Goal: Information Seeking & Learning: Learn about a topic

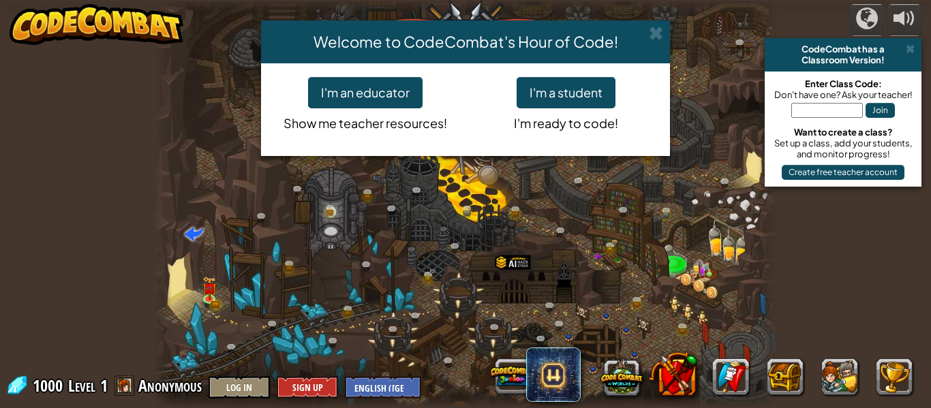
click at [581, 332] on div "Welcome to CodeCombat's Hour of Code! I'm an educator Show me teacher resources…" at bounding box center [465, 204] width 931 height 408
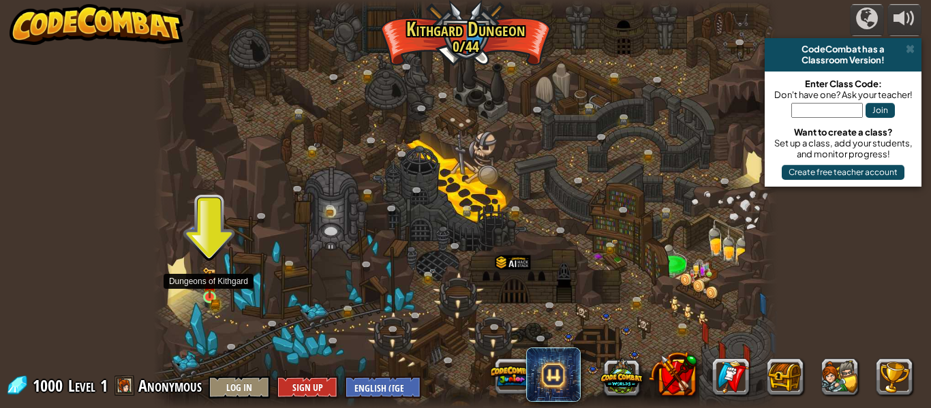
click at [212, 286] on img at bounding box center [209, 283] width 8 height 8
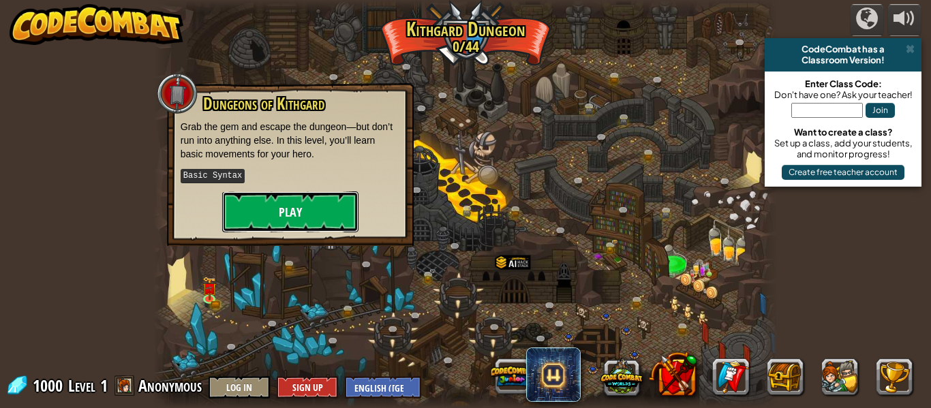
click at [297, 223] on button "Play" at bounding box center [290, 212] width 136 height 41
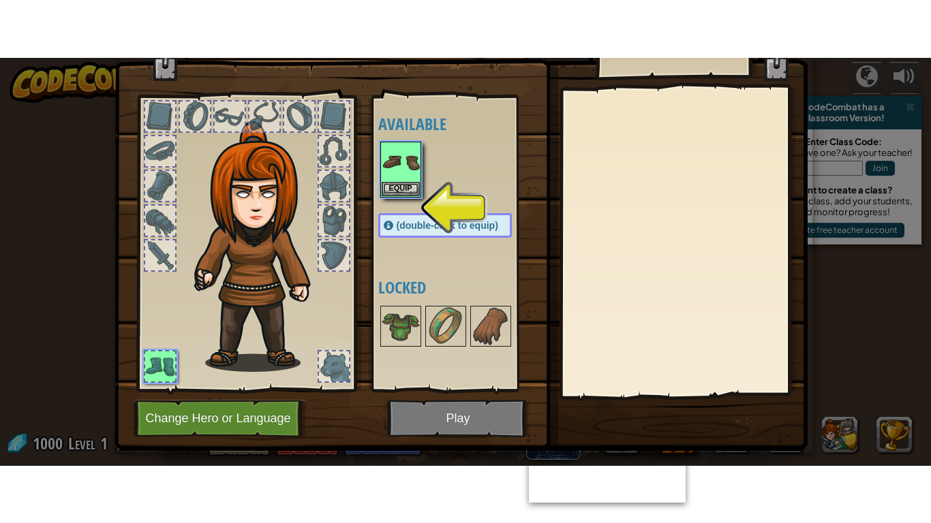
scroll to position [62, 0]
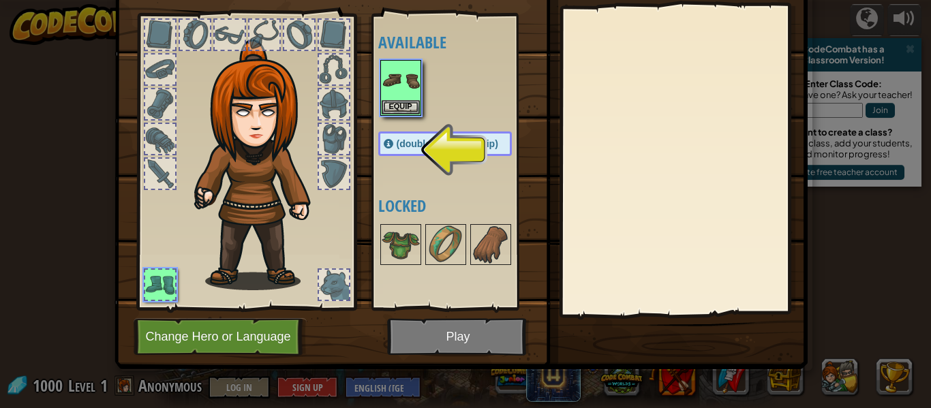
click at [476, 149] on span "(double-click to equip)" at bounding box center [448, 143] width 102 height 11
click at [408, 153] on div "(double-click to equip)" at bounding box center [445, 144] width 134 height 25
click at [398, 137] on div "(double-click to equip)" at bounding box center [445, 144] width 134 height 25
click at [415, 172] on div "Available Equip (double-click to equip) Locked" at bounding box center [458, 162] width 161 height 284
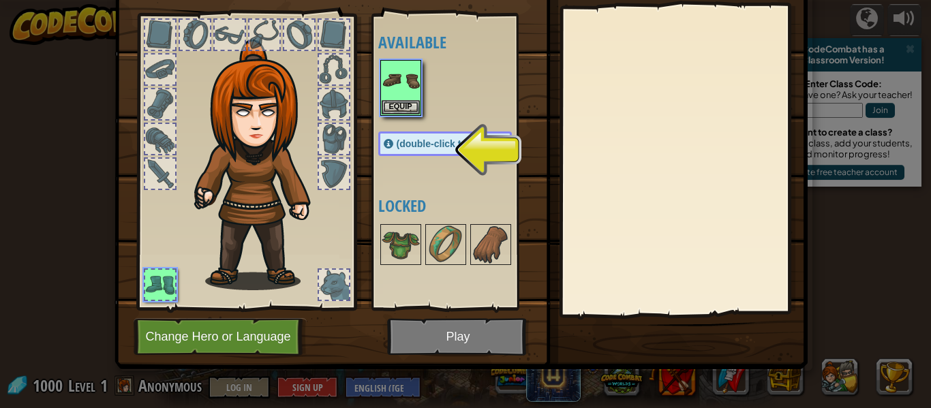
click at [415, 172] on div "Available Equip (double-click to equip) Locked" at bounding box center [458, 162] width 161 height 284
drag, startPoint x: 489, startPoint y: 156, endPoint x: 474, endPoint y: 155, distance: 15.1
click at [474, 155] on div "Available Equip (double-click to equip) Locked" at bounding box center [458, 162] width 161 height 284
click at [474, 155] on div "(double-click to equip)" at bounding box center [445, 144] width 134 height 25
drag, startPoint x: 474, startPoint y: 155, endPoint x: 496, endPoint y: 237, distance: 84.7
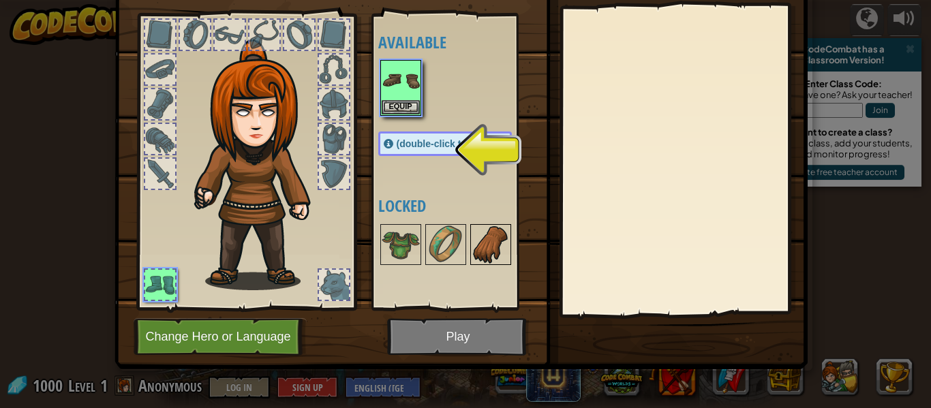
click at [496, 237] on div "Available Equip (double-click to equip) Locked" at bounding box center [458, 162] width 161 height 284
click at [496, 237] on img at bounding box center [491, 245] width 38 height 38
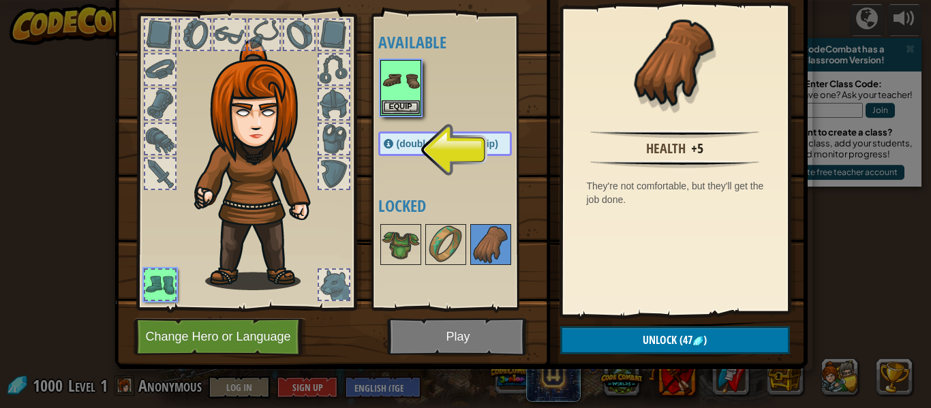
click at [499, 326] on img at bounding box center [461, 122] width 693 height 495
click at [404, 98] on img at bounding box center [401, 80] width 38 height 38
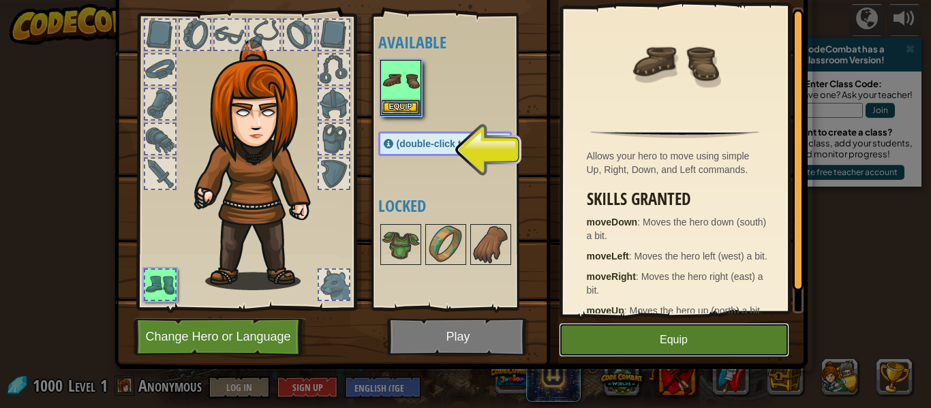
click at [656, 333] on button "Equip" at bounding box center [674, 340] width 230 height 34
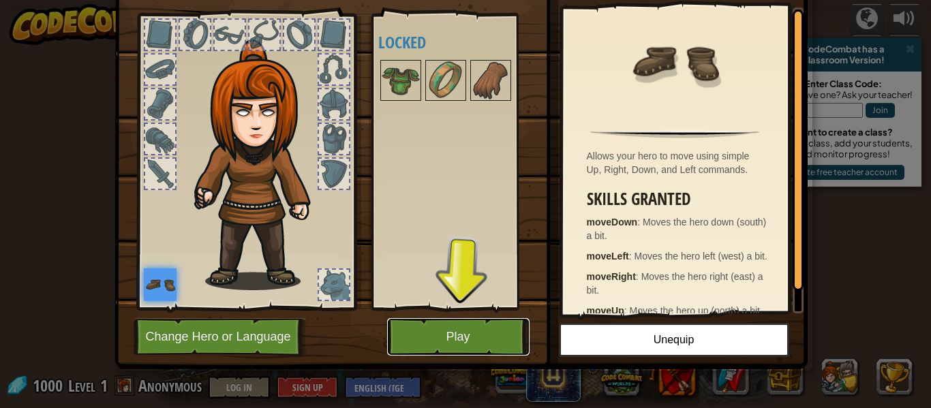
click at [489, 337] on button "Play" at bounding box center [458, 336] width 142 height 37
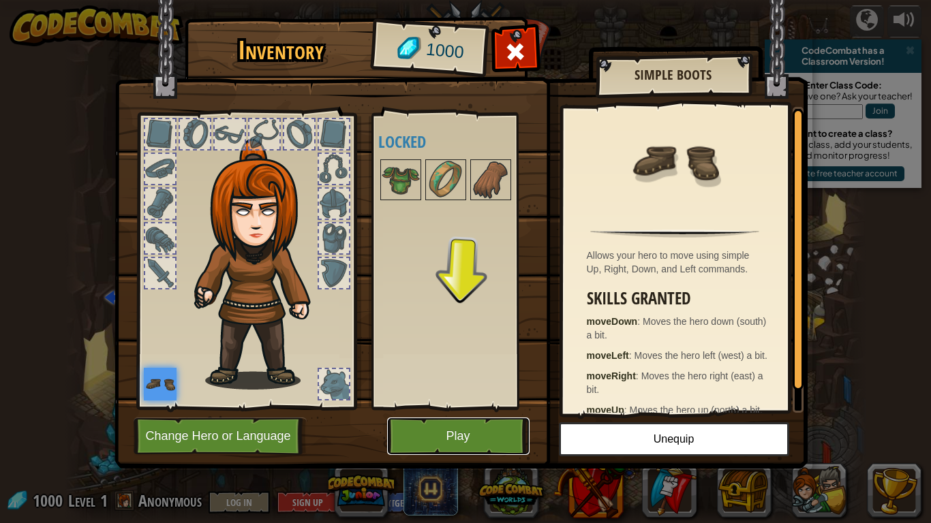
scroll to position [0, 0]
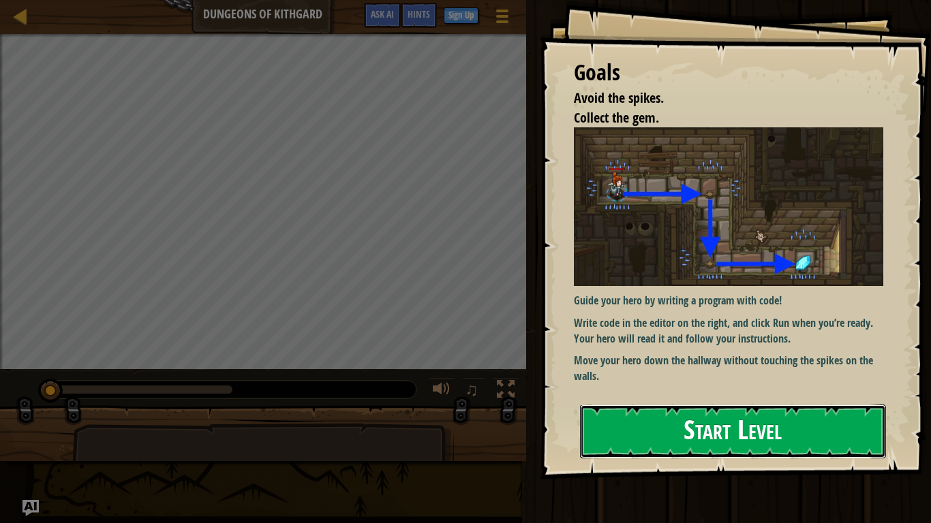
click at [639, 408] on button "Start Level" at bounding box center [733, 432] width 306 height 54
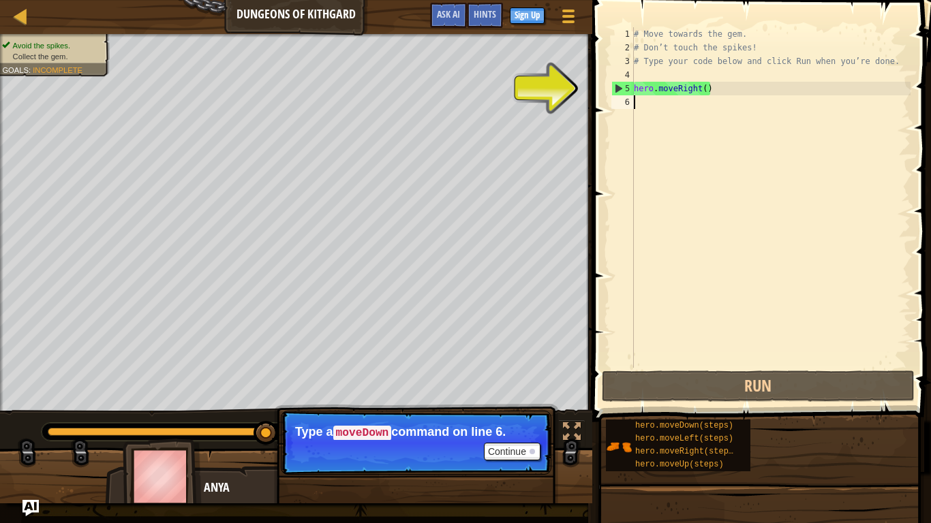
click at [653, 114] on div "# Move towards the gem. # Don’t touch the spikes! # Type your code below and cl…" at bounding box center [770, 211] width 279 height 368
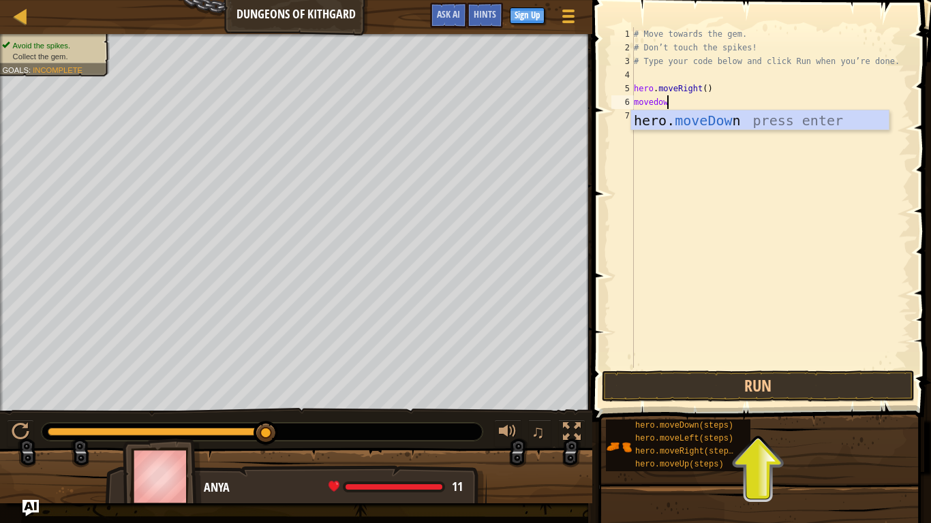
scroll to position [6, 5]
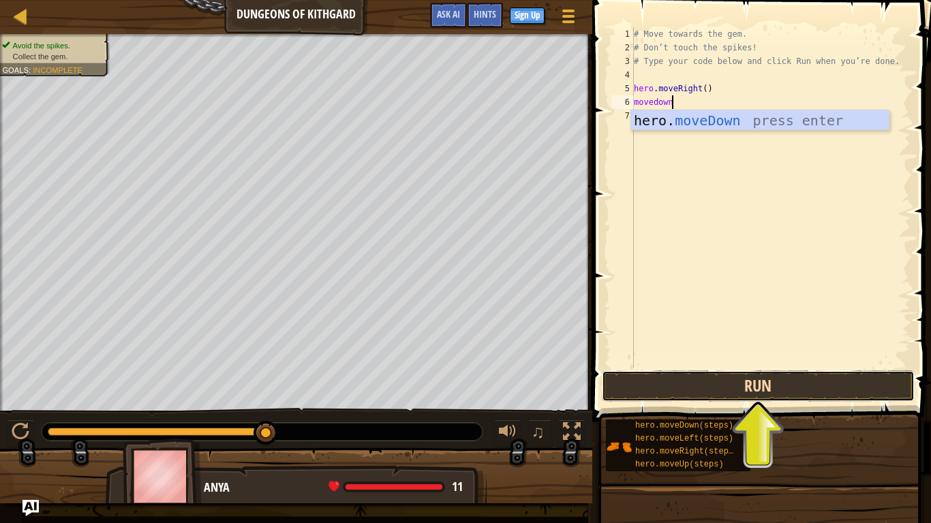
click at [715, 378] on button "Run" at bounding box center [758, 386] width 313 height 31
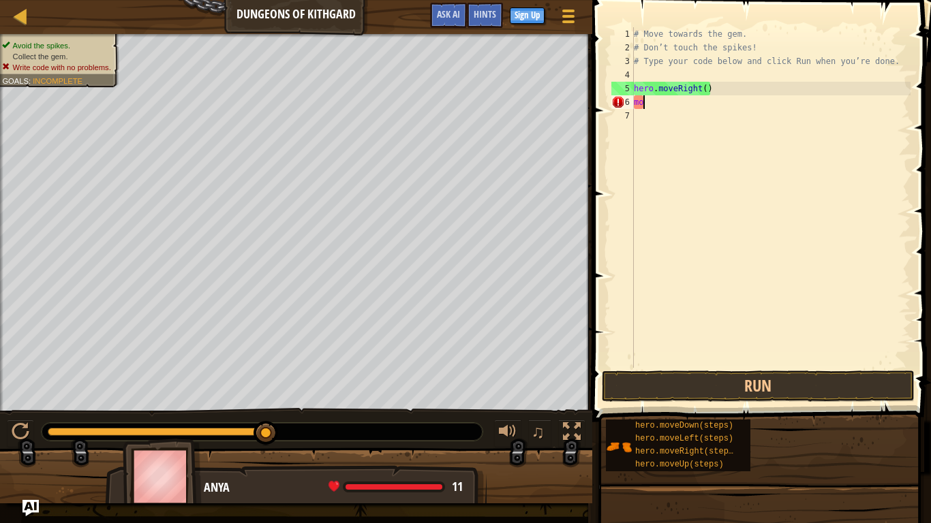
scroll to position [6, 1]
type textarea "m"
type textarea "h"
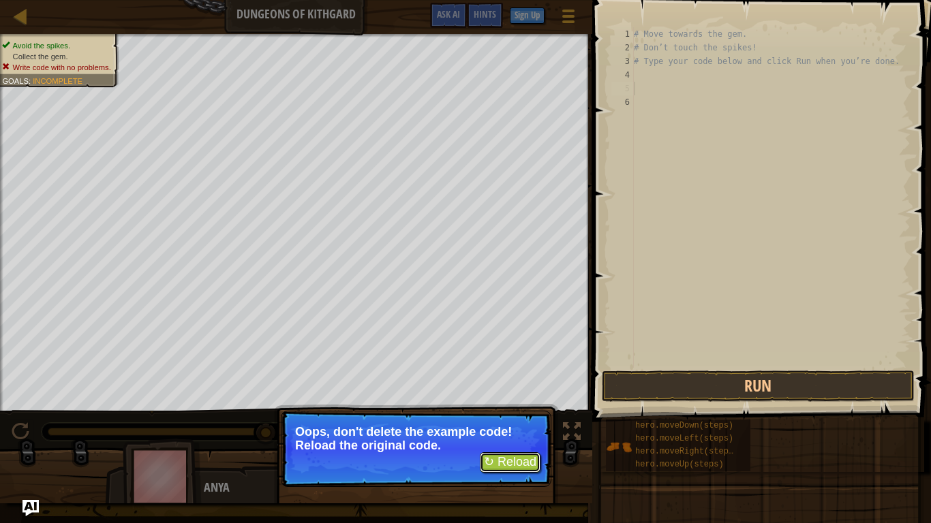
click at [535, 408] on button "↻ Reload" at bounding box center [510, 463] width 61 height 20
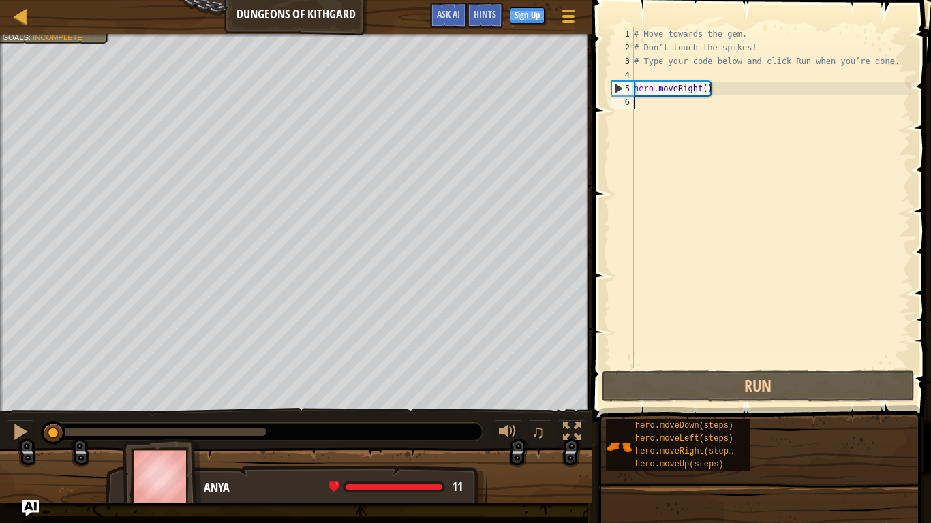
click at [756, 207] on div "# Move towards the gem. # Don’t touch the spikes! # Type your code below and cl…" at bounding box center [770, 211] width 279 height 368
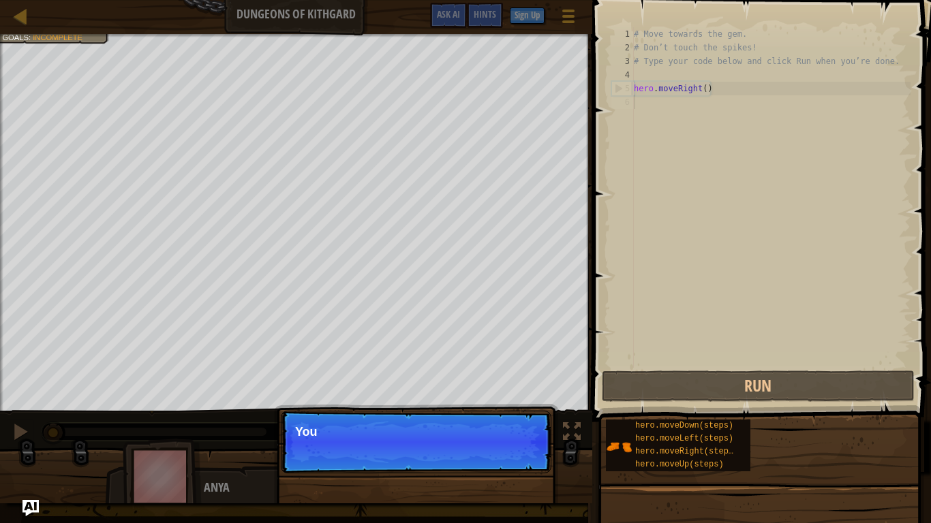
click at [515, 408] on p "Continue You" at bounding box center [416, 442] width 271 height 63
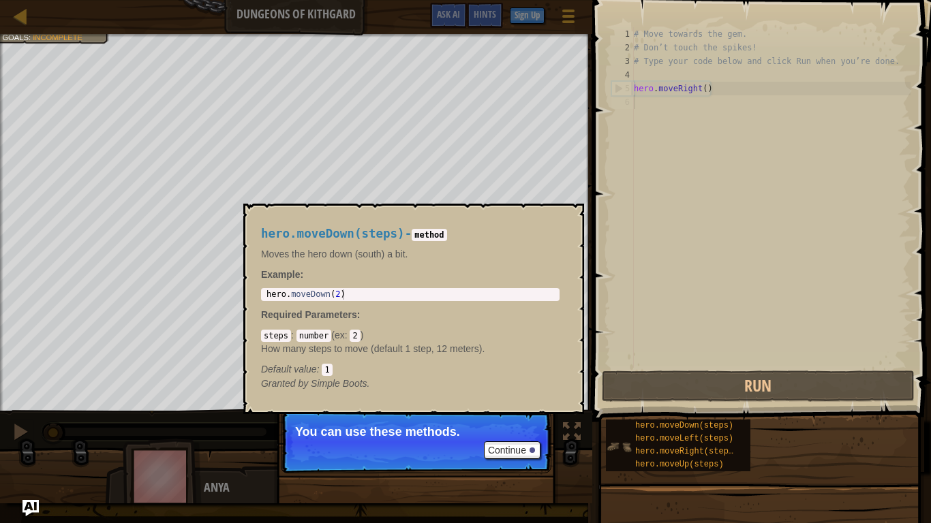
click at [617, 408] on img at bounding box center [619, 447] width 26 height 26
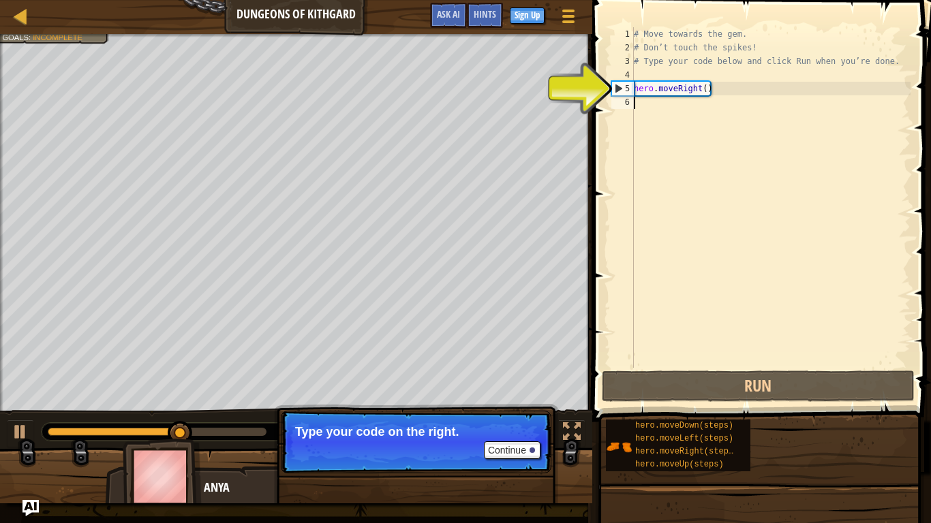
click at [661, 108] on div "# Move towards the gem. # Don’t touch the spikes! # Type your code below and cl…" at bounding box center [770, 211] width 279 height 368
click at [646, 104] on div "# Move towards the gem. # Don’t touch the spikes! # Type your code below and cl…" at bounding box center [770, 211] width 279 height 368
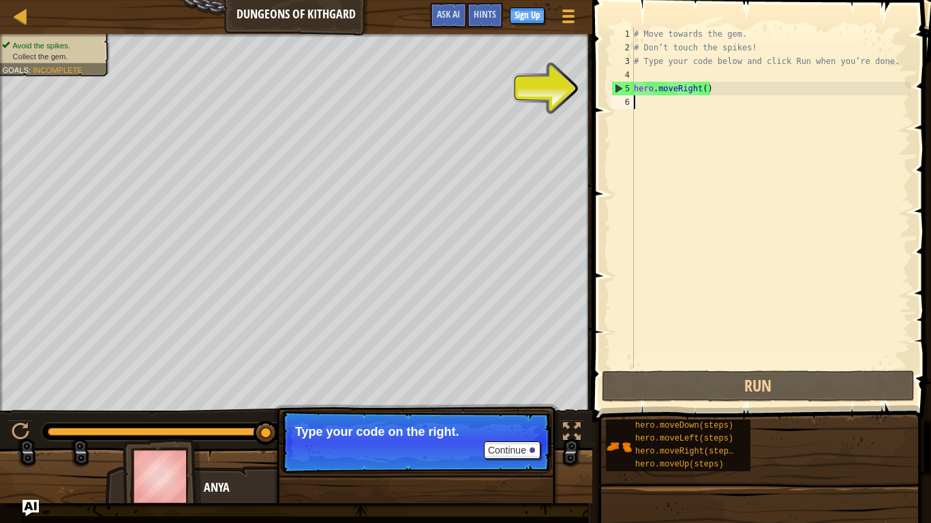
click at [646, 104] on div "# Move towards the gem. # Don’t touch the spikes! # Type your code below and cl…" at bounding box center [770, 211] width 279 height 368
click at [658, 103] on div "# Move towards the gem. # Don’t touch the spikes! # Type your code below and cl…" at bounding box center [770, 211] width 279 height 368
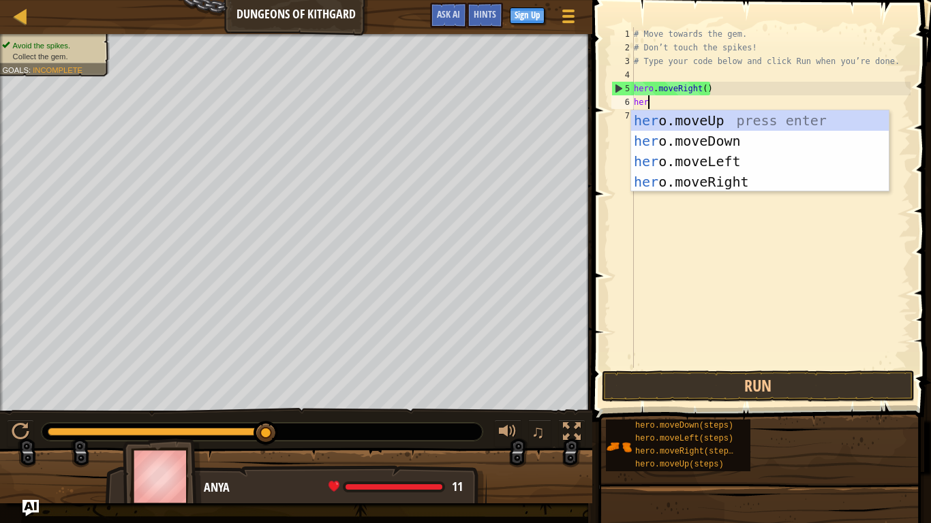
type textarea "hero"
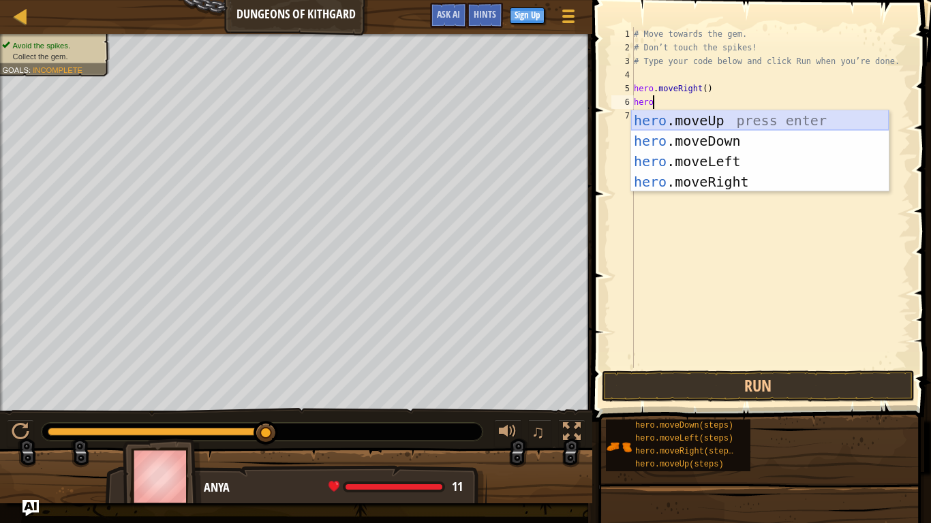
click at [723, 133] on div "hero .moveUp press enter hero .moveDown press enter hero .moveLeft press enter …" at bounding box center [760, 171] width 258 height 123
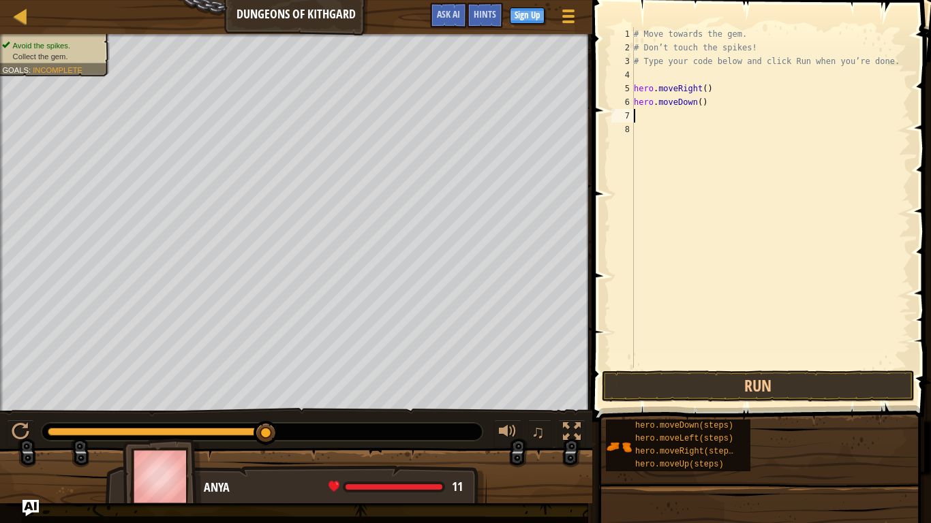
scroll to position [6, 0]
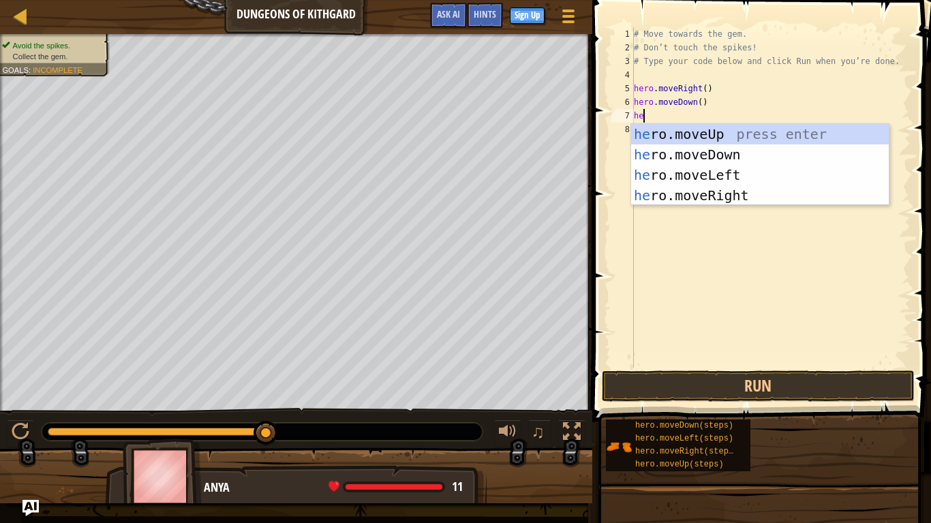
type textarea "her"
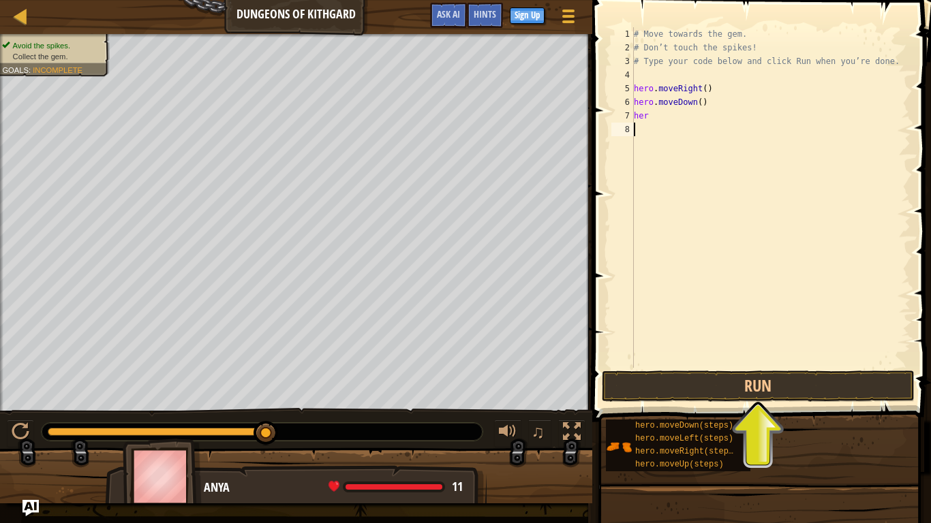
click at [716, 207] on div "# Move towards the gem. # Don’t touch the spikes! # Type your code below and cl…" at bounding box center [770, 211] width 279 height 368
click at [661, 118] on div "# Move towards the gem. # Don’t touch the spikes! # Type your code below and cl…" at bounding box center [770, 211] width 279 height 368
type textarea "hero"
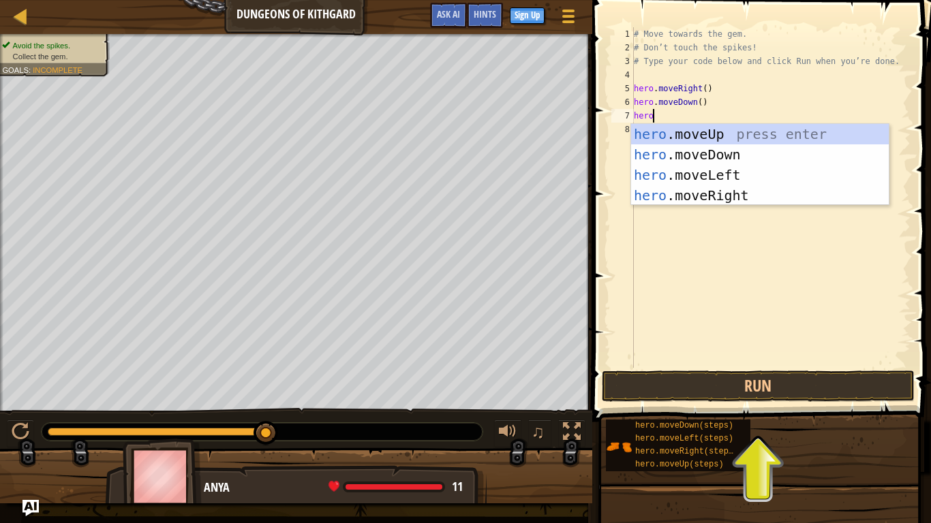
scroll to position [6, 2]
click at [729, 196] on div "hero .moveUp press enter hero .moveDown press enter hero .moveLeft press enter …" at bounding box center [760, 185] width 258 height 123
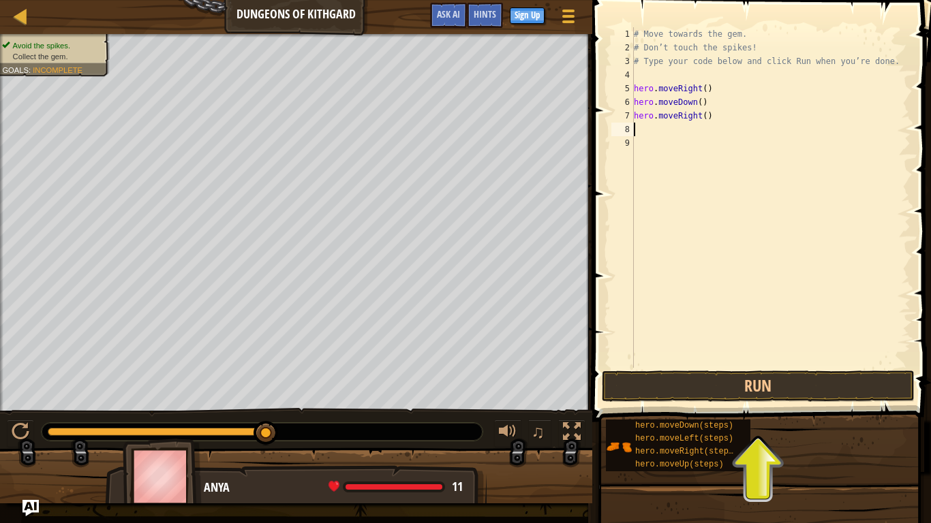
scroll to position [6, 0]
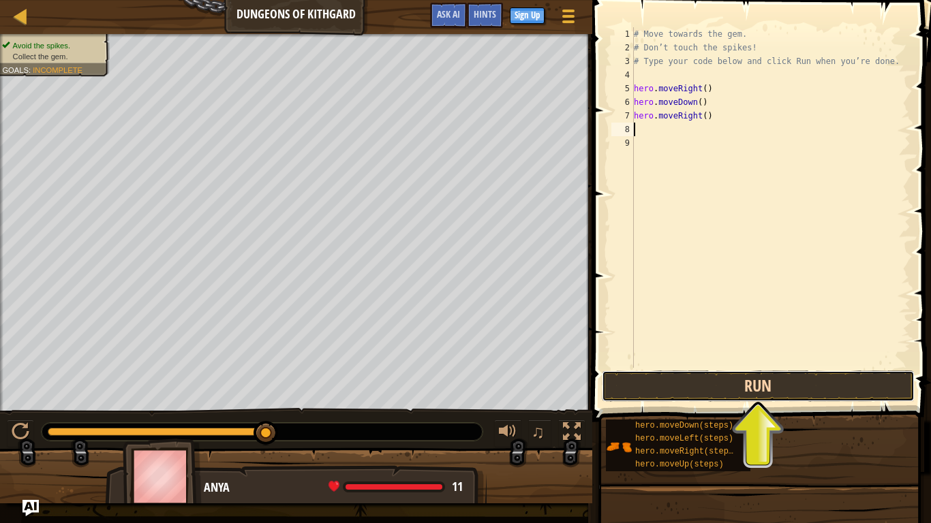
click at [742, 376] on button "Run" at bounding box center [758, 386] width 313 height 31
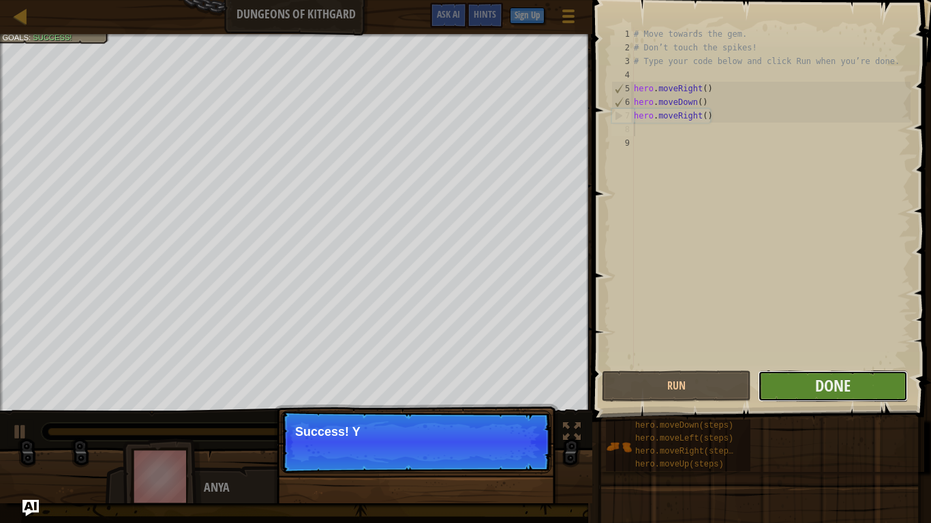
click at [890, 387] on button "Done" at bounding box center [832, 386] width 149 height 31
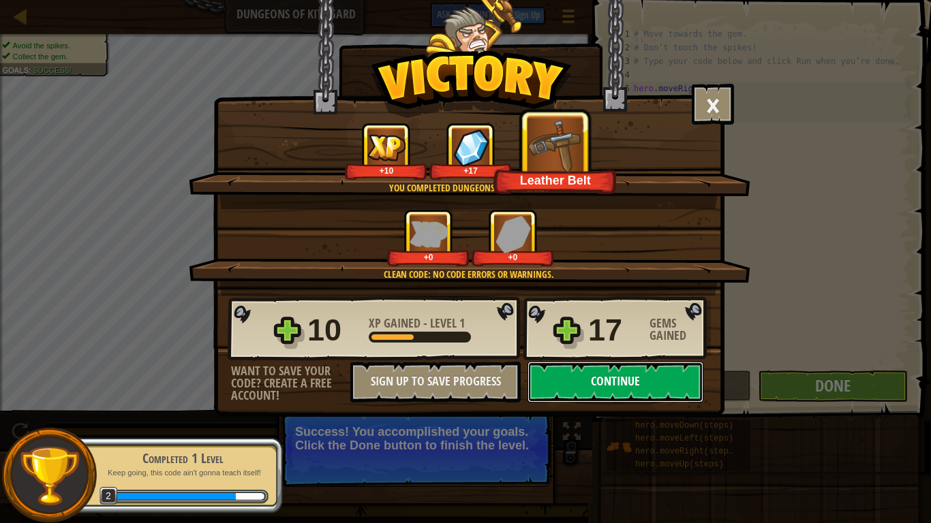
click at [592, 377] on button "Continue" at bounding box center [616, 382] width 176 height 41
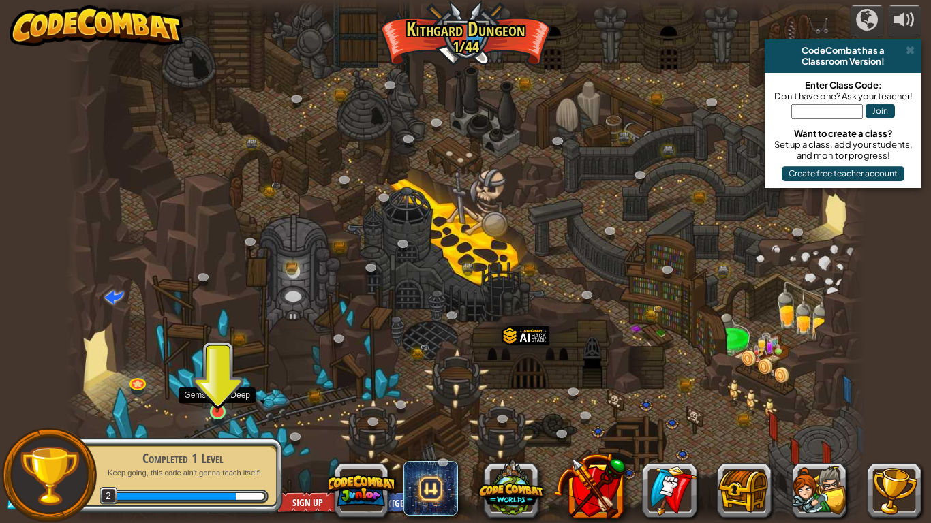
click at [212, 408] on img at bounding box center [217, 390] width 20 height 46
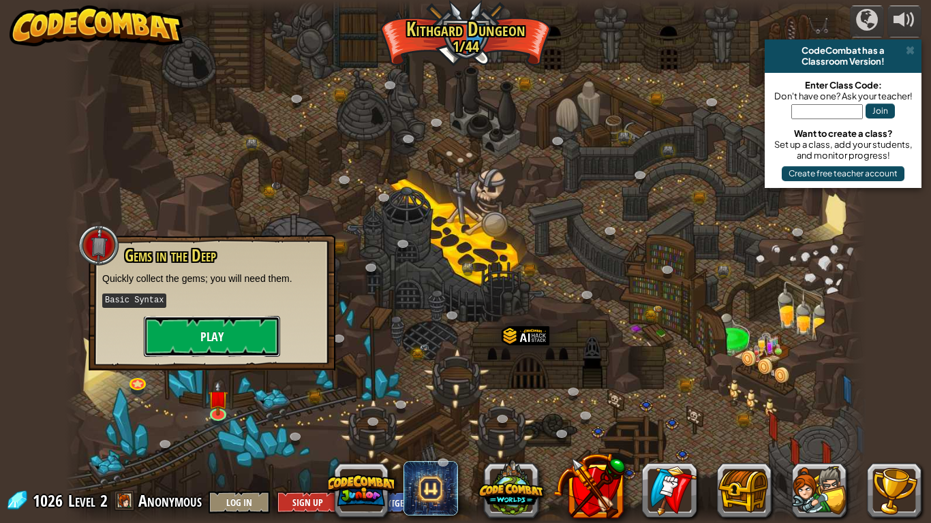
click at [221, 337] on button "Play" at bounding box center [212, 336] width 136 height 41
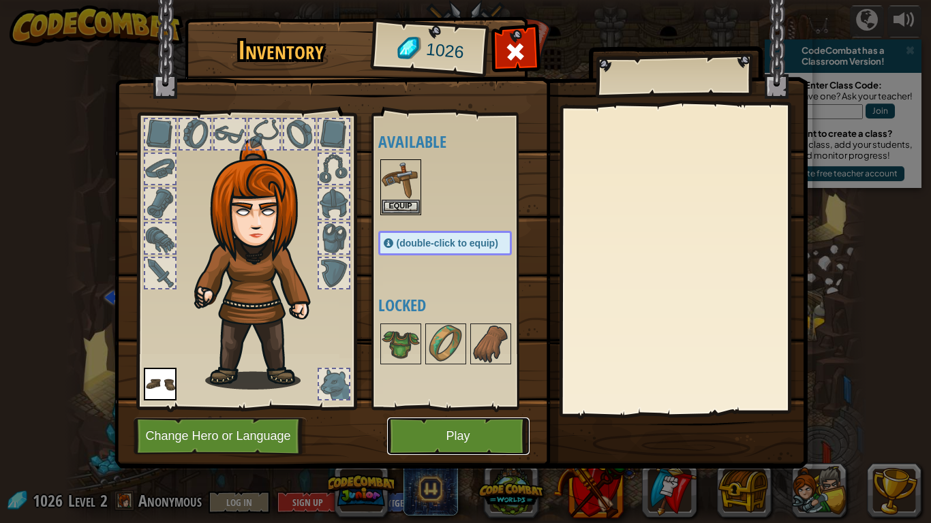
click at [419, 408] on button "Play" at bounding box center [458, 436] width 142 height 37
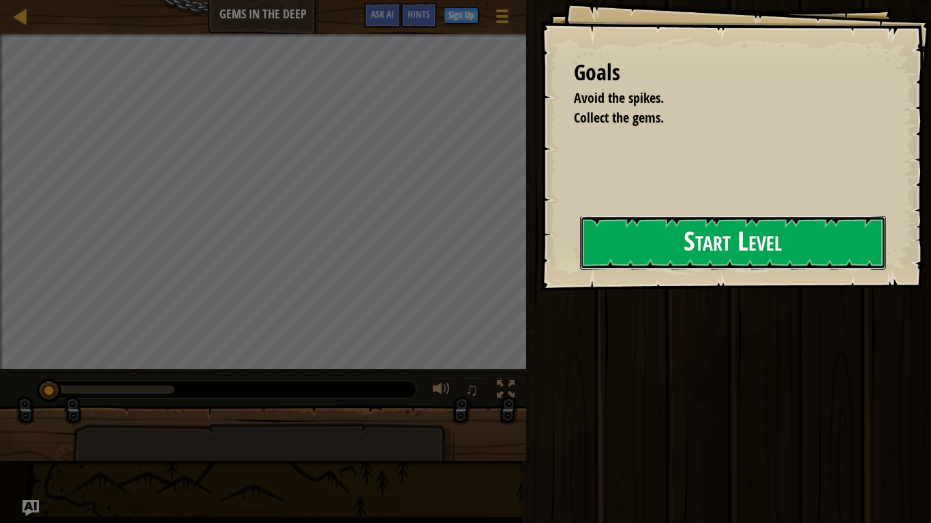
click at [601, 251] on button "Start Level" at bounding box center [733, 243] width 306 height 54
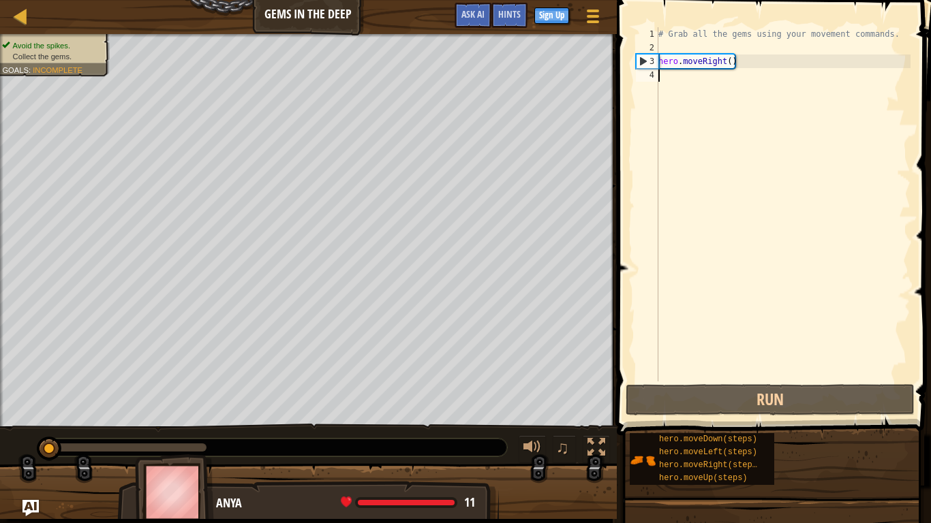
click at [679, 80] on div "# Grab all the gems using your movement commands. hero . moveRight ( )" at bounding box center [783, 218] width 255 height 382
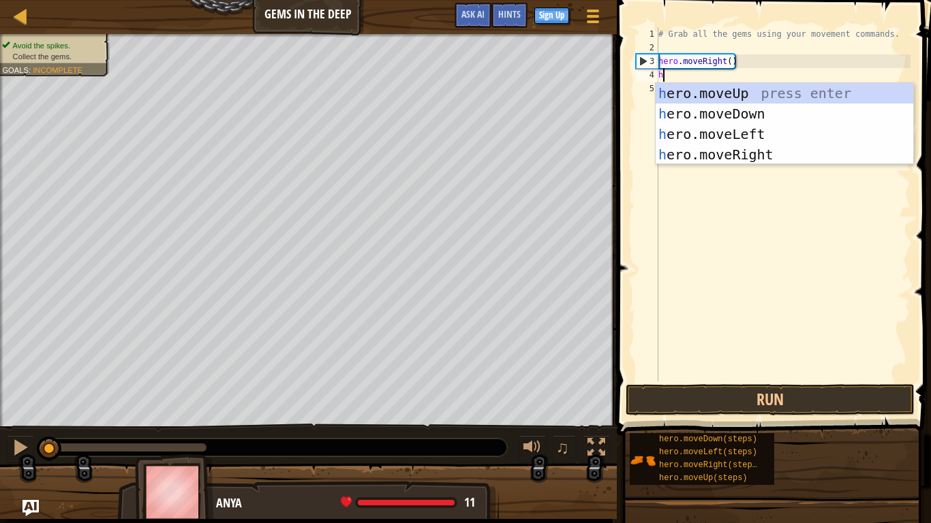
scroll to position [6, 0]
type textarea "hero"
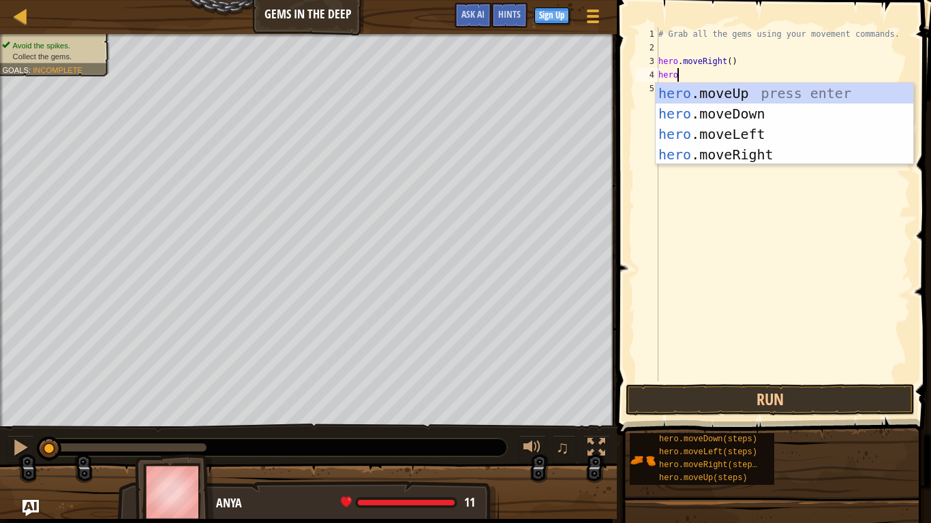
scroll to position [6, 2]
click at [770, 138] on div "hero .moveUp press enter hero .moveDown press enter hero .moveLeft press enter …" at bounding box center [785, 144] width 258 height 123
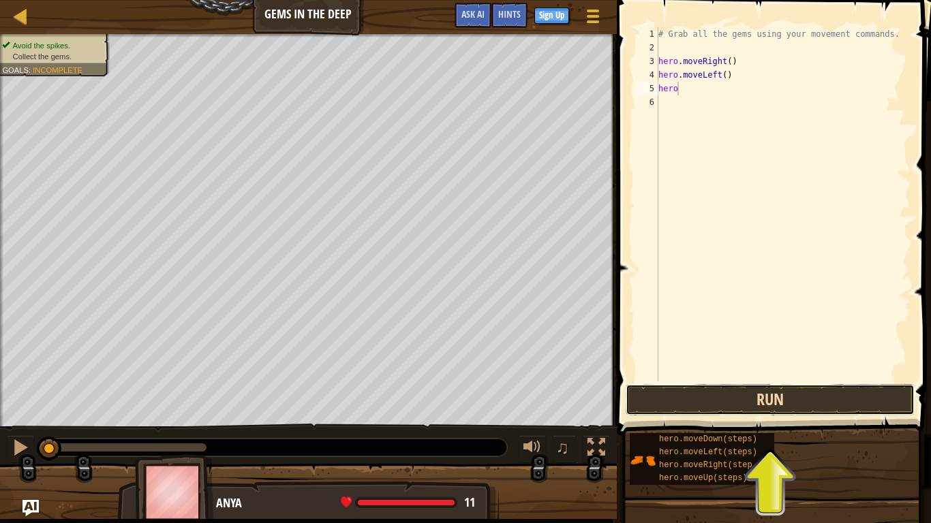
click at [806, 404] on button "Run" at bounding box center [770, 399] width 289 height 31
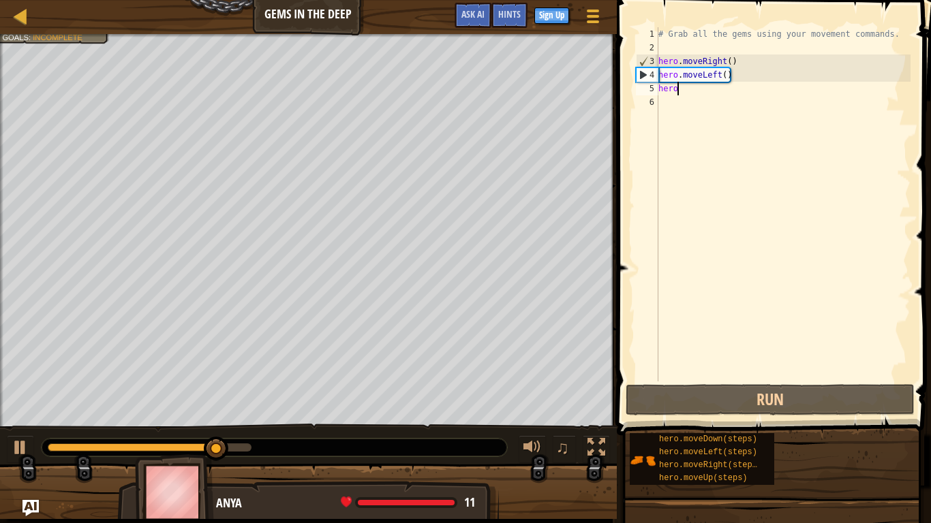
click at [743, 77] on div "# Grab all the gems using your movement commands. hero . moveRight ( ) hero . m…" at bounding box center [783, 218] width 255 height 382
click at [729, 76] on div "# Grab all the gems using your movement commands. hero . moveRight ( ) hero . m…" at bounding box center [783, 218] width 255 height 382
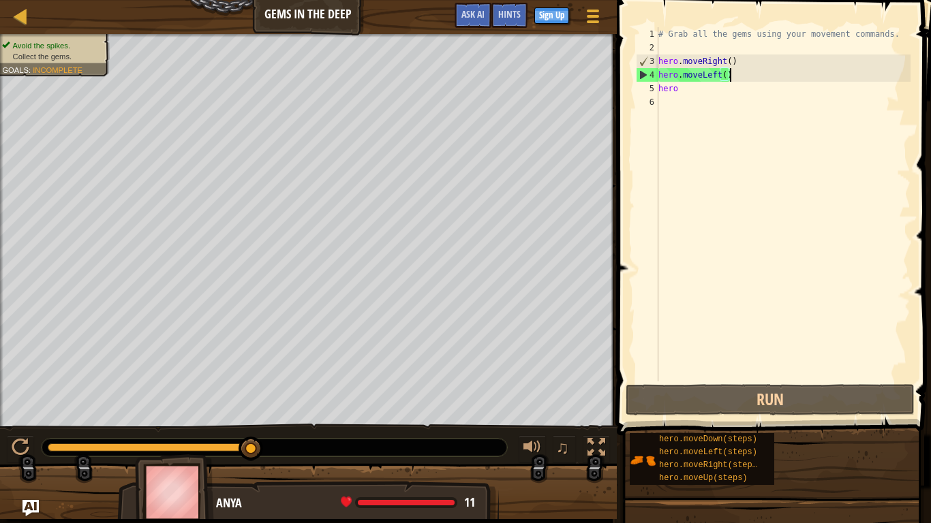
click at [729, 76] on div "# Grab all the gems using your movement commands. hero . moveRight ( ) hero . m…" at bounding box center [783, 218] width 255 height 382
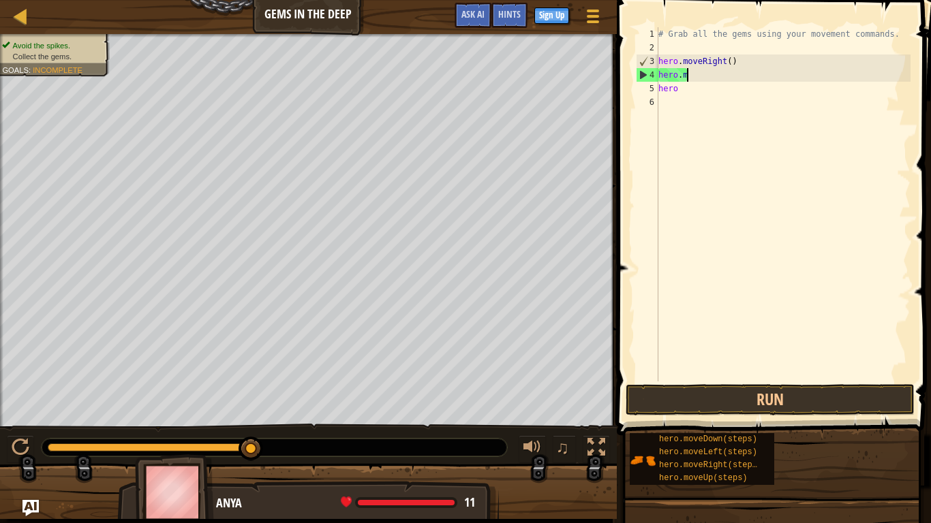
type textarea "h"
click at [699, 78] on div "# Grab all the gems using your movement commands. hero . moveRight ( hero" at bounding box center [783, 218] width 255 height 382
type textarea "h"
click at [743, 55] on div "# Grab all the gems using your movement commands. hero . moveRight (" at bounding box center [783, 218] width 255 height 382
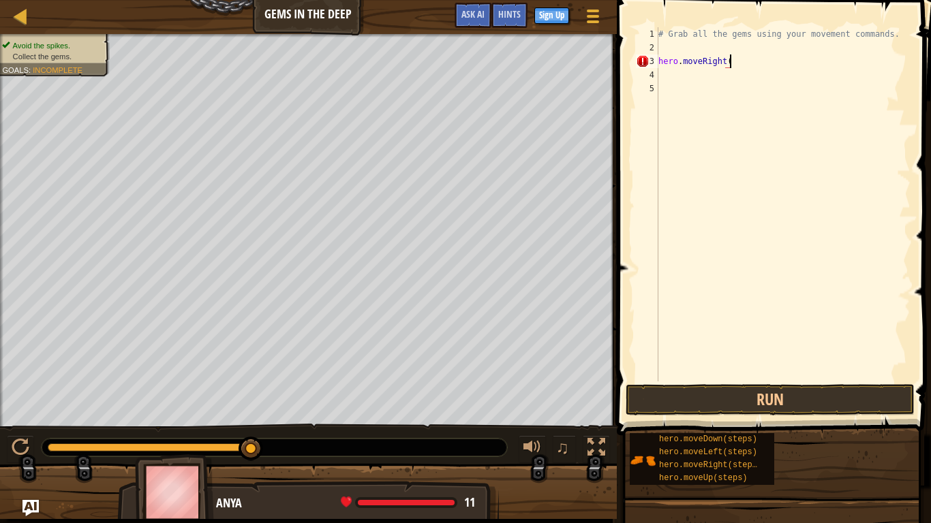
click at [743, 55] on div "# Grab all the gems using your movement commands. hero . moveRight (" at bounding box center [783, 218] width 255 height 382
type textarea "h"
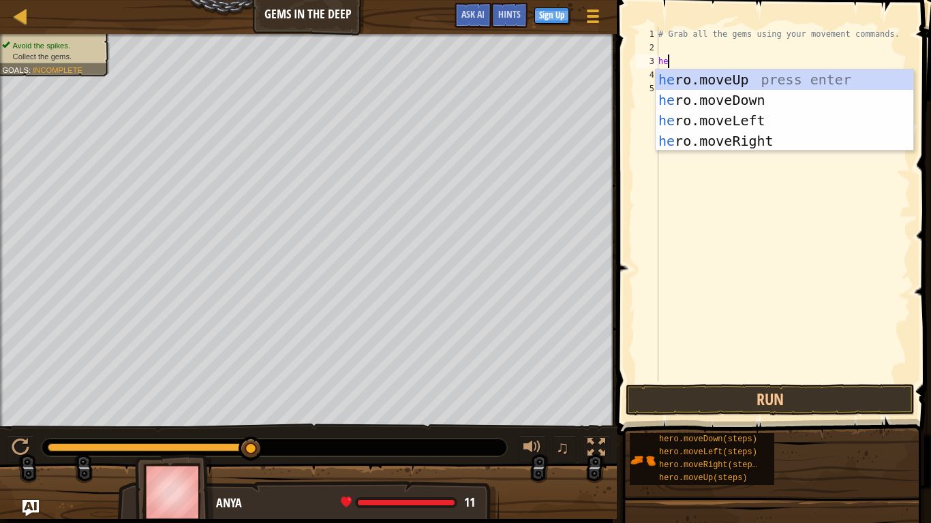
type textarea "her"
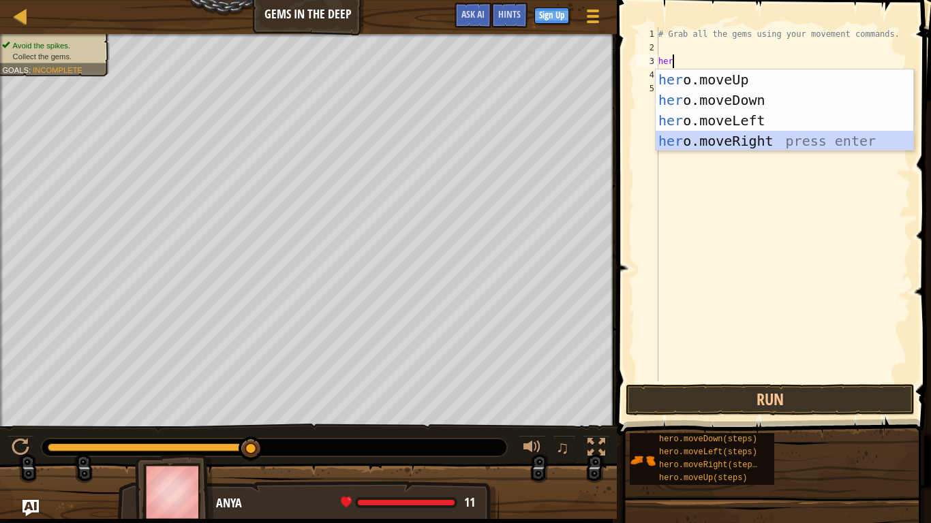
click at [830, 145] on div "her o.moveUp press enter her o.moveDown press enter her o.moveLeft press enter …" at bounding box center [785, 131] width 258 height 123
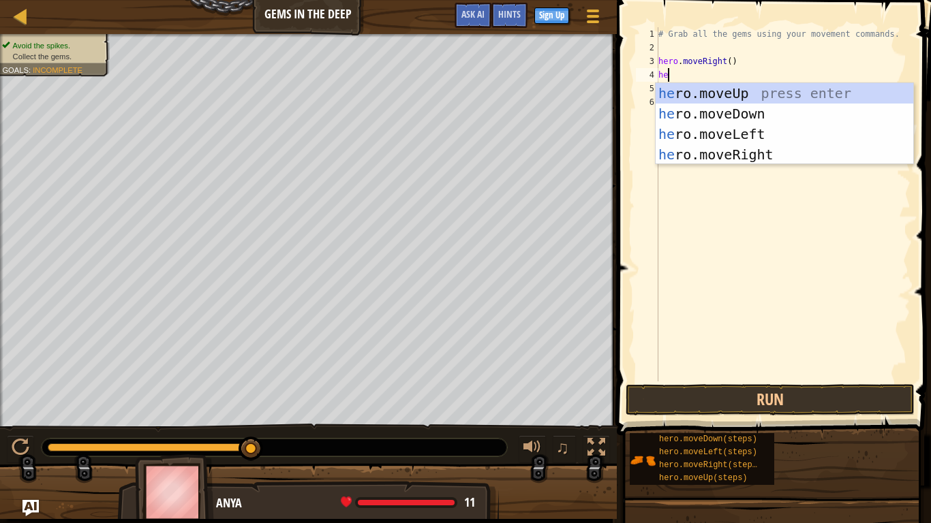
type textarea "her"
click at [785, 107] on div "her o.moveUp press enter her o.moveDown press enter her o.moveLeft press enter …" at bounding box center [785, 144] width 258 height 123
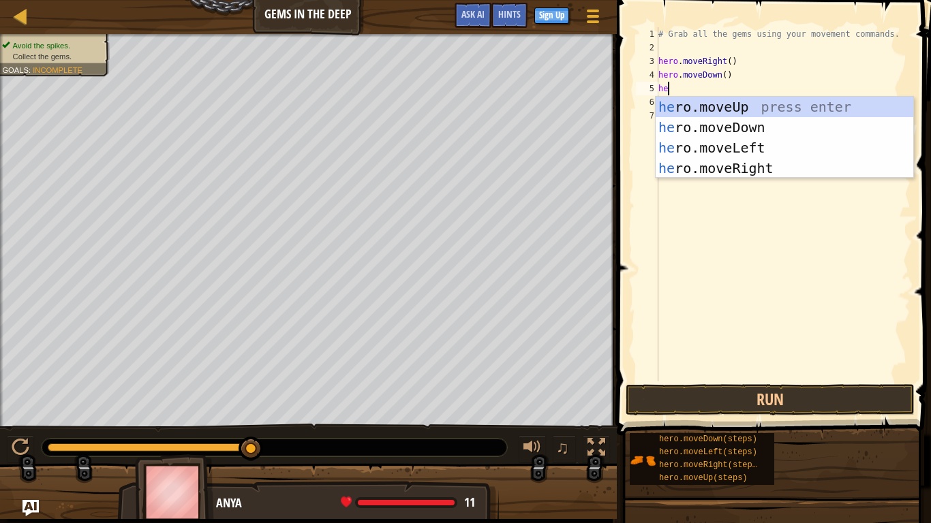
scroll to position [6, 2]
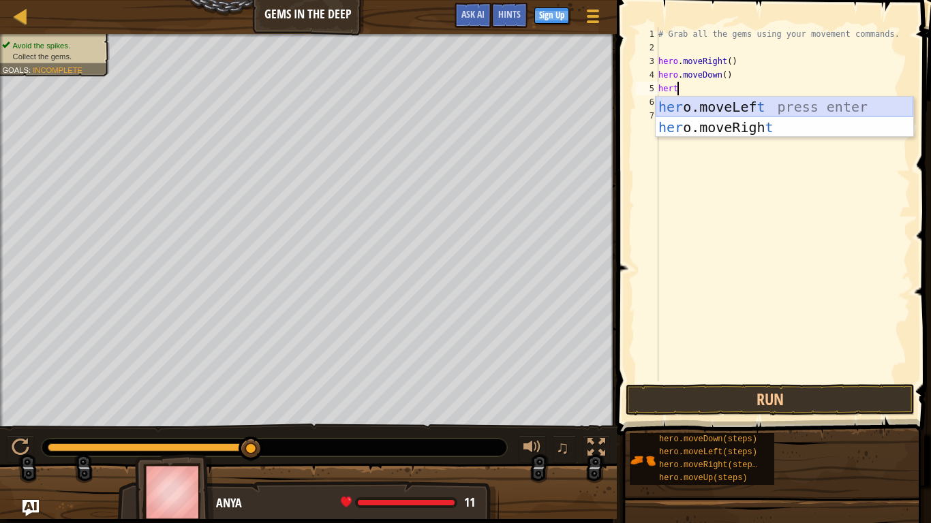
type textarea "her"
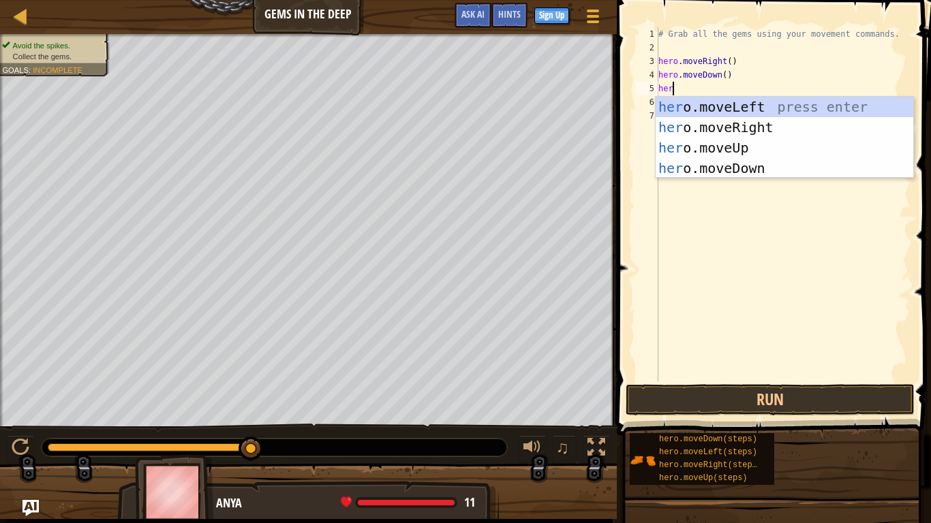
scroll to position [6, 1]
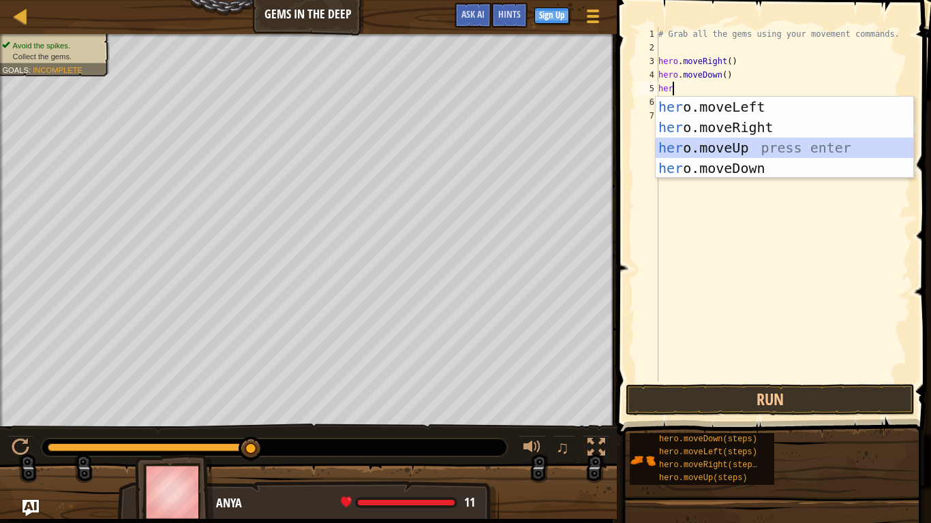
click at [784, 155] on div "her o.moveLeft press enter her o.moveRight press enter her o.moveUp press enter…" at bounding box center [785, 158] width 258 height 123
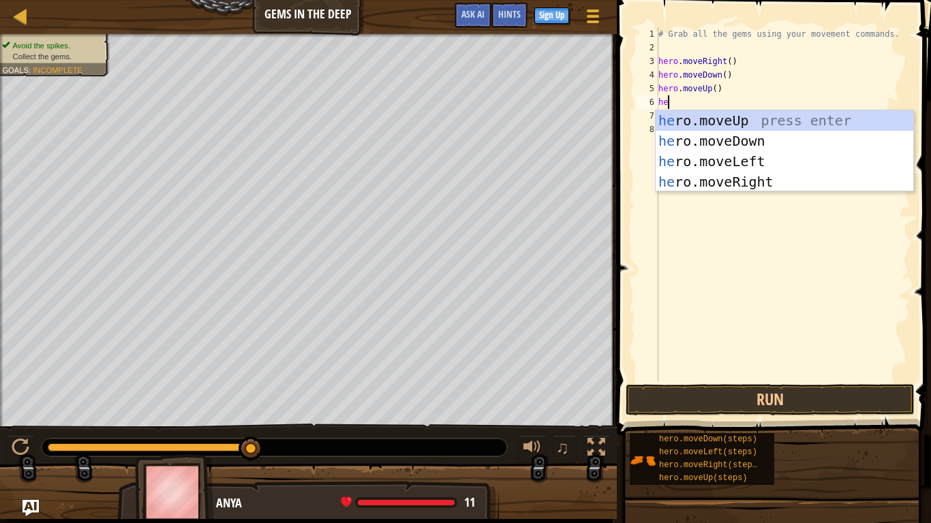
type textarea "her"
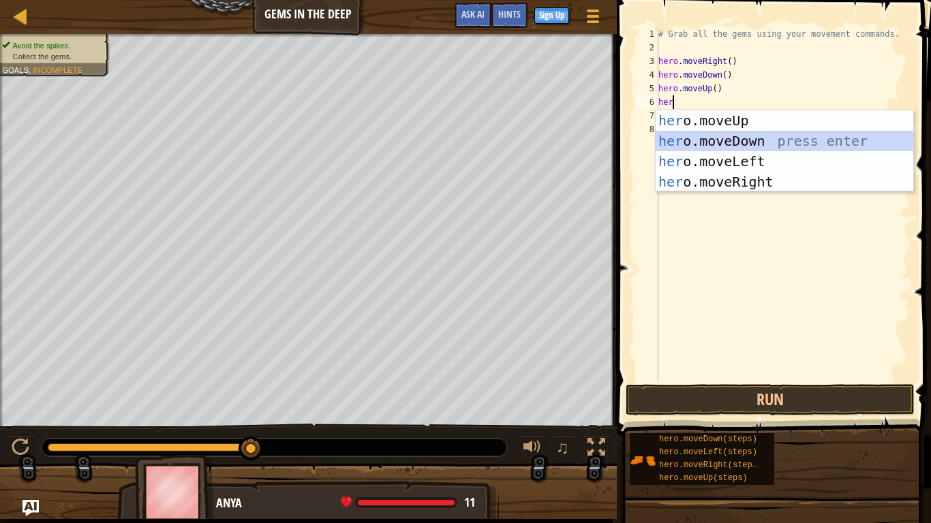
click at [755, 151] on div "her o.moveUp press enter her o.moveDown press enter her o.moveLeft press enter …" at bounding box center [785, 171] width 258 height 123
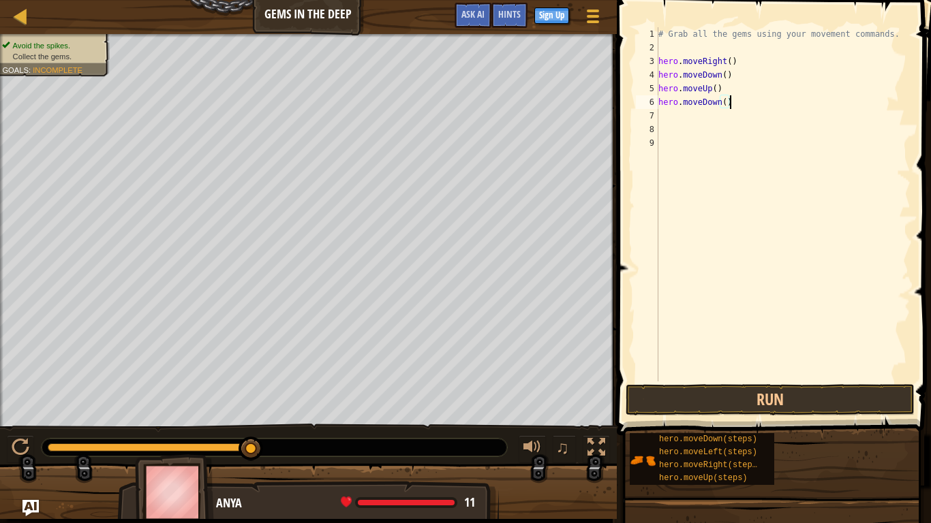
click at [739, 108] on div "# Grab all the gems using your movement commands. hero . moveRight ( ) hero . m…" at bounding box center [783, 218] width 255 height 382
type textarea "h"
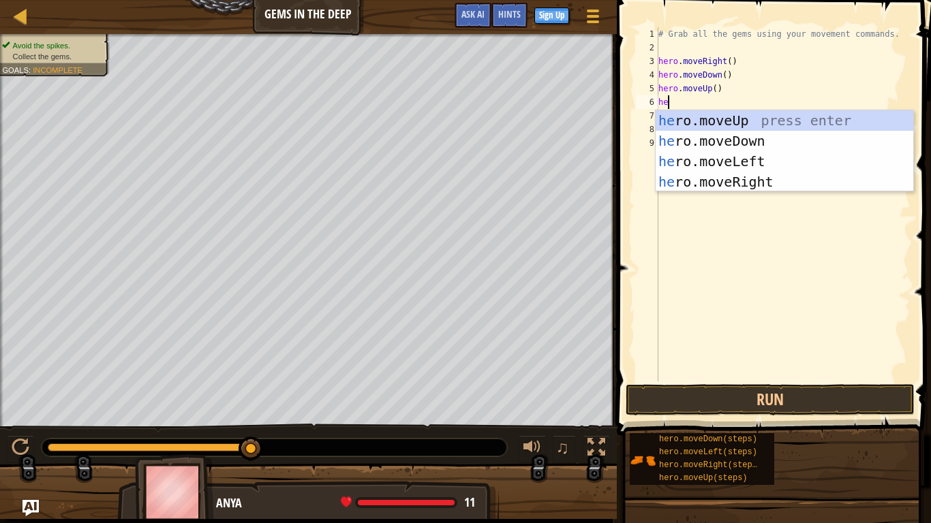
type textarea "her"
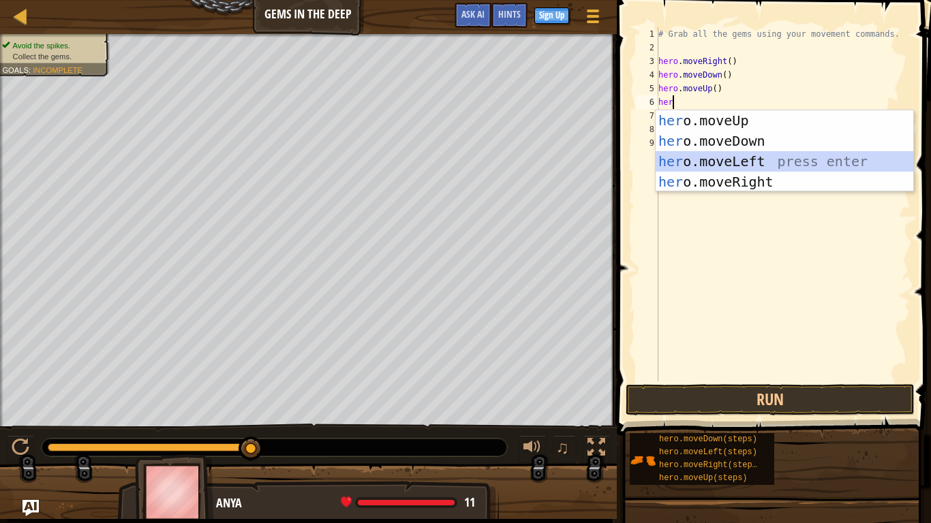
click at [828, 160] on div "her o.moveUp press enter her o.moveDown press enter her o.moveLeft press enter …" at bounding box center [785, 171] width 258 height 123
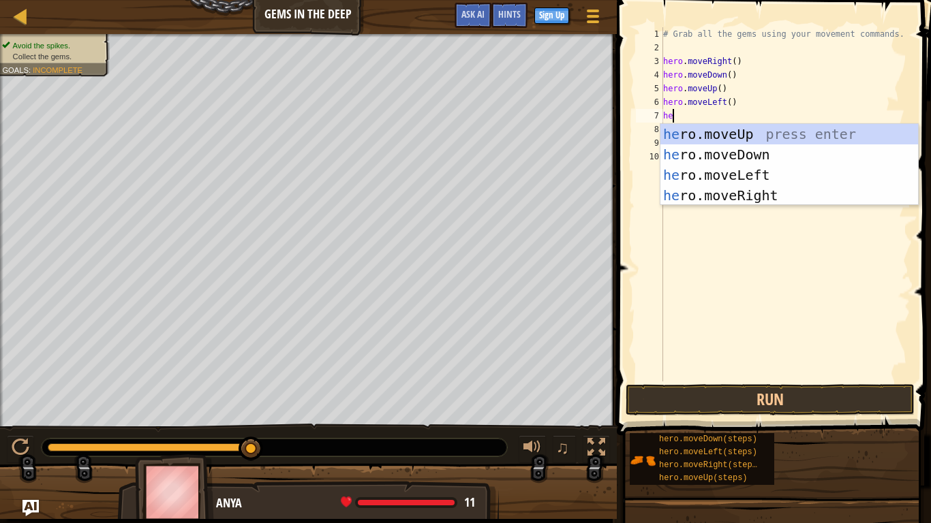
type textarea "her"
click at [788, 134] on div "her o.moveUp press enter her o.moveDown press enter her o.moveLeft press enter …" at bounding box center [790, 185] width 258 height 123
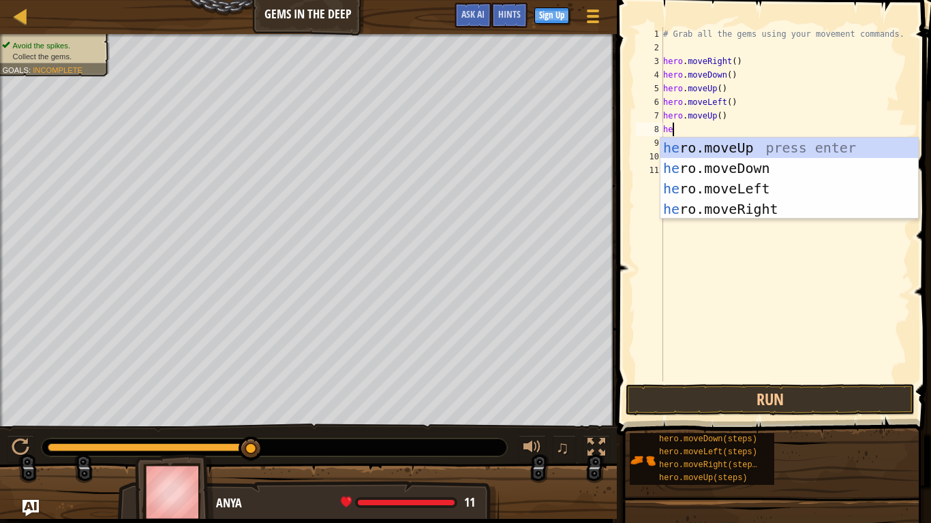
type textarea "her"
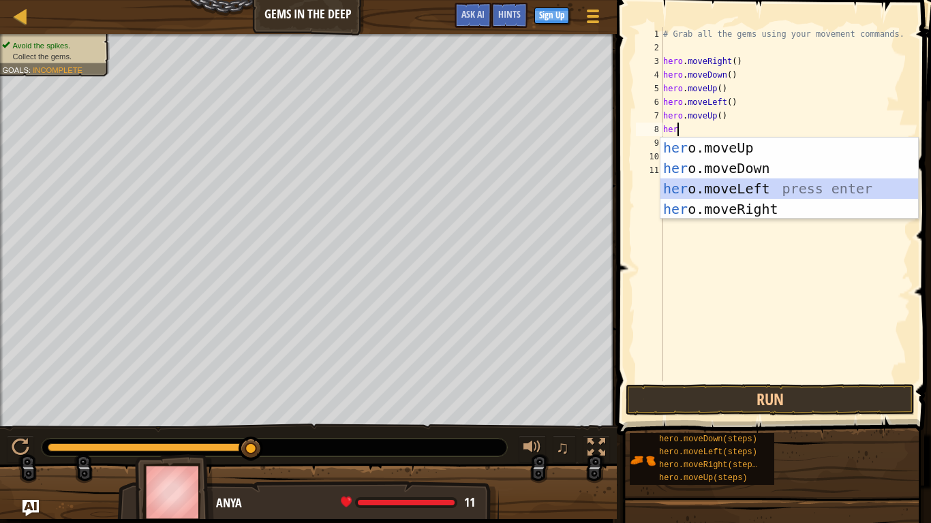
click at [766, 189] on div "her o.moveUp press enter her o.moveDown press enter her o.moveLeft press enter …" at bounding box center [790, 199] width 258 height 123
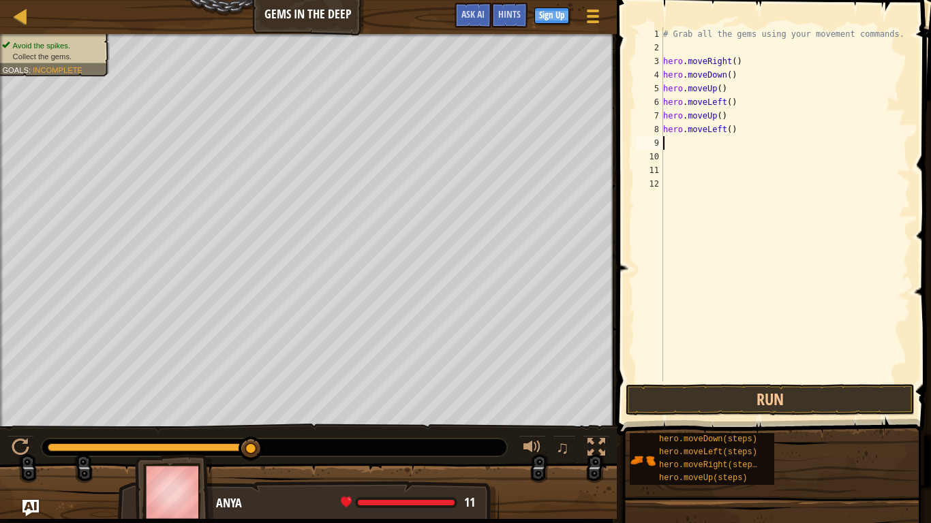
click at [766, 189] on div "# Grab all the gems using your movement commands. hero . moveRight ( ) hero . m…" at bounding box center [786, 218] width 250 height 382
click at [675, 149] on div "# Grab all the gems using your movement commands. hero . moveRight ( ) hero . m…" at bounding box center [786, 218] width 250 height 382
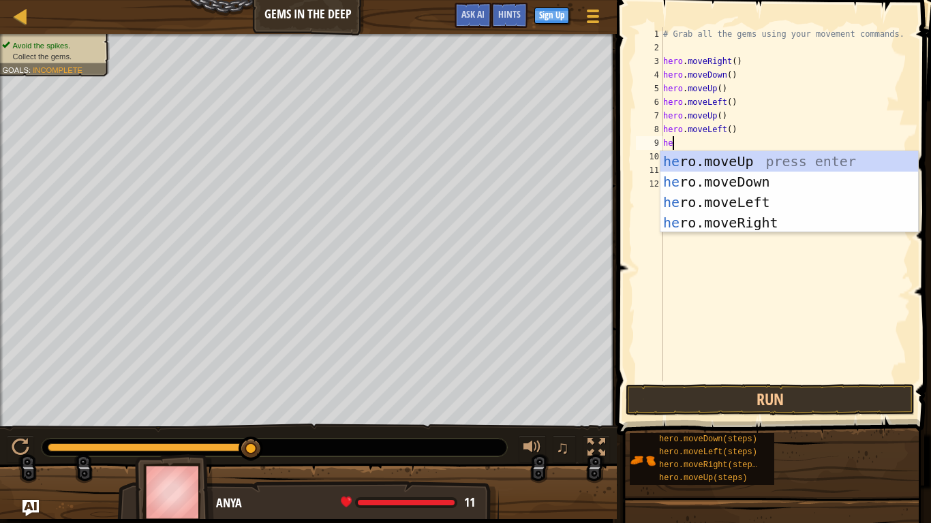
type textarea "her"
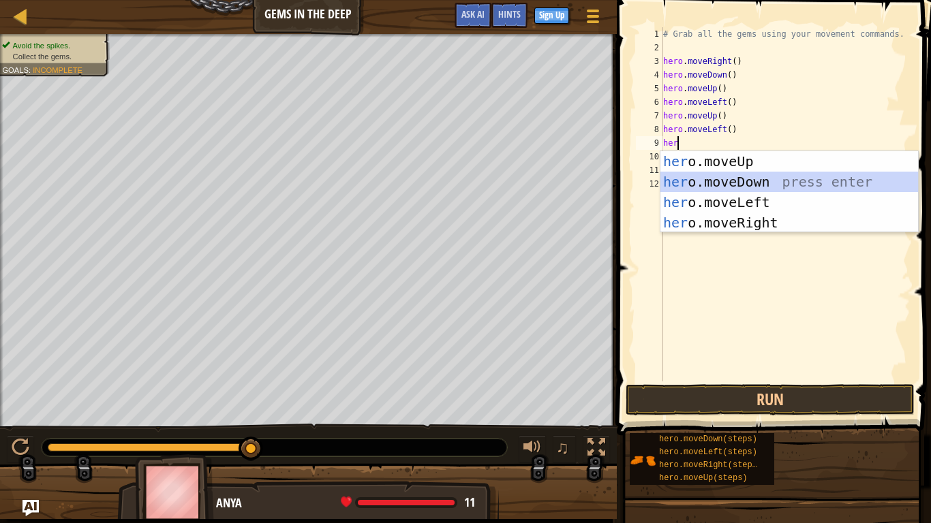
click at [776, 185] on div "her o.moveUp press enter her o.moveDown press enter her o.moveLeft press enter …" at bounding box center [790, 212] width 258 height 123
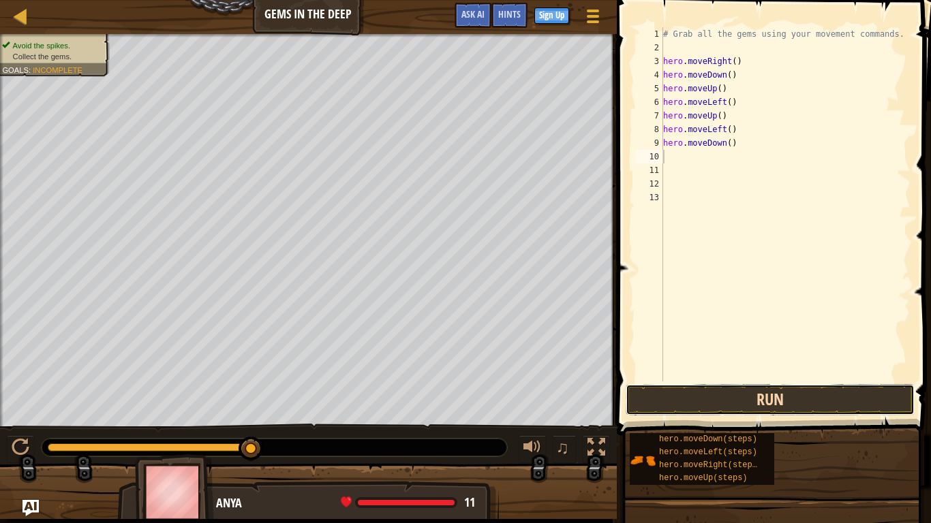
click at [718, 402] on button "Run" at bounding box center [770, 399] width 289 height 31
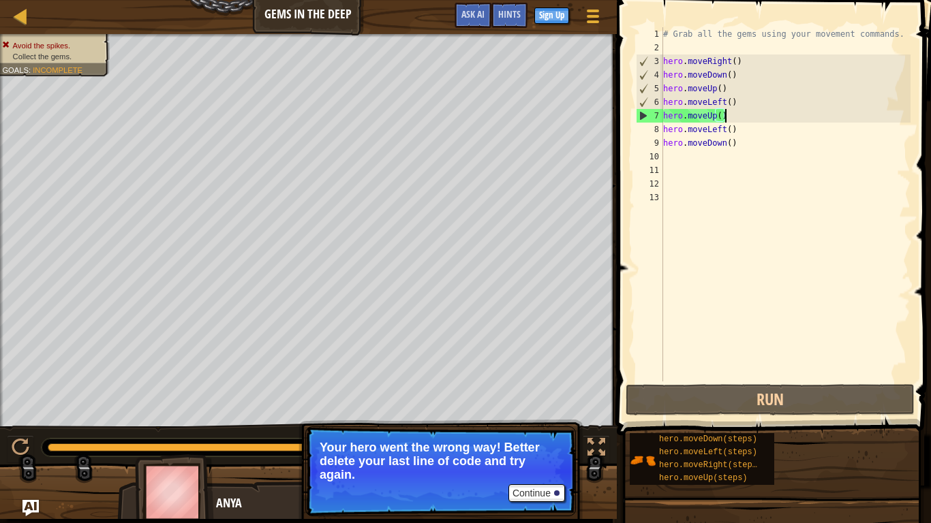
click at [726, 111] on div "# Grab all the gems using your movement commands. hero . moveRight ( ) hero . m…" at bounding box center [786, 218] width 250 height 382
type textarea "hero.moveUp()"
click at [765, 153] on div "# Grab all the gems using your movement commands. hero . moveRight ( ) hero . m…" at bounding box center [786, 218] width 250 height 382
click at [882, 408] on span at bounding box center [775, 198] width 325 height 476
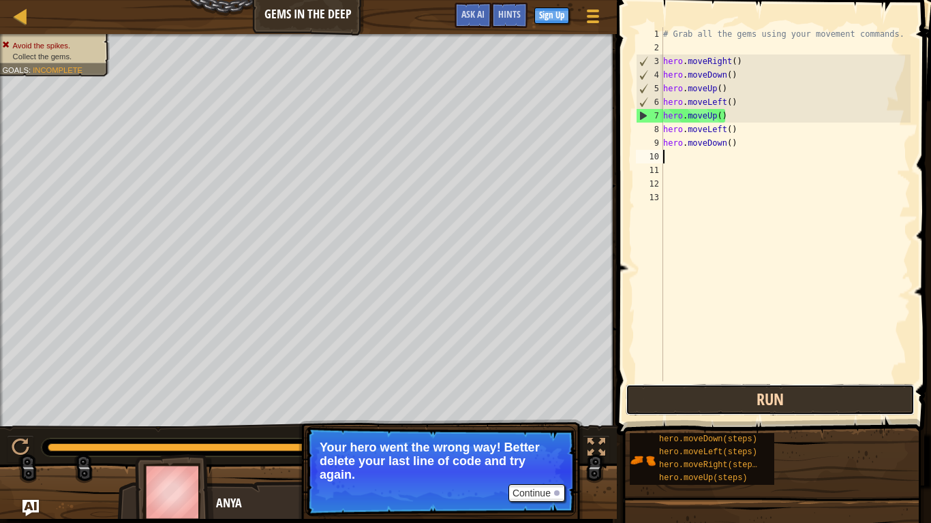
click at [853, 387] on button "Run" at bounding box center [770, 399] width 289 height 31
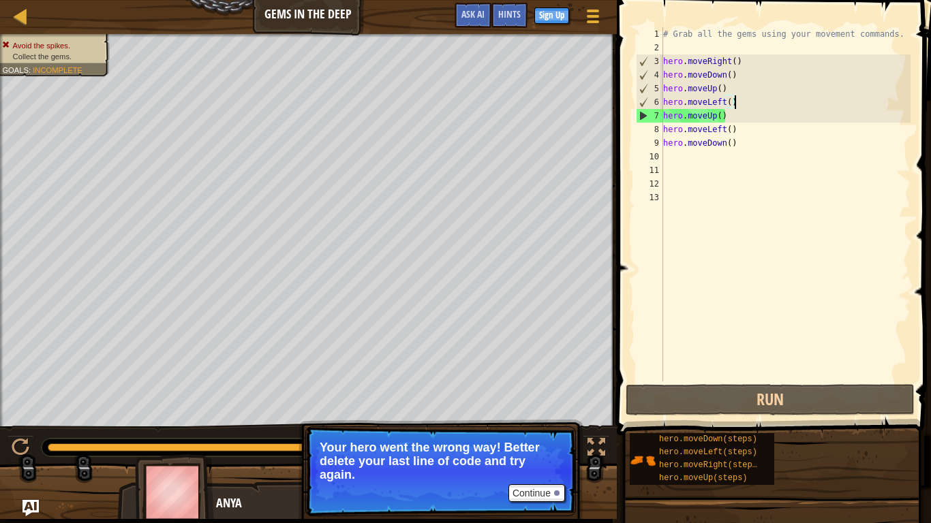
click at [735, 103] on div "# Grab all the gems using your movement commands. hero . moveRight ( ) hero . m…" at bounding box center [786, 218] width 250 height 382
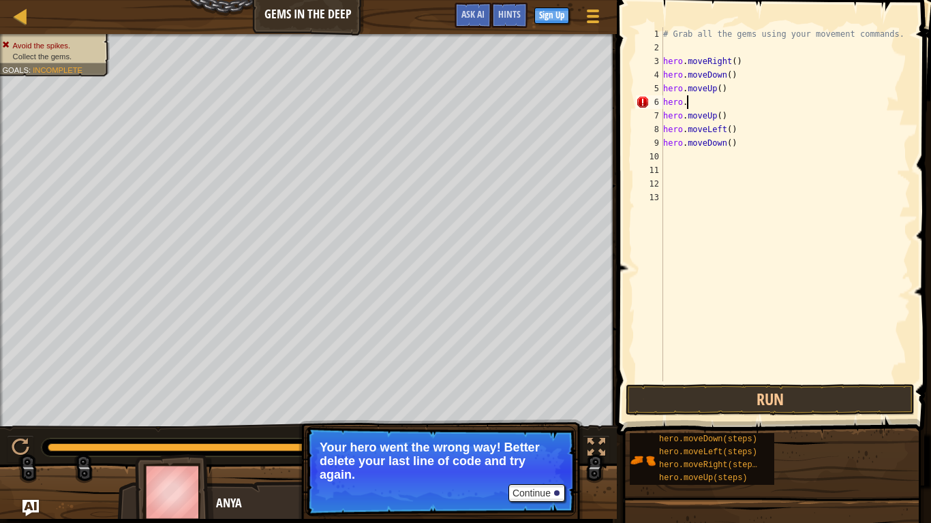
scroll to position [6, 1]
type textarea "hero"
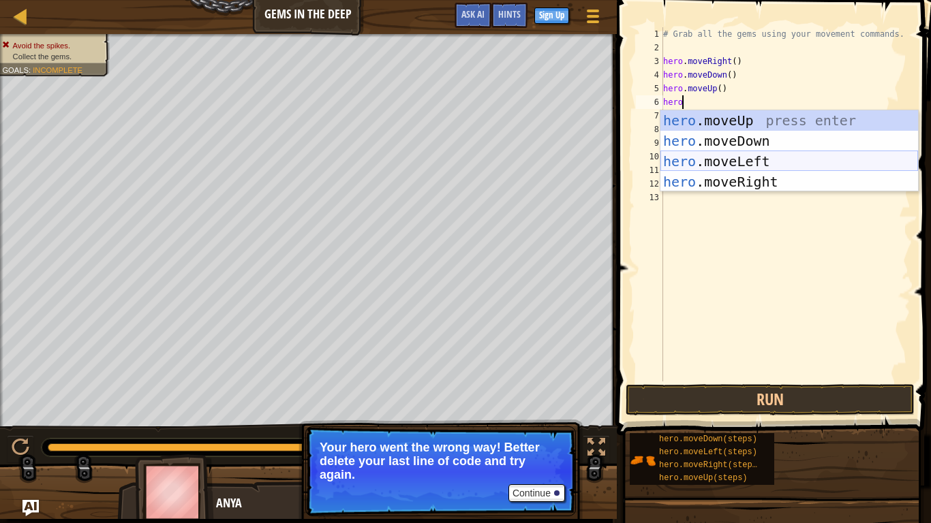
click at [763, 173] on div "hero .moveUp press enter hero .moveDown press enter hero .moveLeft press enter …" at bounding box center [790, 171] width 258 height 123
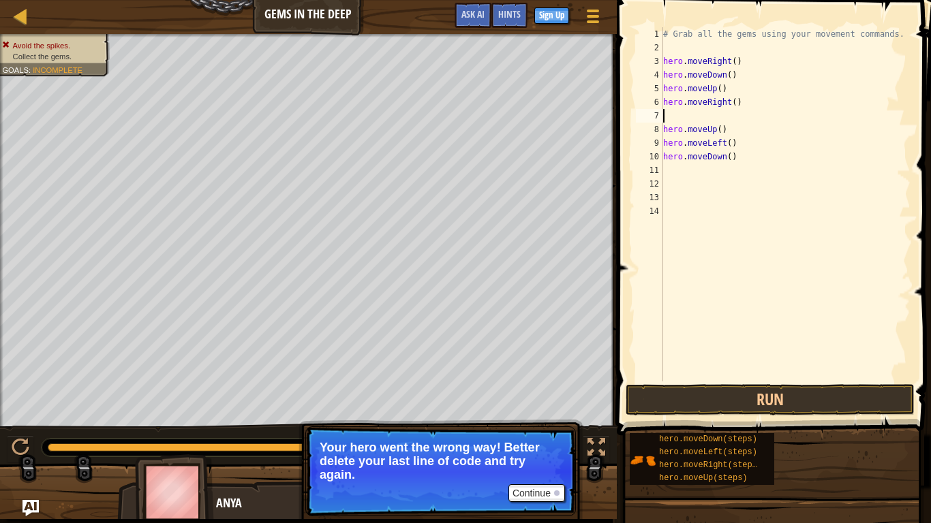
scroll to position [6, 0]
click at [699, 123] on div "# Grab all the gems using your movement commands. hero . moveRight ( ) hero . m…" at bounding box center [786, 218] width 250 height 382
type textarea "hero.moveUp()"
click at [733, 397] on button "Run" at bounding box center [770, 399] width 289 height 31
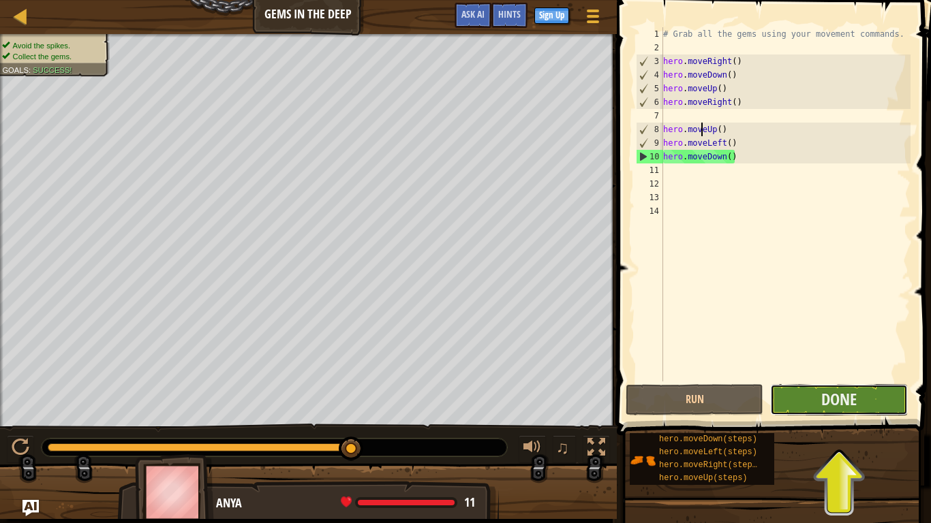
click at [808, 397] on button "Done" at bounding box center [839, 399] width 138 height 31
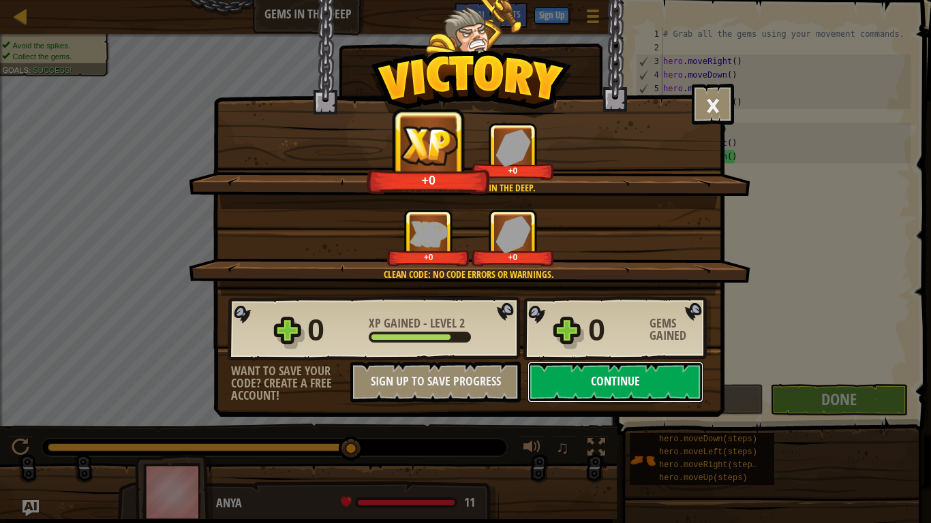
click at [693, 367] on button "Continue" at bounding box center [616, 382] width 176 height 41
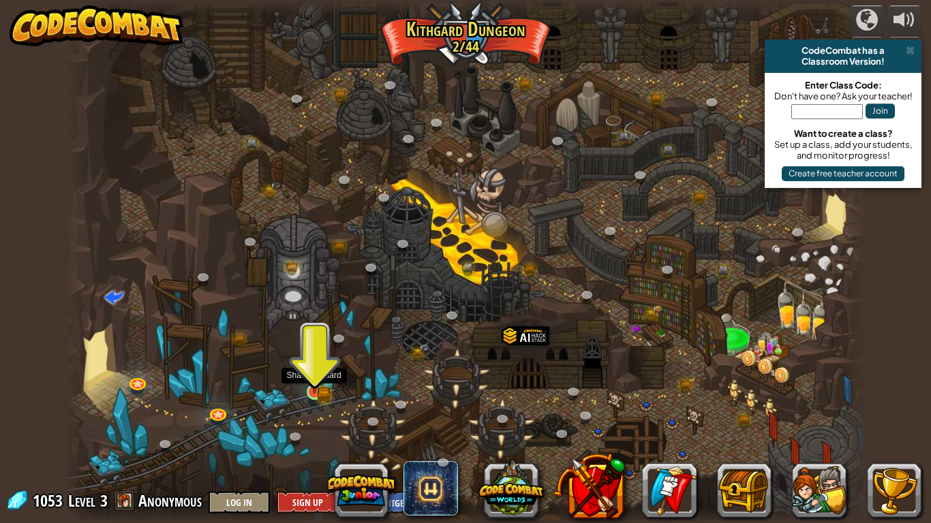
click at [317, 374] on img at bounding box center [315, 372] width 12 height 12
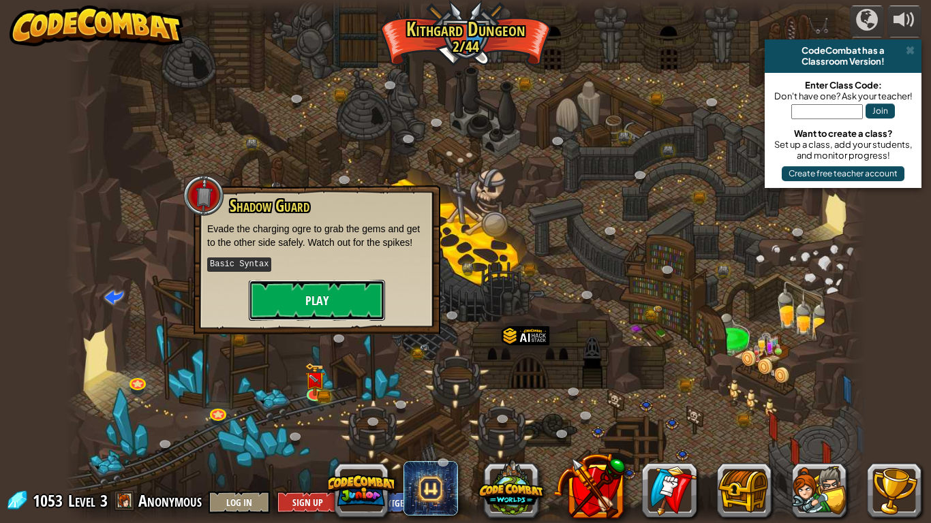
click at [333, 307] on button "Play" at bounding box center [317, 300] width 136 height 41
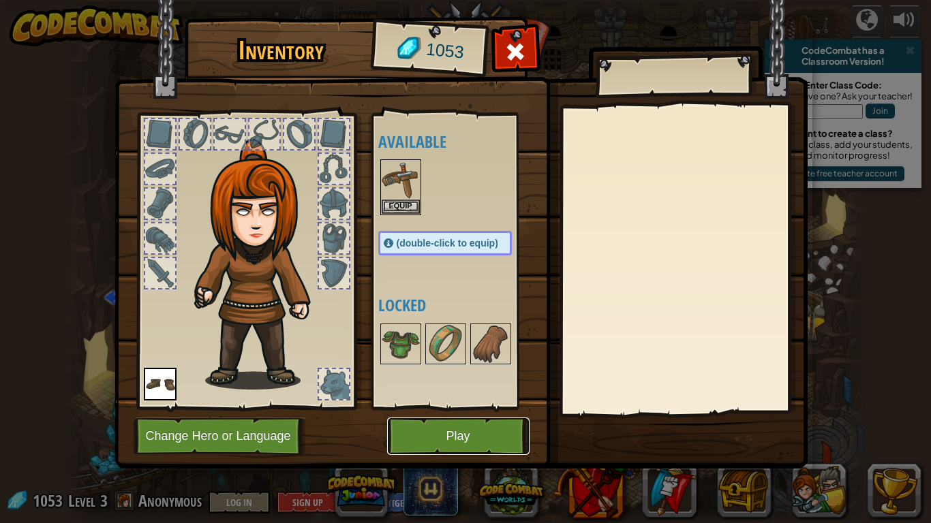
click at [418, 408] on button "Play" at bounding box center [458, 436] width 142 height 37
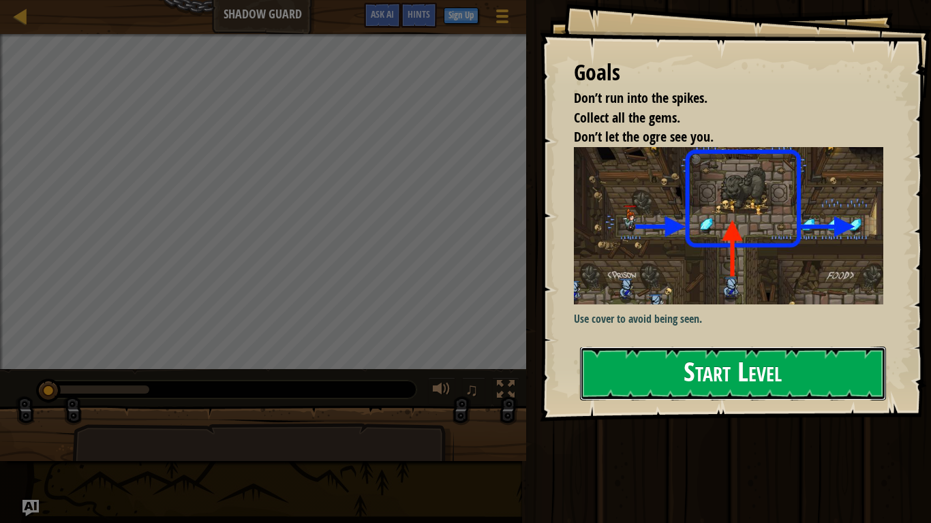
click at [680, 372] on button "Start Level" at bounding box center [733, 374] width 306 height 54
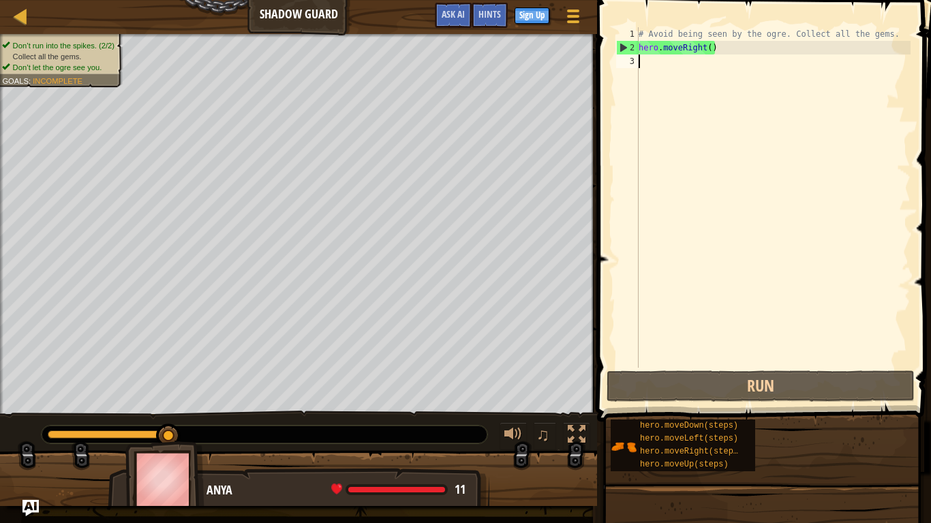
scroll to position [6, 0]
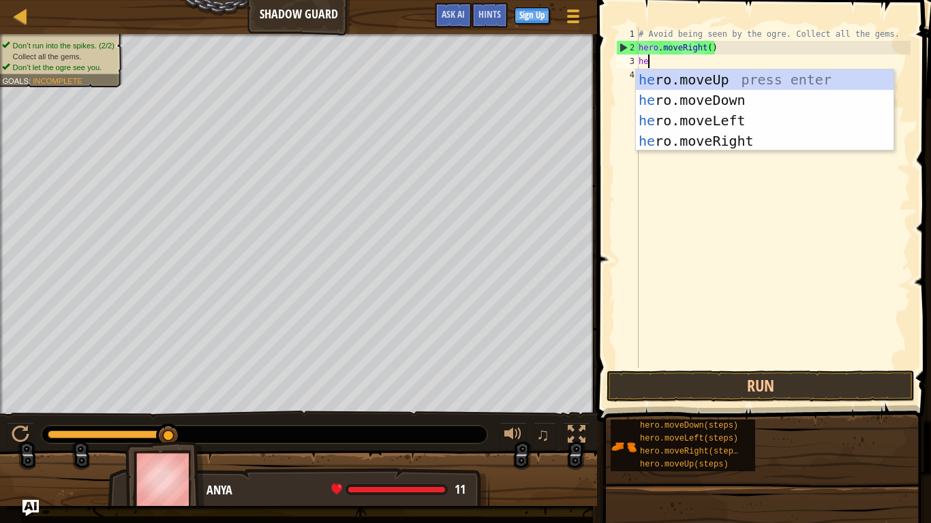
type textarea "her"
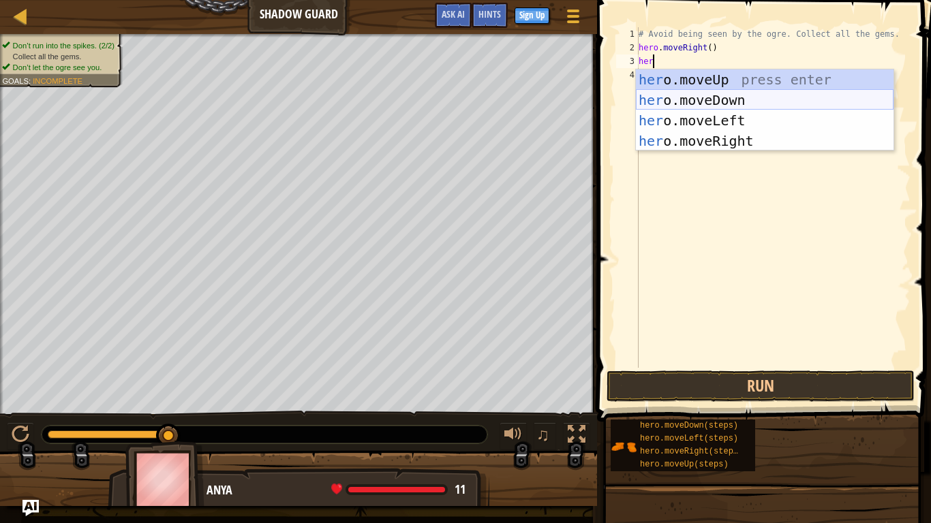
click at [752, 107] on div "her o.moveUp press enter her o.moveDown press enter her o.moveLeft press enter …" at bounding box center [765, 131] width 258 height 123
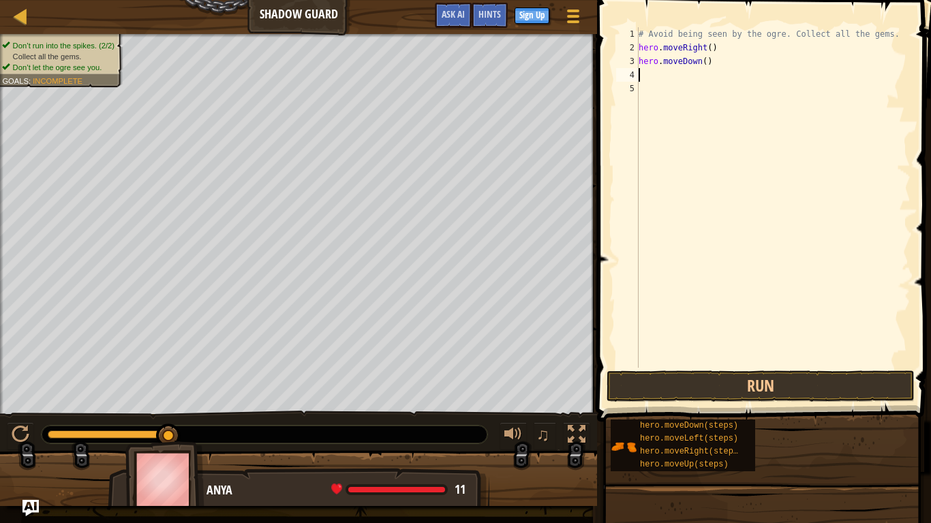
scroll to position [6, 0]
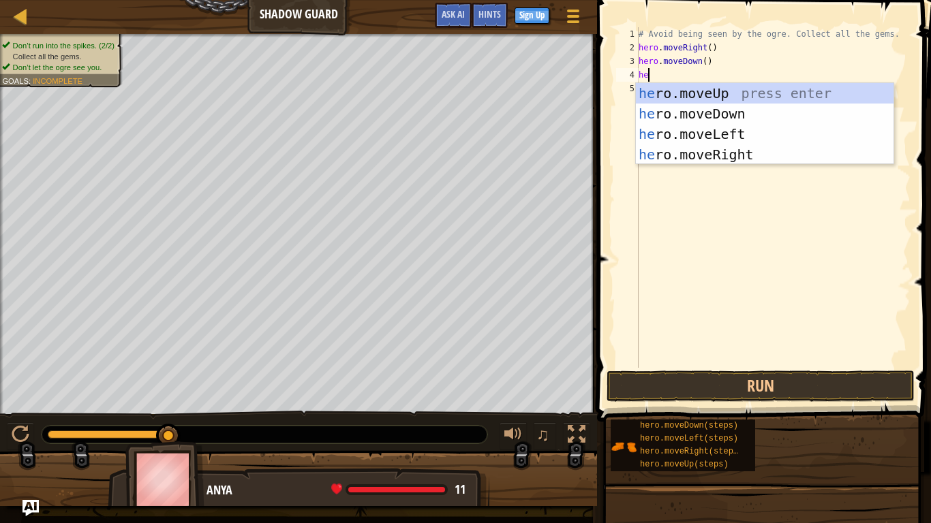
type textarea "her"
click at [698, 95] on div "her o.moveUp press enter her o.moveDown press enter her o.moveLeft press enter …" at bounding box center [765, 144] width 258 height 123
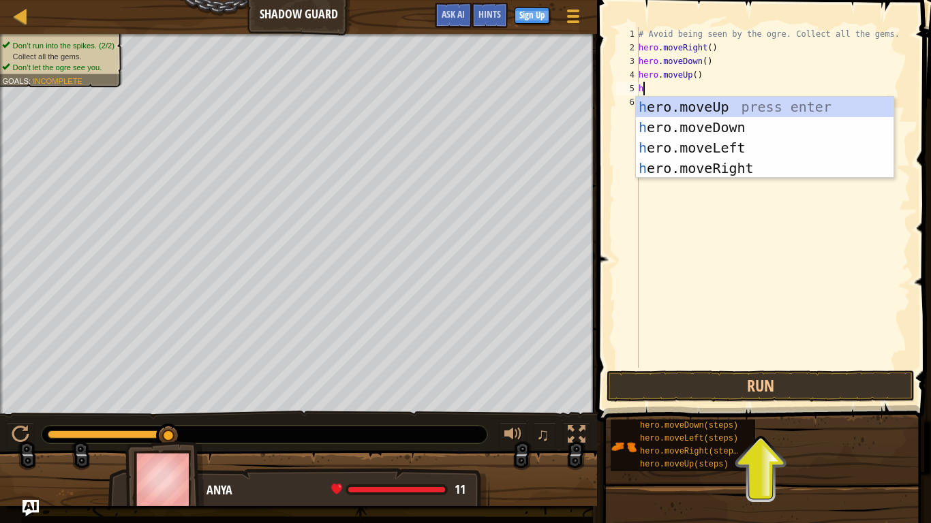
type textarea "her"
click at [763, 167] on div "her o.moveUp press enter her o.moveDown press enter her o.moveLeft press enter …" at bounding box center [765, 158] width 258 height 123
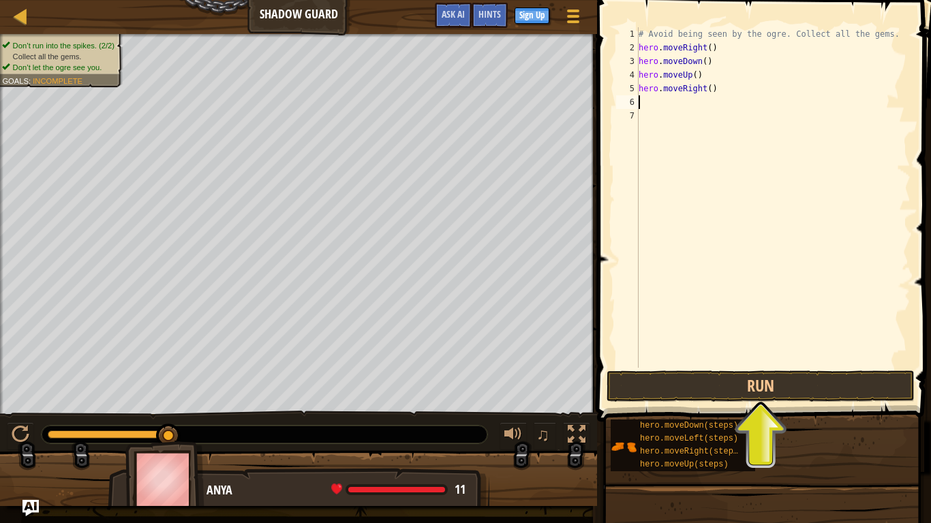
scroll to position [6, 0]
click at [720, 97] on div "# Avoid being seen by the ogre. Collect all the gems. hero . moveRight ( ) hero…" at bounding box center [773, 211] width 275 height 368
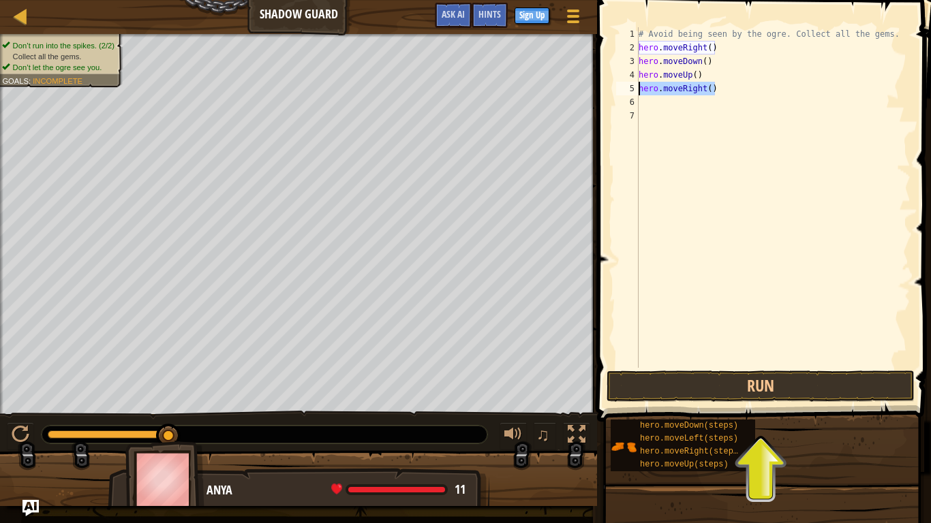
drag, startPoint x: 716, startPoint y: 89, endPoint x: 638, endPoint y: 89, distance: 77.7
click at [638, 89] on div "1 2 3 4 5 6 7 # Avoid being seen by the ogre. Collect all the gems. hero . move…" at bounding box center [761, 197] width 297 height 341
type textarea "hero.moveRight()"
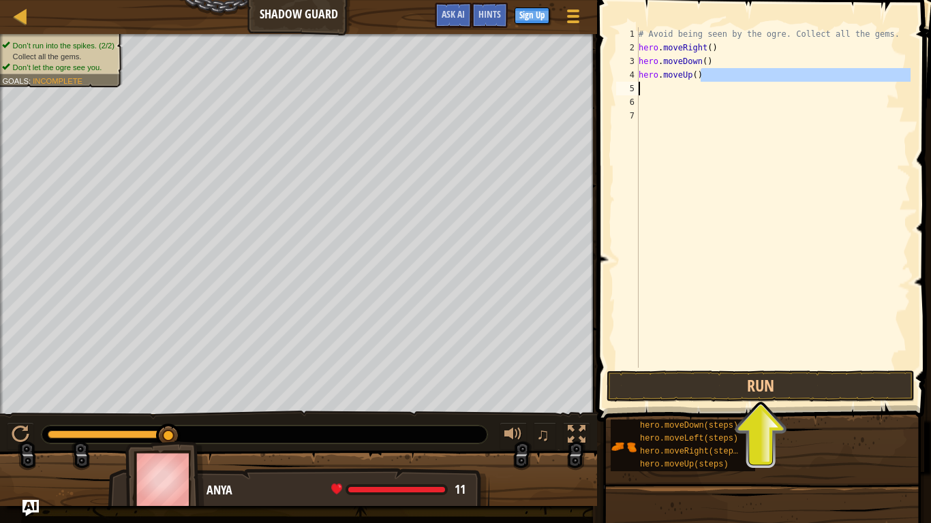
drag, startPoint x: 703, startPoint y: 77, endPoint x: 648, endPoint y: 87, distance: 56.0
click at [648, 87] on div "# Avoid being seen by the ogre. Collect all the gems. hero . moveRight ( ) hero…" at bounding box center [773, 211] width 275 height 368
click at [708, 72] on div "# Avoid being seen by the ogre. Collect all the gems. hero . moveRight ( ) hero…" at bounding box center [773, 197] width 275 height 341
type textarea "hero.moveUp()"
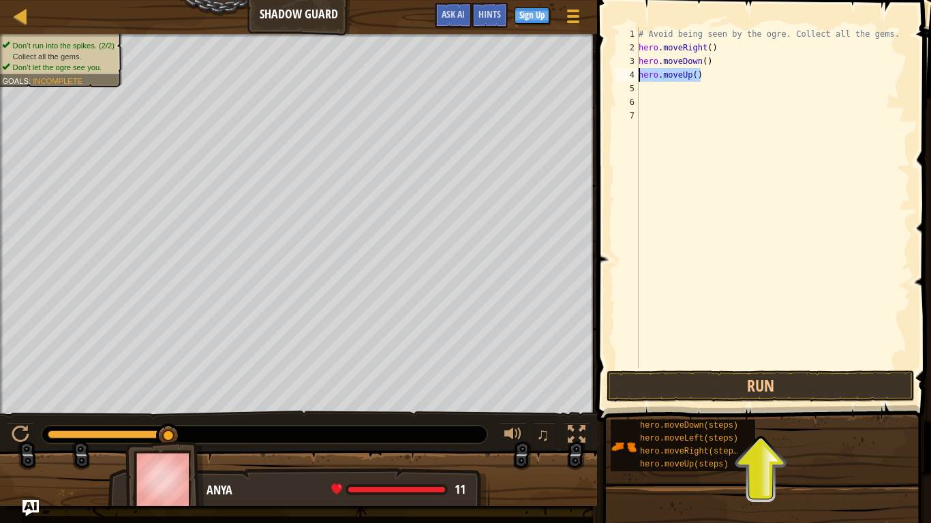
drag, startPoint x: 707, startPoint y: 74, endPoint x: 636, endPoint y: 79, distance: 71.1
click at [636, 79] on div "hero.moveUp() 1 2 3 4 5 6 7 # Avoid being seen by the ogre. Collect all the gem…" at bounding box center [761, 197] width 297 height 341
drag, startPoint x: 712, startPoint y: 61, endPoint x: 637, endPoint y: 67, distance: 76.0
click at [637, 67] on div "1 2 3 4 5 6 7 # Avoid being seen by the ogre. Collect all the gems. hero . move…" at bounding box center [761, 197] width 297 height 341
type textarea "hero.moveDown()"
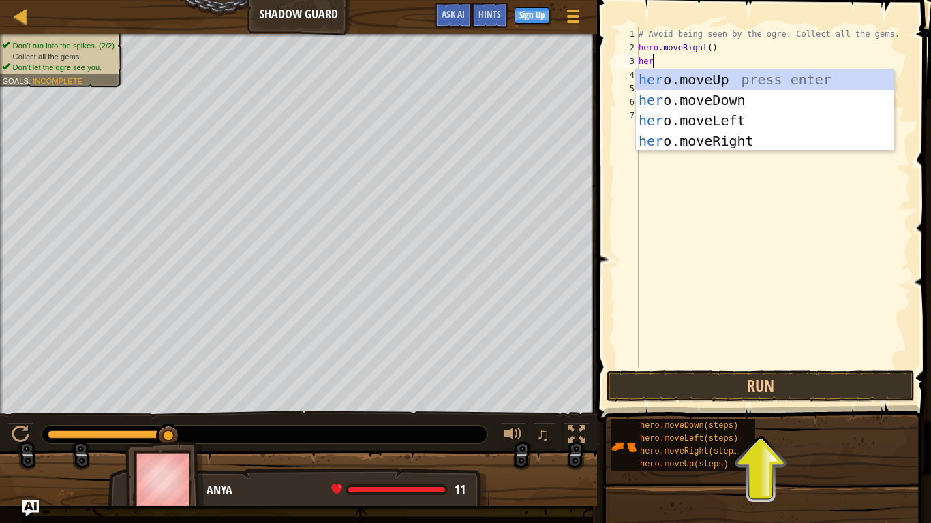
scroll to position [6, 1]
type textarea "h"
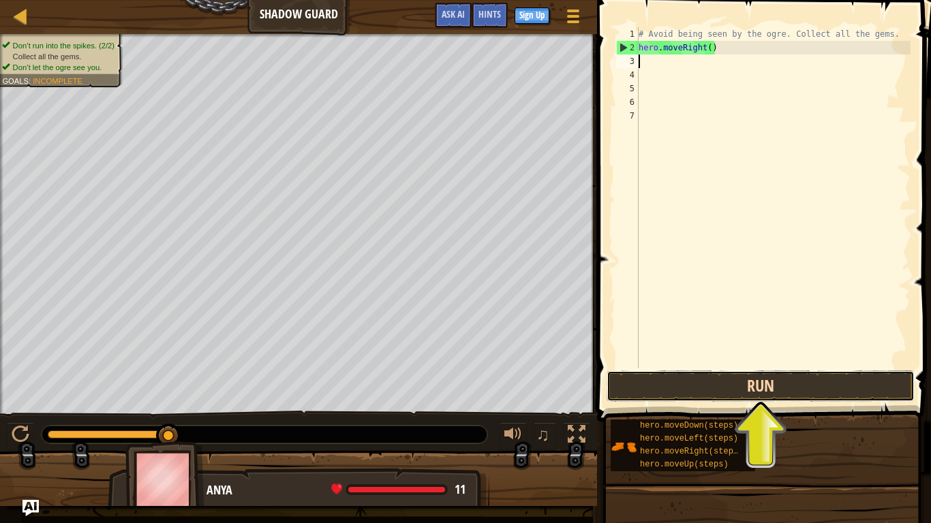
click at [806, 380] on button "Run" at bounding box center [761, 386] width 308 height 31
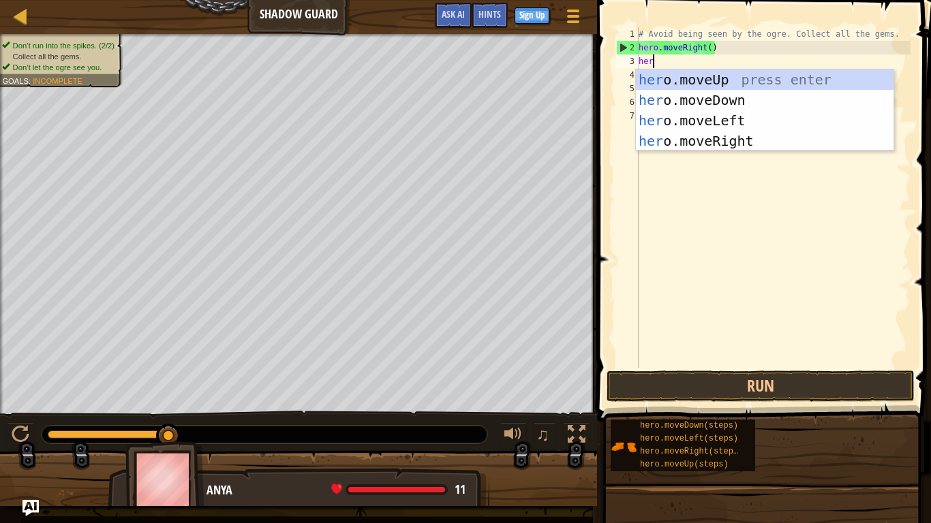
type textarea "hero"
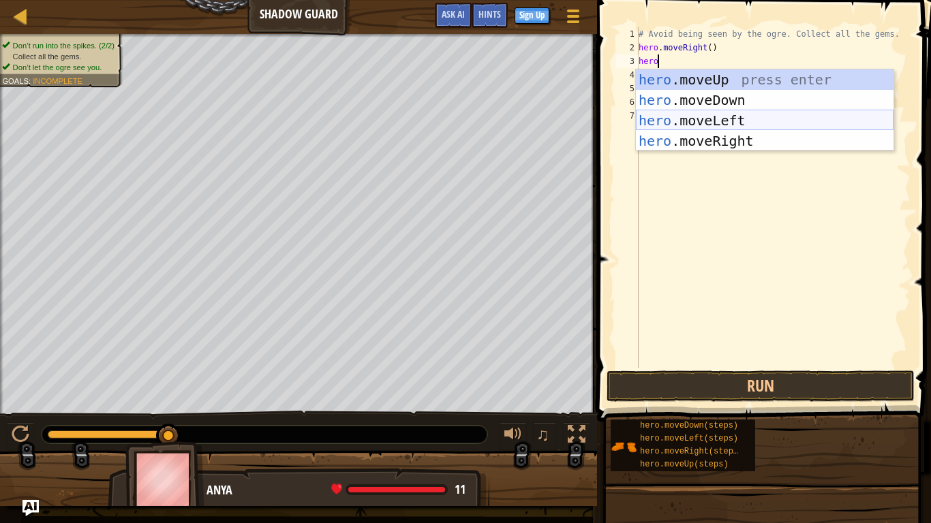
click at [748, 127] on div "hero .moveUp press enter hero .moveDown press enter hero .moveLeft press enter …" at bounding box center [765, 131] width 258 height 123
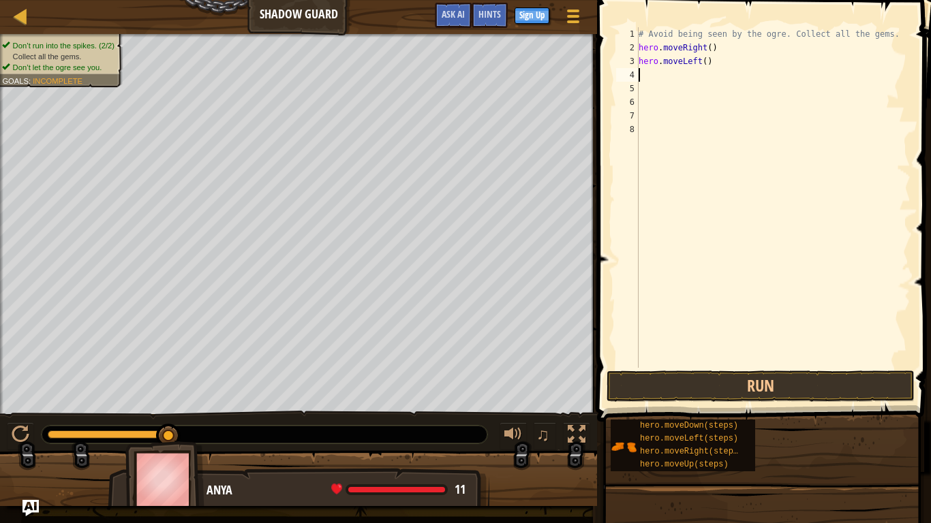
scroll to position [6, 0]
click at [776, 376] on button "Run" at bounding box center [761, 386] width 308 height 31
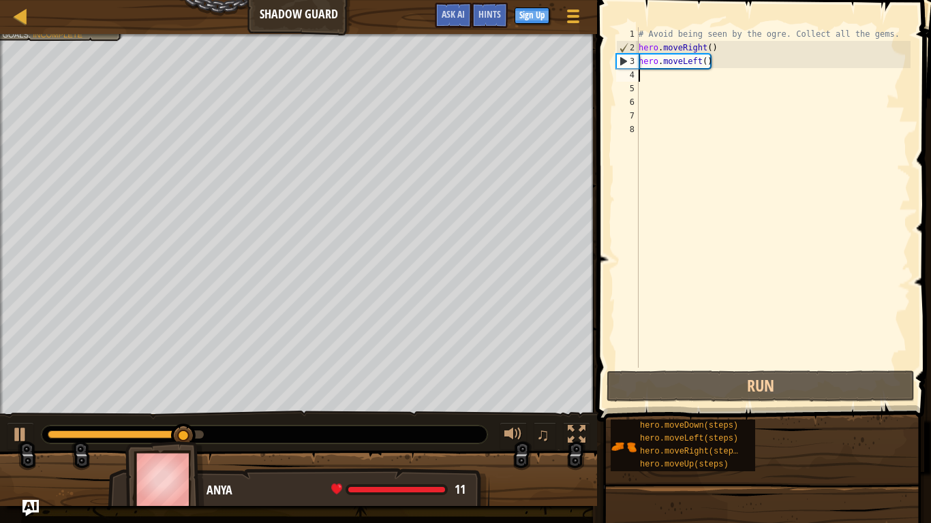
click at [714, 65] on div "# Avoid being seen by the ogre. Collect all the gems. hero . moveRight ( ) hero…" at bounding box center [773, 211] width 275 height 368
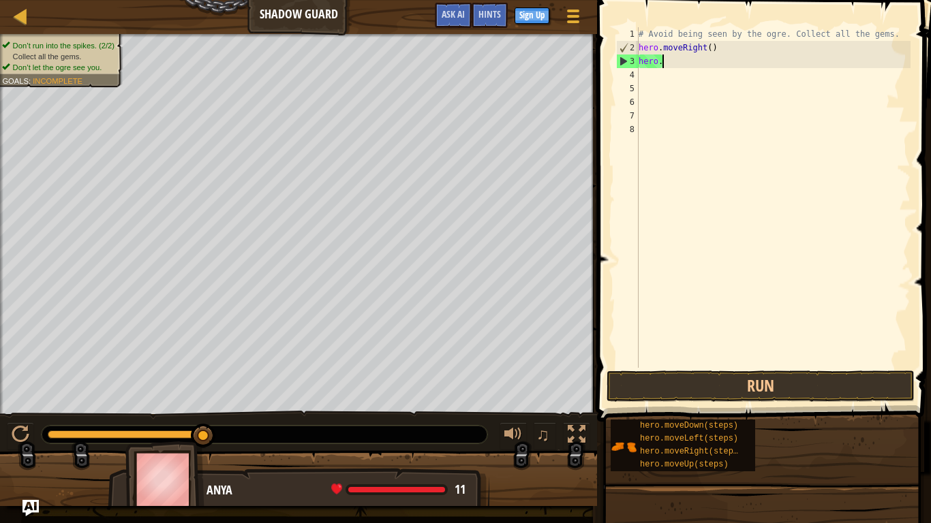
type textarea "h"
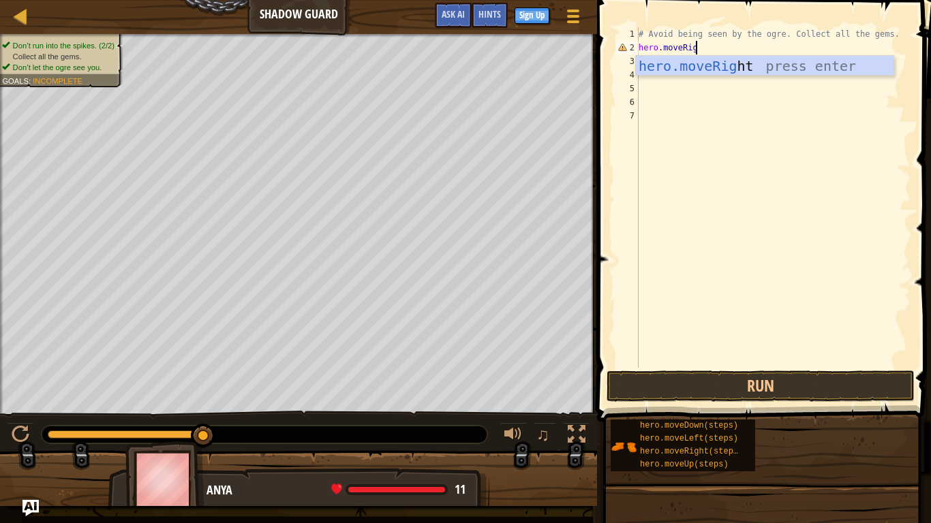
scroll to position [6, 7]
type textarea "hero.moveRight"
click at [656, 82] on div "# Avoid being seen by the ogre. Collect all the gems. hero . moveRight" at bounding box center [773, 211] width 275 height 368
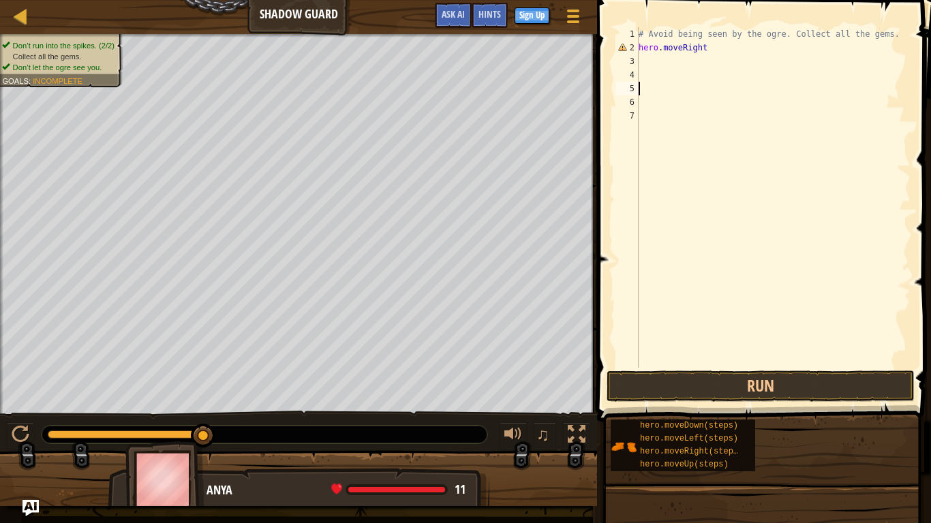
scroll to position [6, 0]
click at [650, 67] on div "# Avoid being seen by the ogre. Collect all the gems. hero . moveRight" at bounding box center [773, 211] width 275 height 368
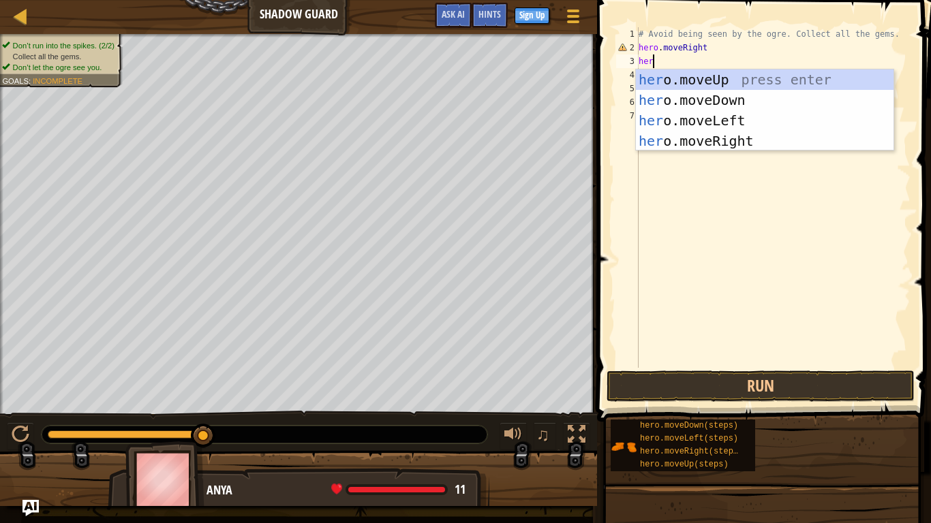
type textarea "hero"
click at [742, 84] on div "hero .moveUp press enter hero .moveDown press enter hero .moveLeft press enter …" at bounding box center [765, 131] width 258 height 123
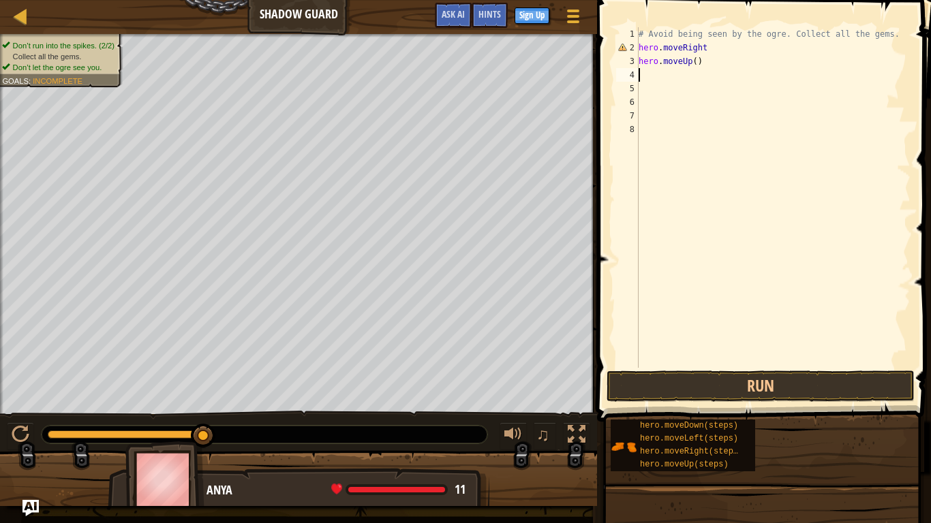
scroll to position [6, 0]
click at [692, 381] on button "Run" at bounding box center [761, 386] width 308 height 31
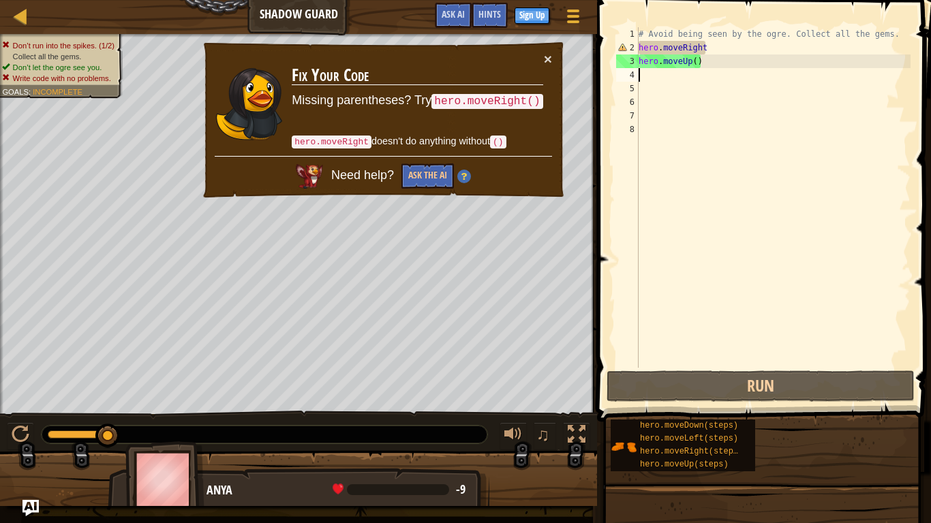
click at [703, 62] on div "# Avoid being seen by the ogre. Collect all the gems. hero . moveRight hero . m…" at bounding box center [773, 211] width 275 height 368
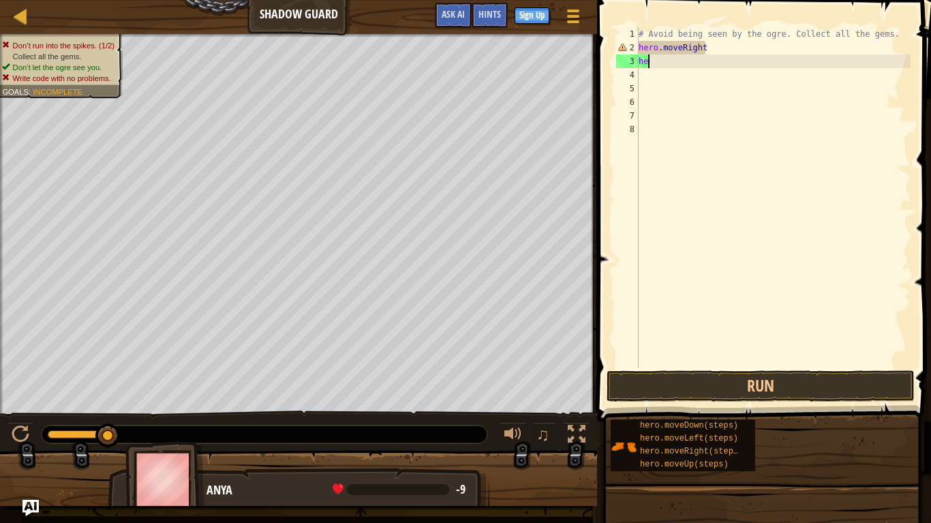
type textarea "h"
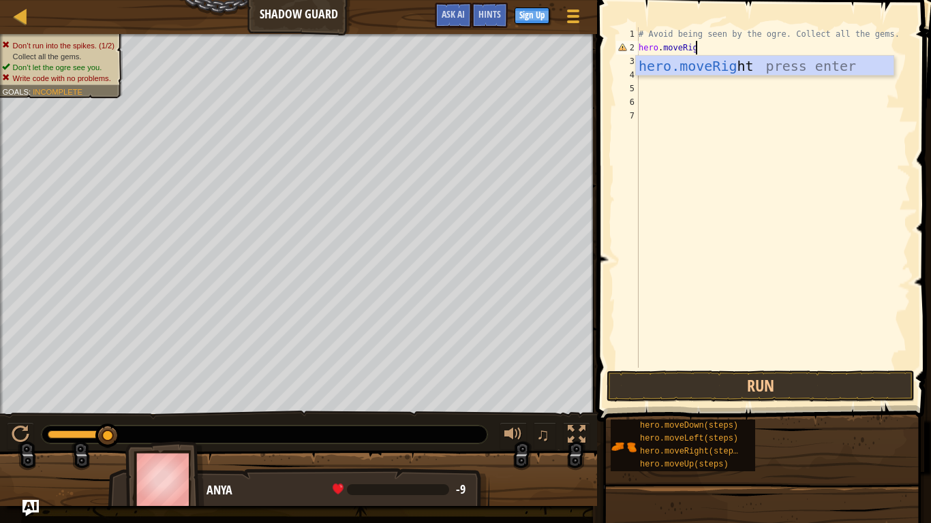
scroll to position [6, 8]
type textarea "hero.moveRight"
click at [734, 119] on div "# Avoid being seen by the ogre. Collect all the gems. hero . moveRight" at bounding box center [773, 211] width 275 height 368
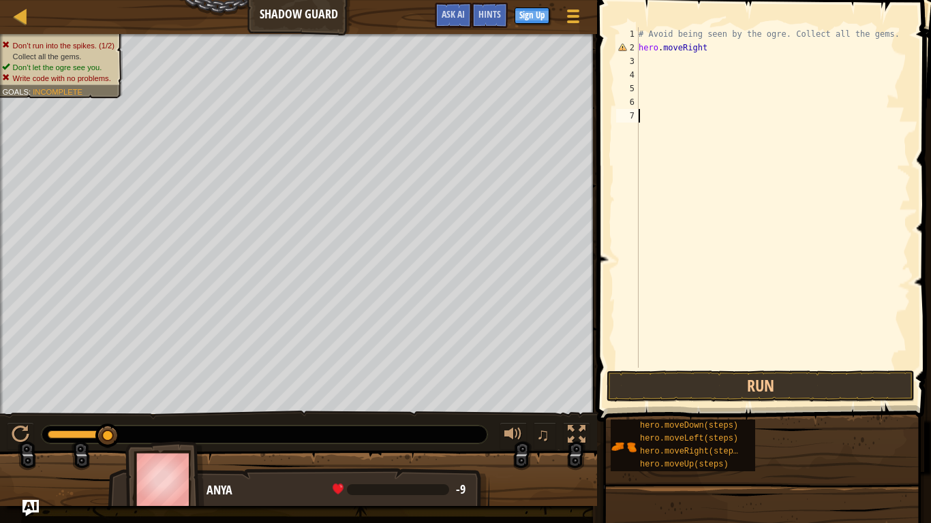
scroll to position [6, 0]
click at [641, 61] on div "# Avoid being seen by the ogre. Collect all the gems. hero . moveRight" at bounding box center [773, 211] width 275 height 368
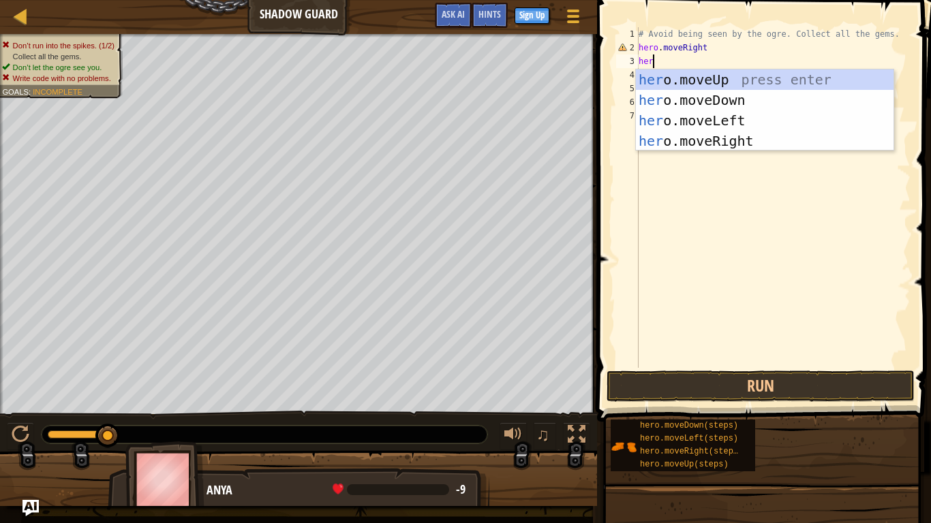
scroll to position [6, 2]
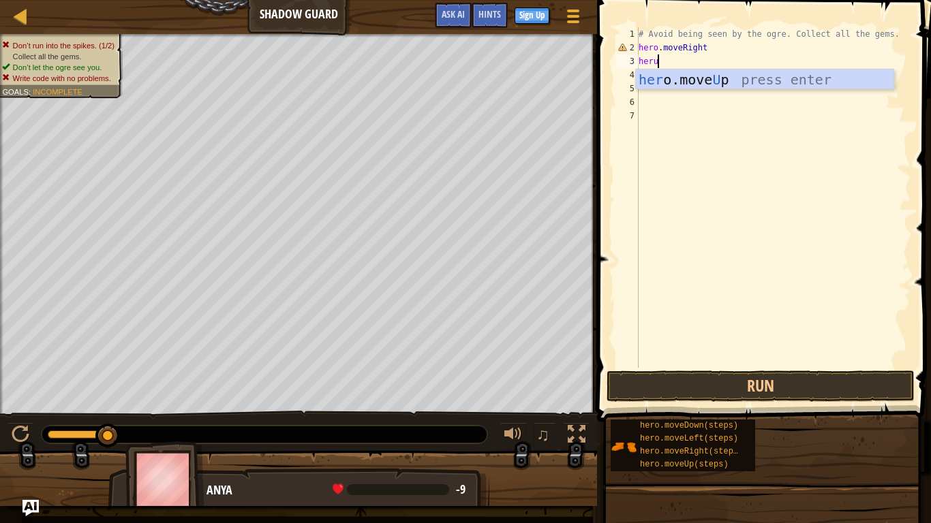
type textarea "her"
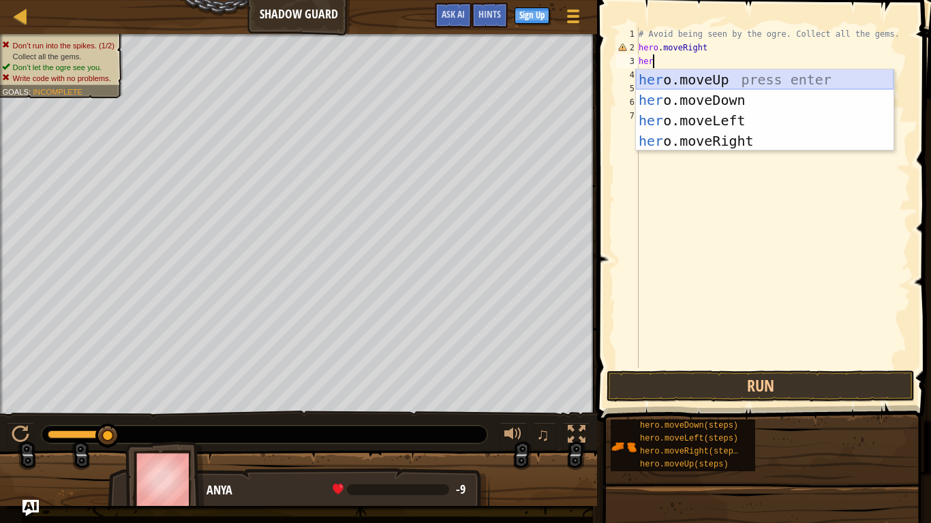
click at [785, 82] on div "her o.moveUp press enter her o.moveDown press enter her o.moveLeft press enter …" at bounding box center [765, 131] width 258 height 123
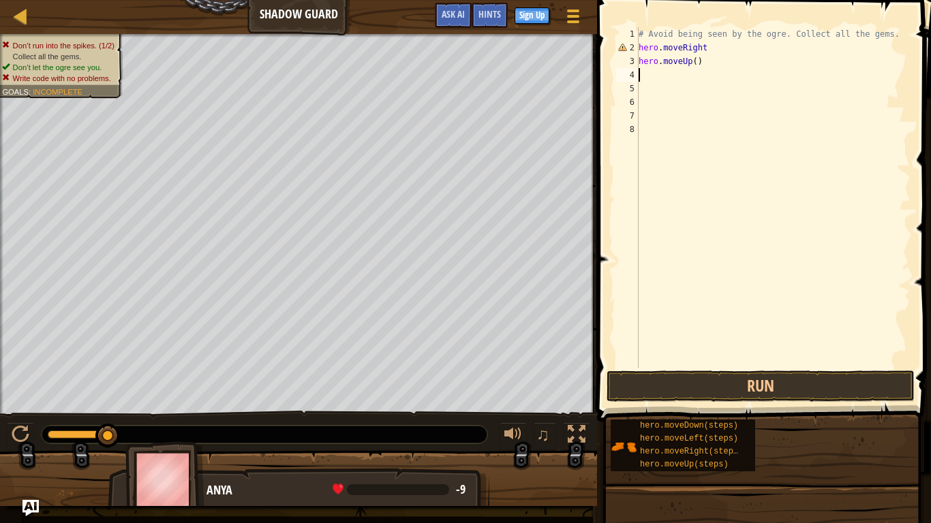
scroll to position [6, 0]
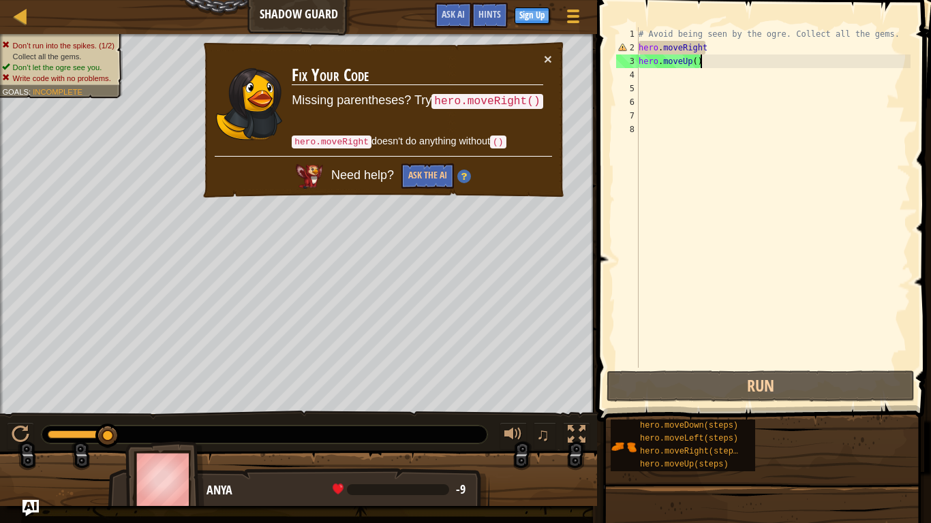
click at [712, 64] on div "# Avoid being seen by the ogre. Collect all the gems. hero . moveRight hero . m…" at bounding box center [773, 211] width 275 height 368
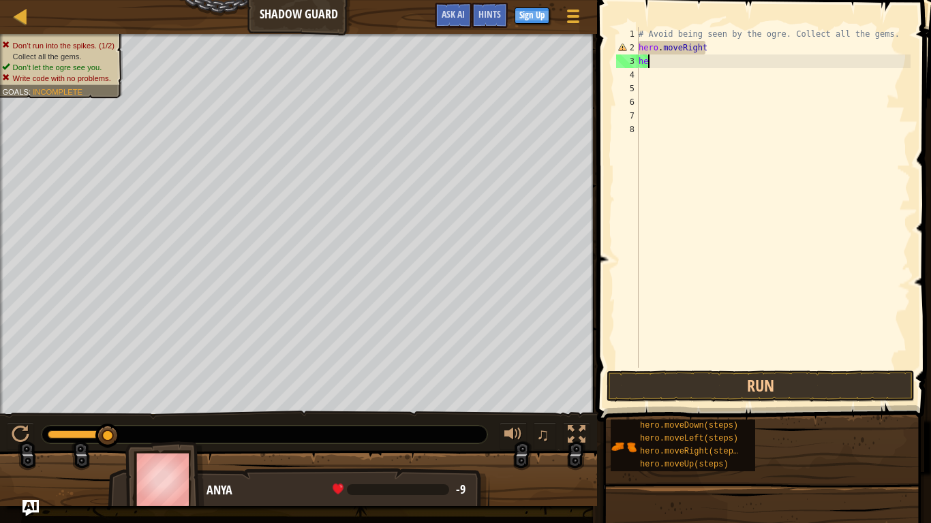
type textarea "h"
click at [717, 52] on div "# Avoid being seen by the ogre. Collect all the gems. hero . moveRig" at bounding box center [773, 211] width 275 height 368
click at [717, 52] on div "# Avoid being seen by the ogre. Collect all the gems. hero . moveRi" at bounding box center [773, 211] width 275 height 368
type textarea "h"
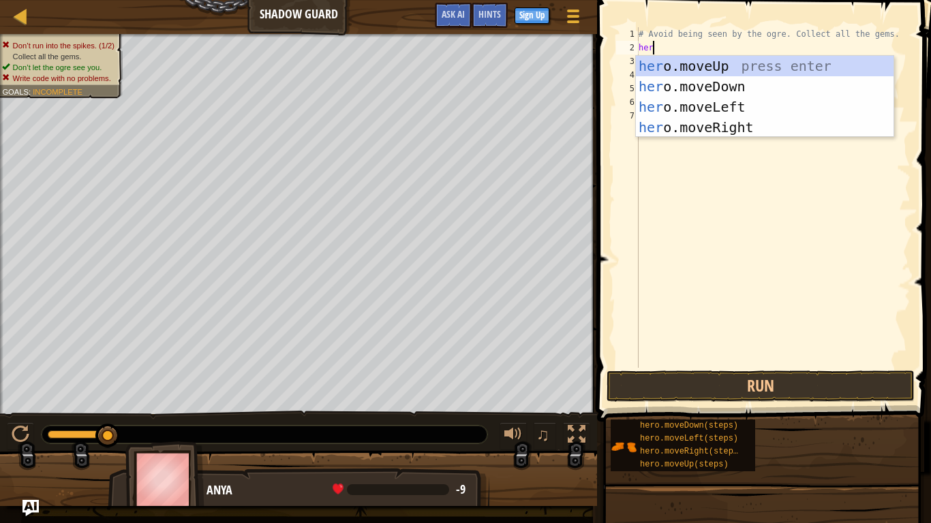
type textarea "hero"
click at [742, 61] on div "hero .moveUp press enter hero .moveDown press enter hero .moveLeft press enter …" at bounding box center [765, 117] width 258 height 123
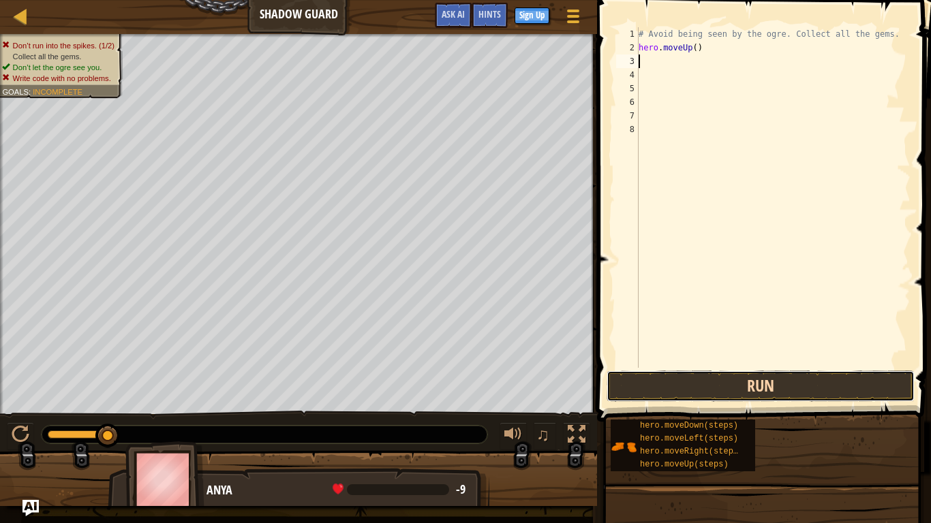
click at [664, 377] on button "Run" at bounding box center [761, 386] width 308 height 31
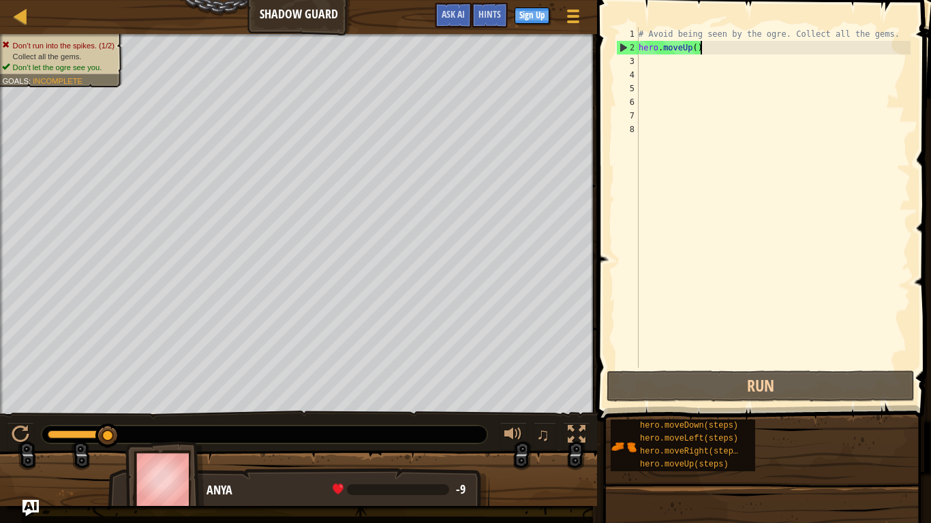
click at [705, 44] on div "# Avoid being seen by the ogre. Collect all the gems. hero . moveUp ( )" at bounding box center [773, 211] width 275 height 368
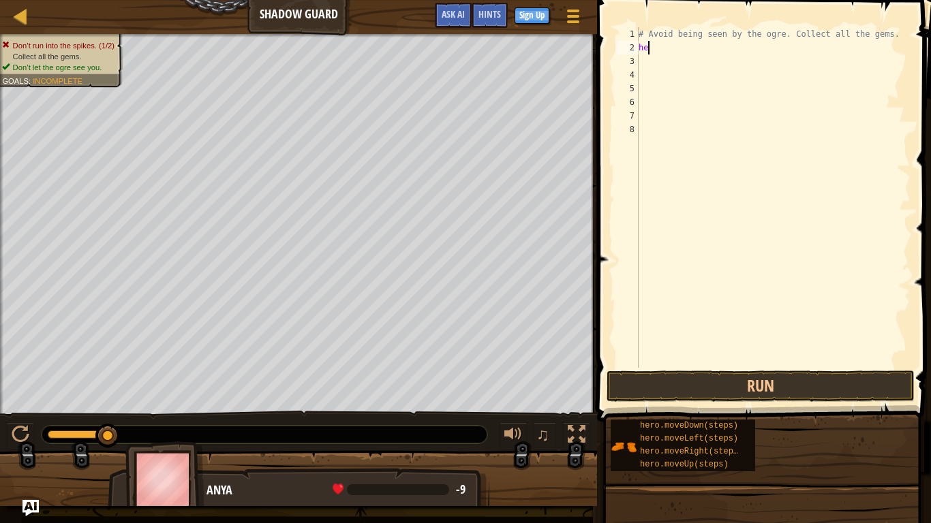
type textarea "her"
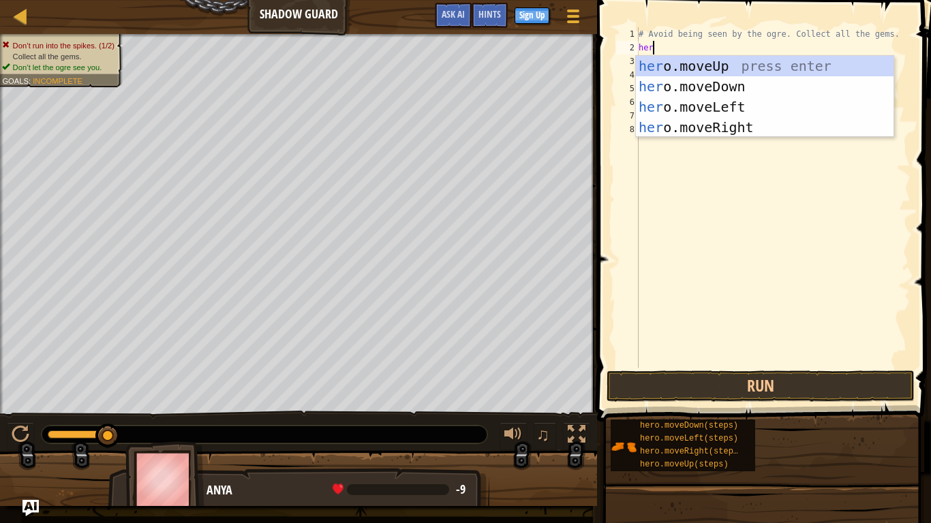
scroll to position [6, 1]
click at [730, 125] on div "her o.moveUp press enter her o.moveDown press enter her o.moveLeft press enter …" at bounding box center [765, 117] width 258 height 123
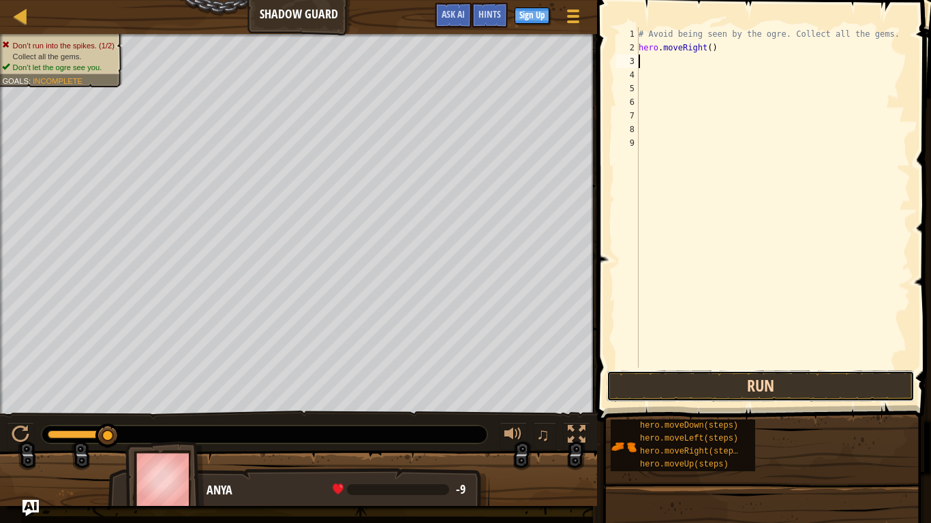
click at [777, 376] on button "Run" at bounding box center [761, 386] width 308 height 31
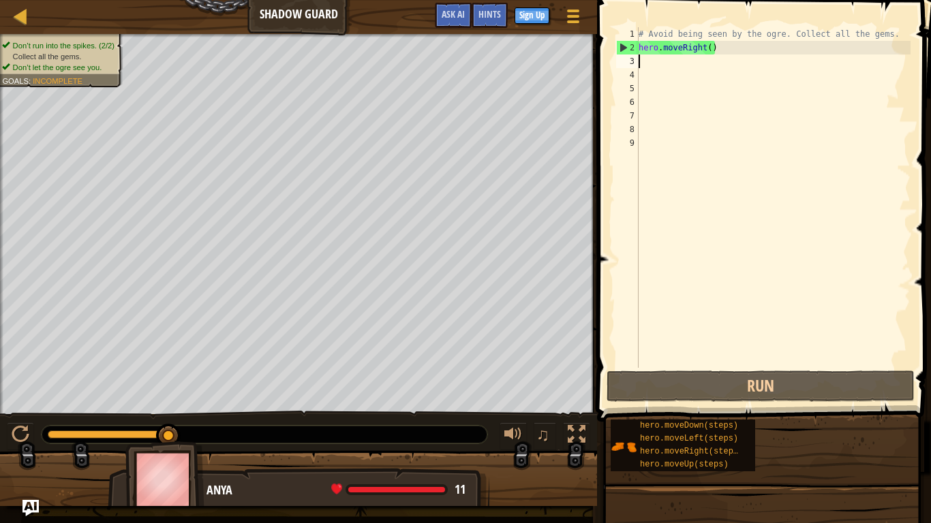
type textarea "h"
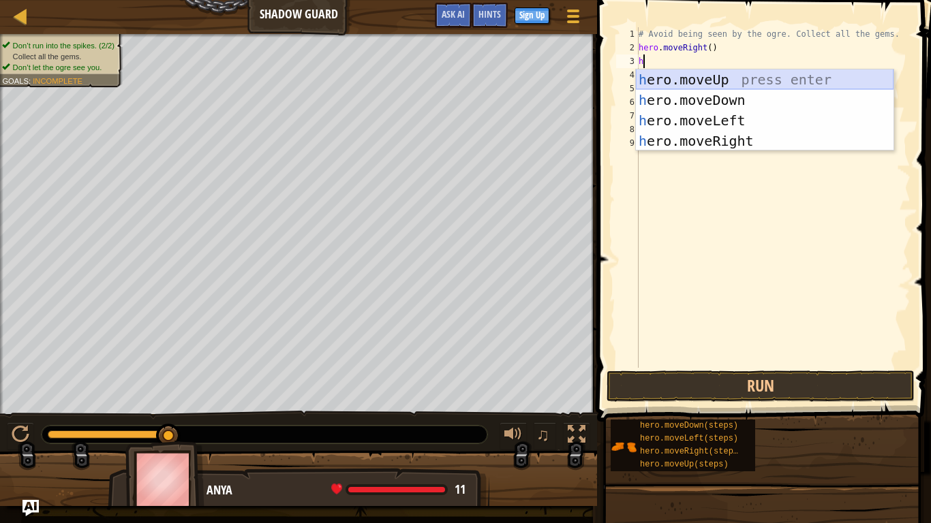
click at [727, 80] on div "h ero.moveUp press enter h ero.moveDown press enter h ero.moveLeft press enter …" at bounding box center [765, 131] width 258 height 123
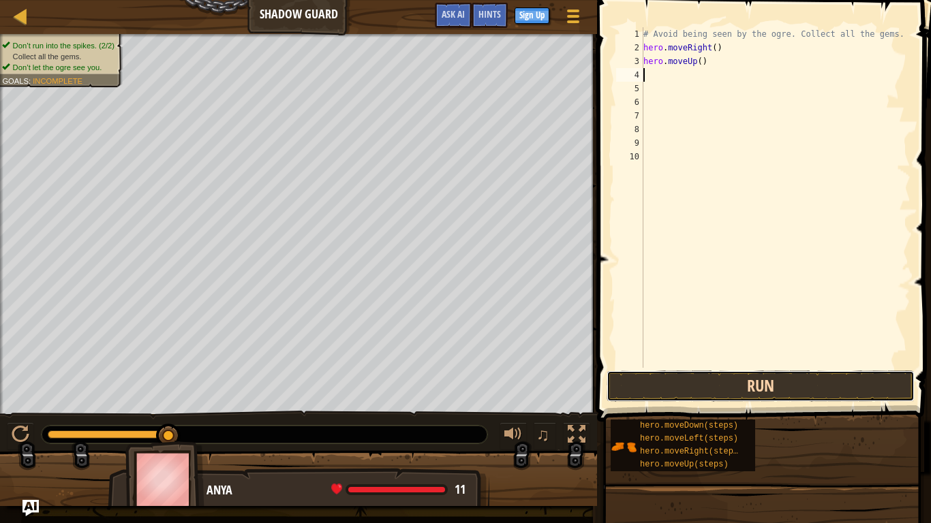
click at [759, 375] on button "Run" at bounding box center [761, 386] width 308 height 31
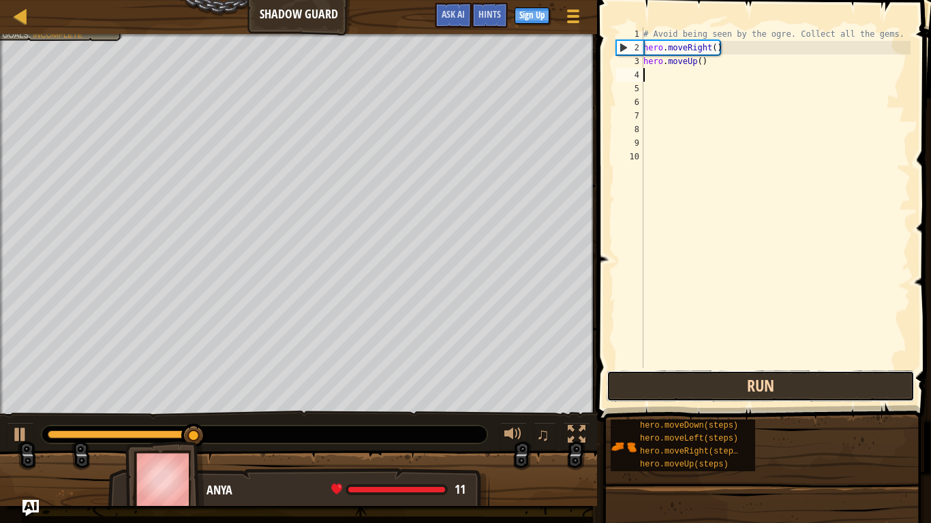
click at [759, 375] on button "Run" at bounding box center [761, 386] width 308 height 31
click at [761, 375] on button "Running" at bounding box center [761, 386] width 308 height 31
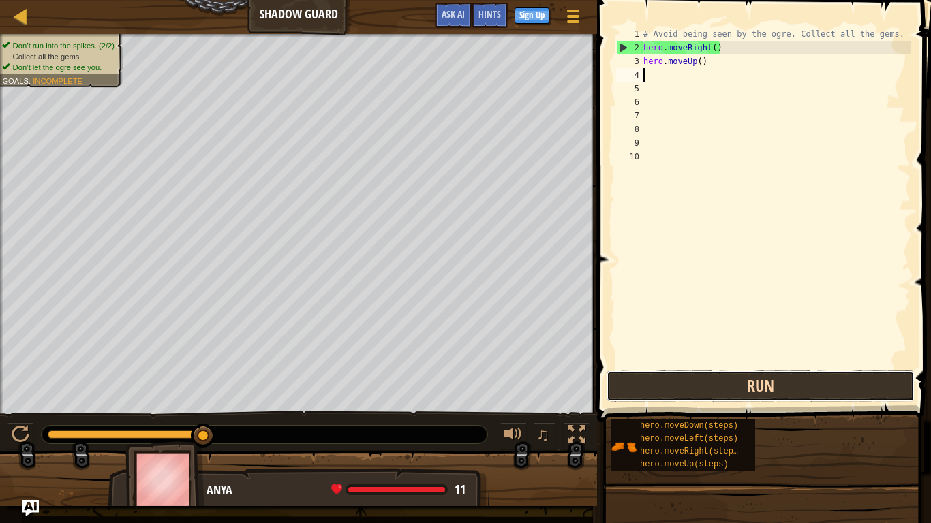
click at [765, 386] on button "Run" at bounding box center [761, 386] width 308 height 31
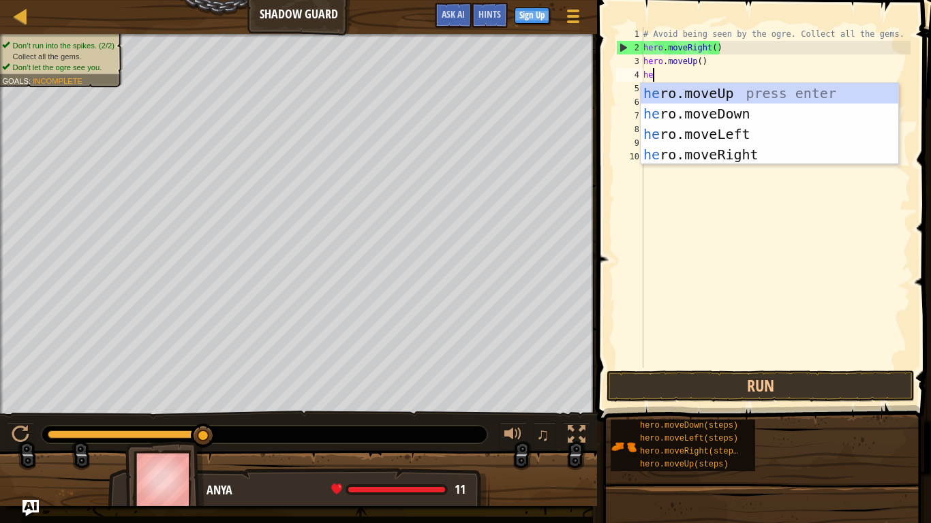
type textarea "her"
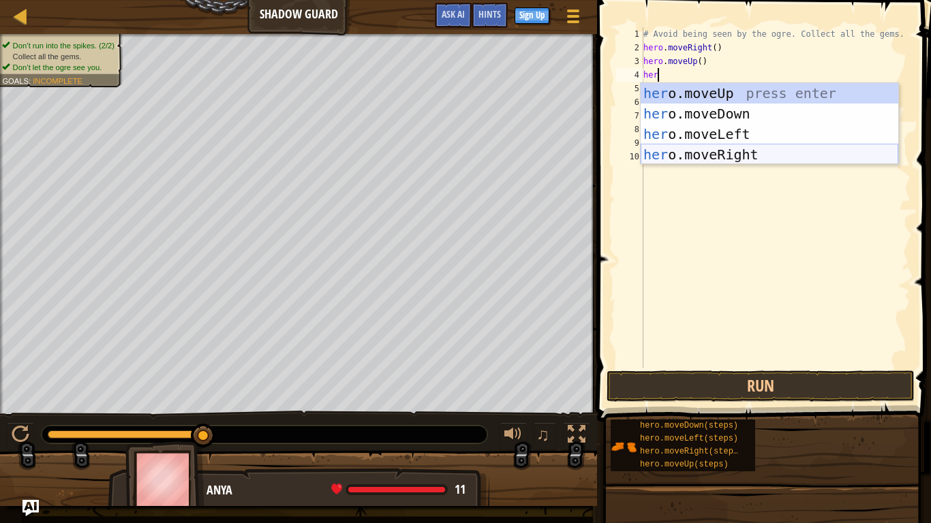
click at [748, 155] on div "her o.moveUp press enter her o.moveDown press enter her o.moveLeft press enter …" at bounding box center [770, 144] width 258 height 123
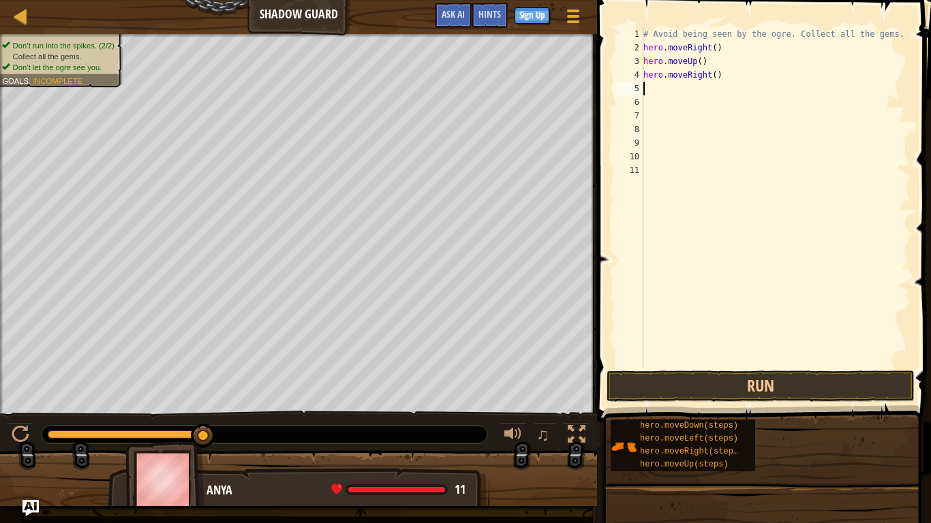
scroll to position [6, 0]
click at [716, 382] on button "Run" at bounding box center [761, 386] width 308 height 31
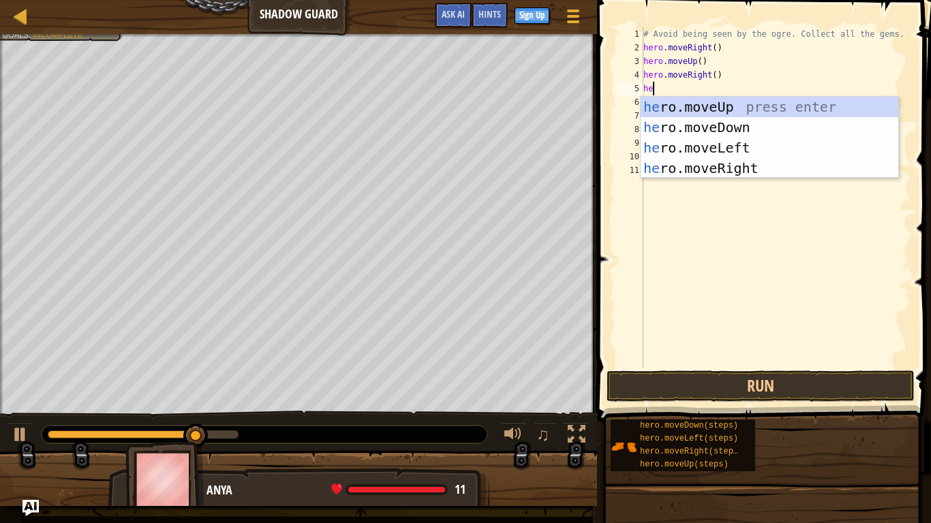
type textarea "her"
click at [710, 162] on div "her o.moveUp press enter her o.moveDown press enter her o.moveLeft press enter …" at bounding box center [770, 158] width 258 height 123
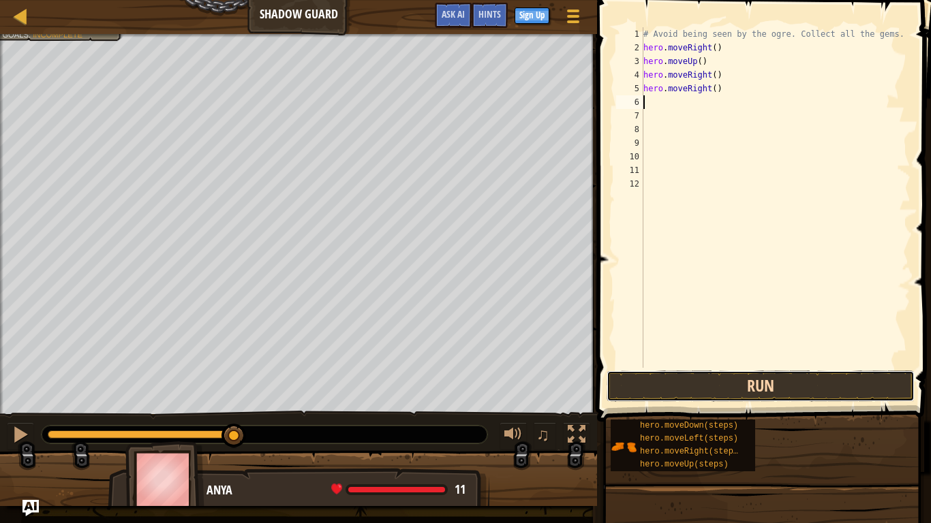
click at [712, 378] on button "Run" at bounding box center [761, 386] width 308 height 31
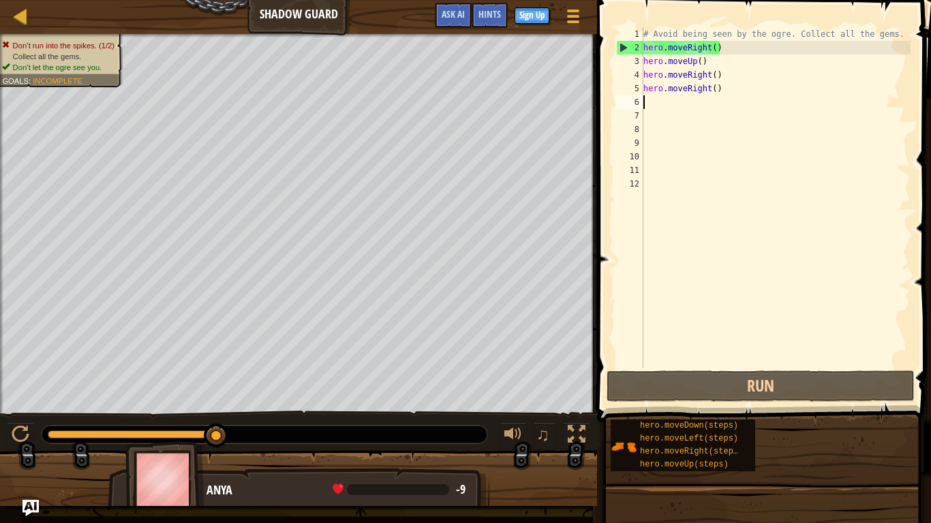
click at [725, 90] on div "# Avoid being seen by the ogre. Collect all the gems. hero . moveRight ( ) hero…" at bounding box center [776, 211] width 270 height 368
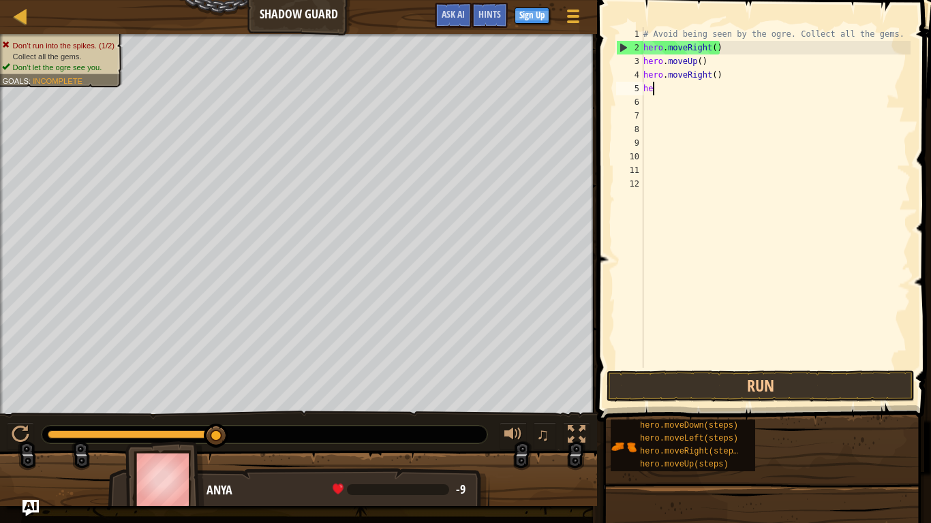
type textarea "h"
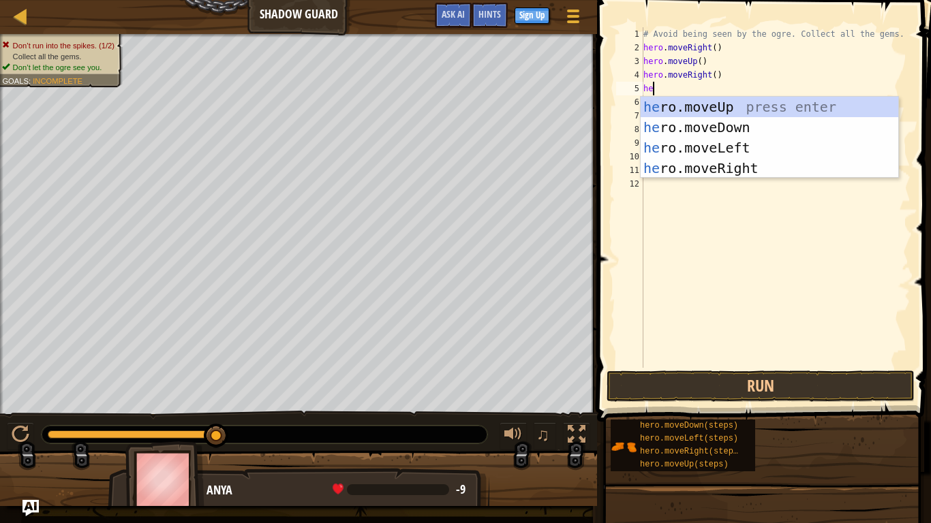
type textarea "her"
click at [724, 108] on div "her o.moveUp press enter her o.moveDown press enter her o.moveLeft press enter …" at bounding box center [770, 158] width 258 height 123
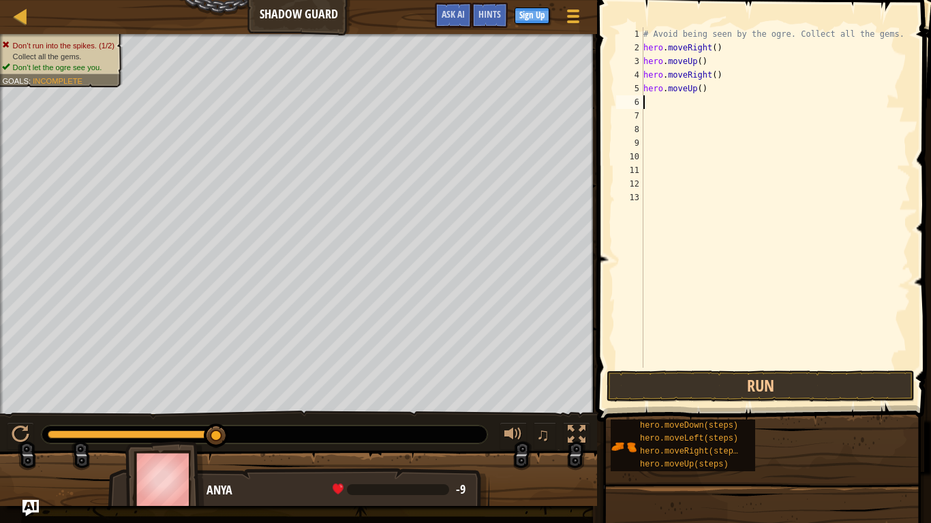
scroll to position [6, 0]
click at [662, 391] on button "Run" at bounding box center [761, 386] width 308 height 31
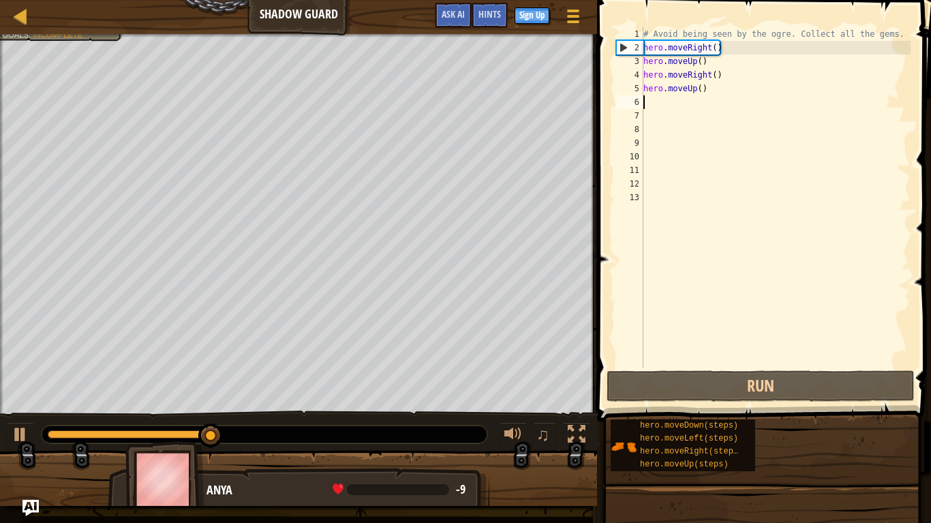
click at [708, 89] on div "# Avoid being seen by the ogre. Collect all the gems. hero . moveRight ( ) hero…" at bounding box center [776, 211] width 270 height 368
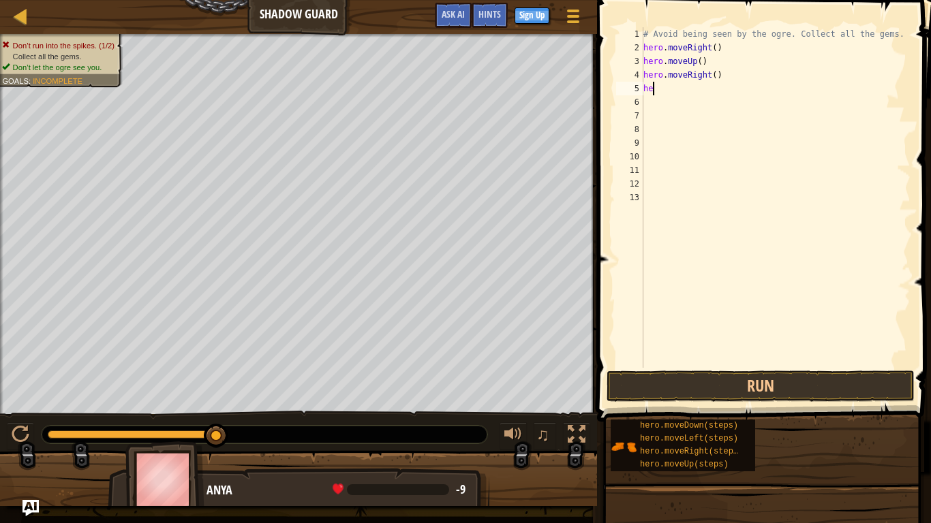
type textarea "her"
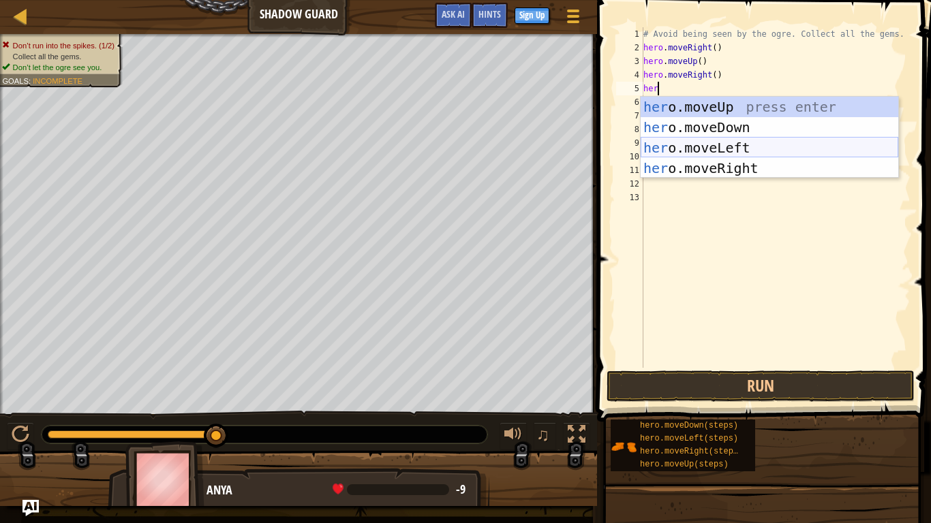
click at [781, 145] on div "her o.moveUp press enter her o.moveDown press enter her o.moveLeft press enter …" at bounding box center [770, 158] width 258 height 123
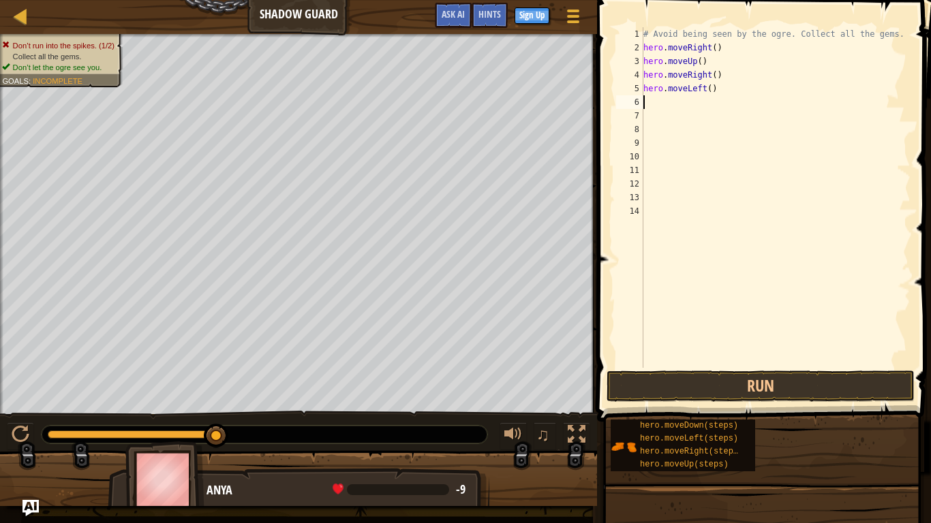
scroll to position [6, 0]
click at [712, 393] on button "Run" at bounding box center [761, 386] width 308 height 31
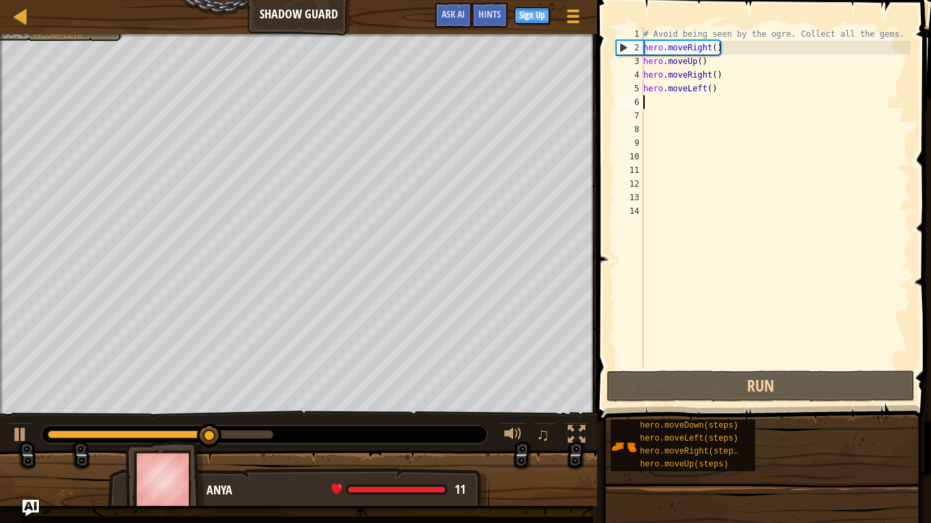
click at [709, 87] on div "# Avoid being seen by the ogre. Collect all the gems. hero . moveRight ( ) hero…" at bounding box center [776, 211] width 270 height 368
click at [721, 89] on div "# Avoid being seen by the ogre. Collect all the gems. hero . moveRight ( ) hero…" at bounding box center [776, 211] width 270 height 368
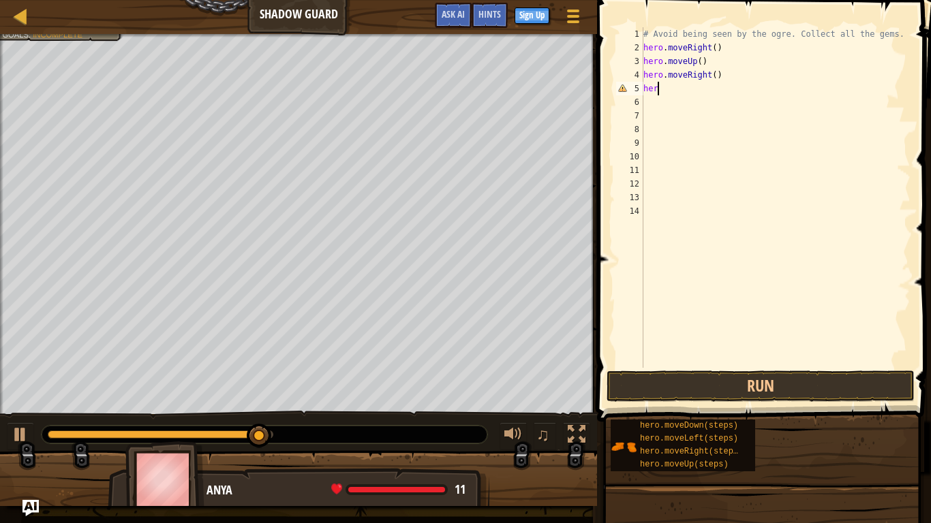
type textarea "h"
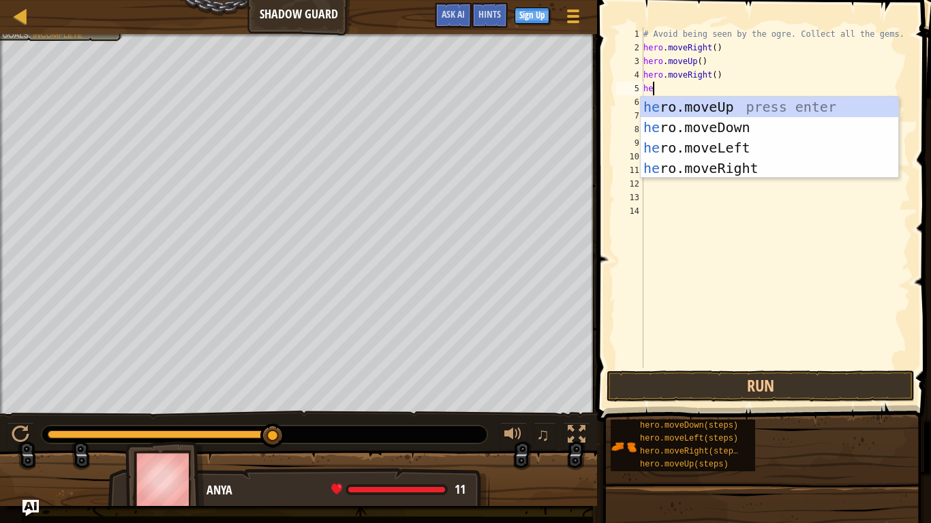
type textarea "her"
click at [751, 122] on div "her o.moveUp press enter her o.moveDown press enter her o.moveLeft press enter …" at bounding box center [770, 158] width 258 height 123
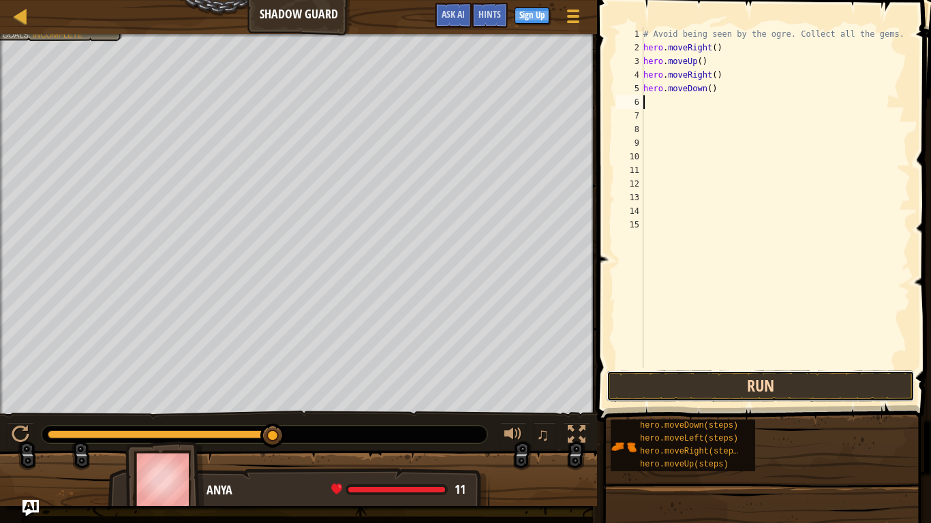
click at [772, 395] on button "Run" at bounding box center [761, 386] width 308 height 31
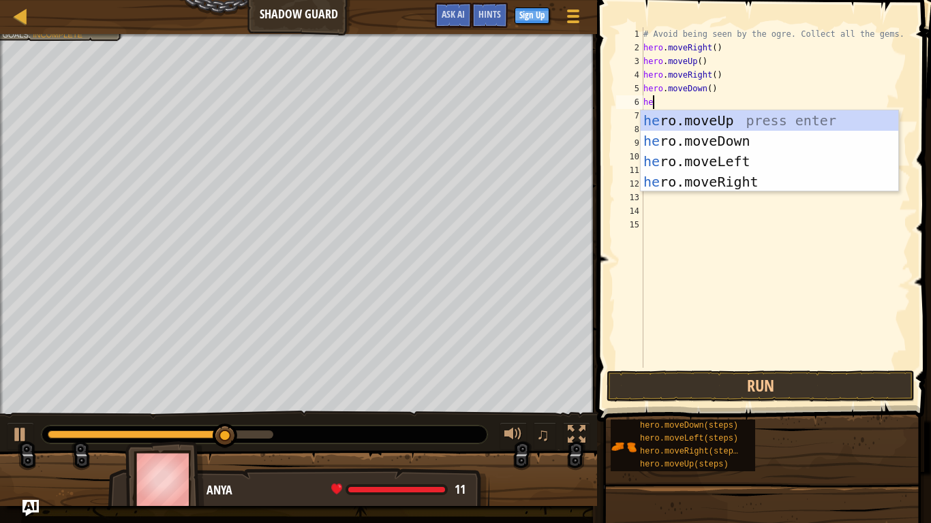
type textarea "her"
click at [759, 162] on div "her o.moveUp press enter her o.moveDown press enter her o.moveLeft press enter …" at bounding box center [770, 171] width 258 height 123
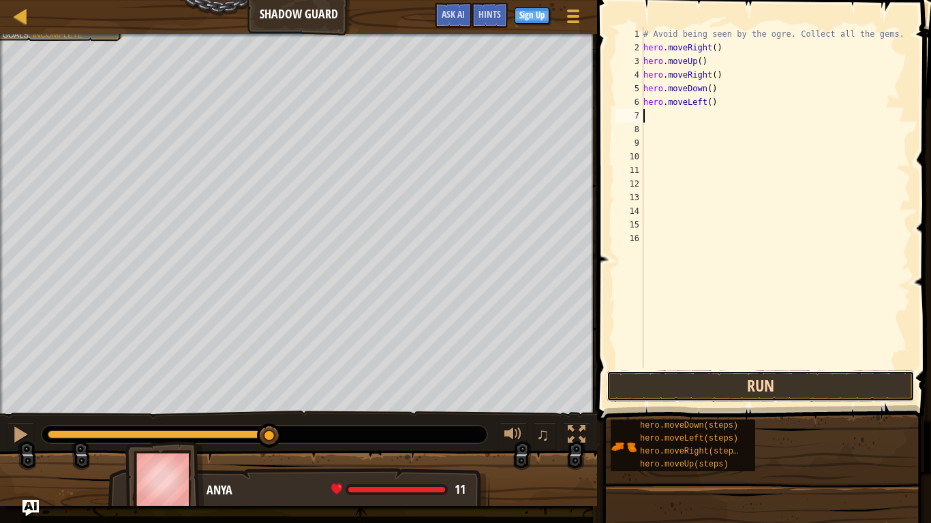
click at [780, 385] on button "Run" at bounding box center [761, 386] width 308 height 31
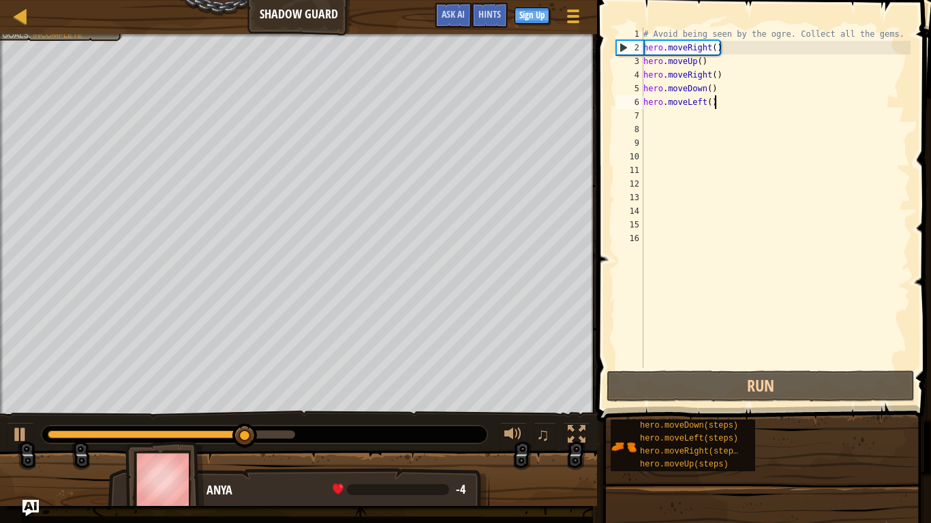
click at [714, 103] on div "# Avoid being seen by the ogre. Collect all the gems. hero . moveRight ( ) hero…" at bounding box center [776, 211] width 270 height 368
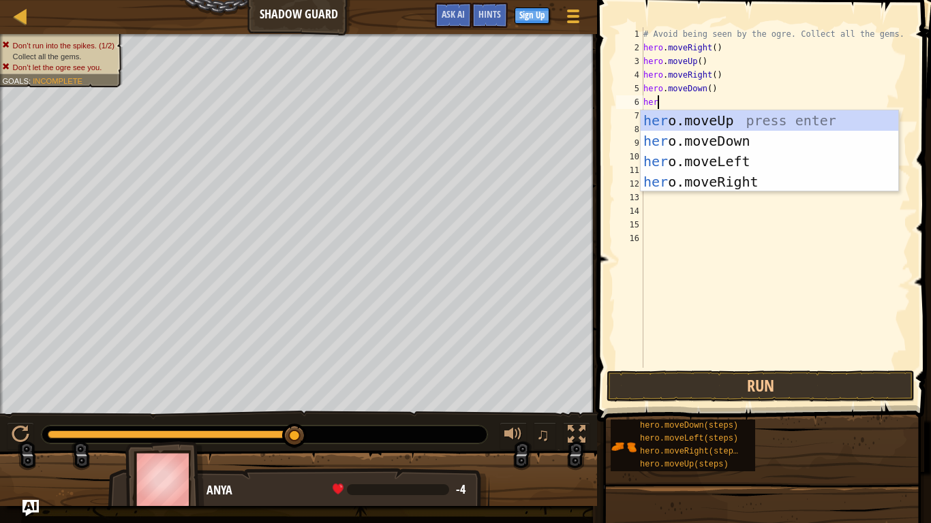
type textarea "her"
click at [714, 175] on div "her o.moveUp press enter her o.moveDown press enter her o.moveLeft press enter …" at bounding box center [770, 171] width 258 height 123
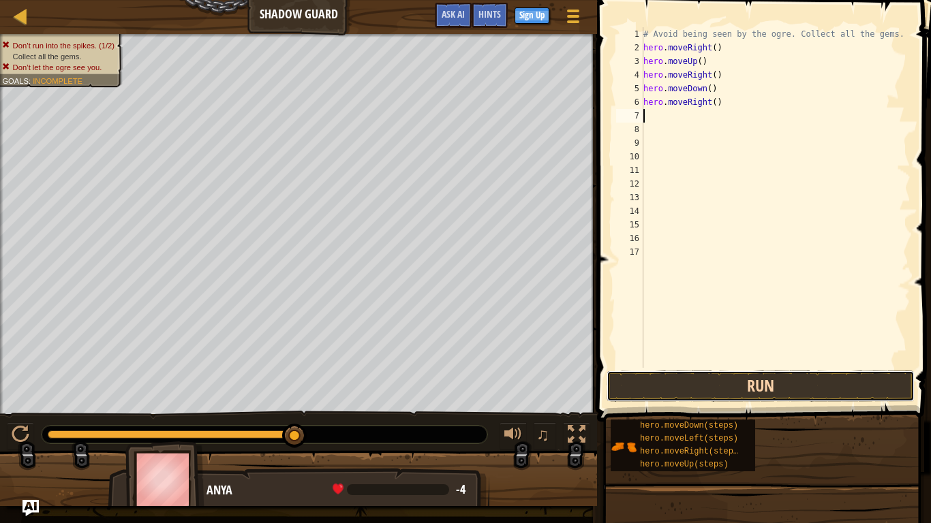
click at [671, 378] on button "Run" at bounding box center [761, 386] width 308 height 31
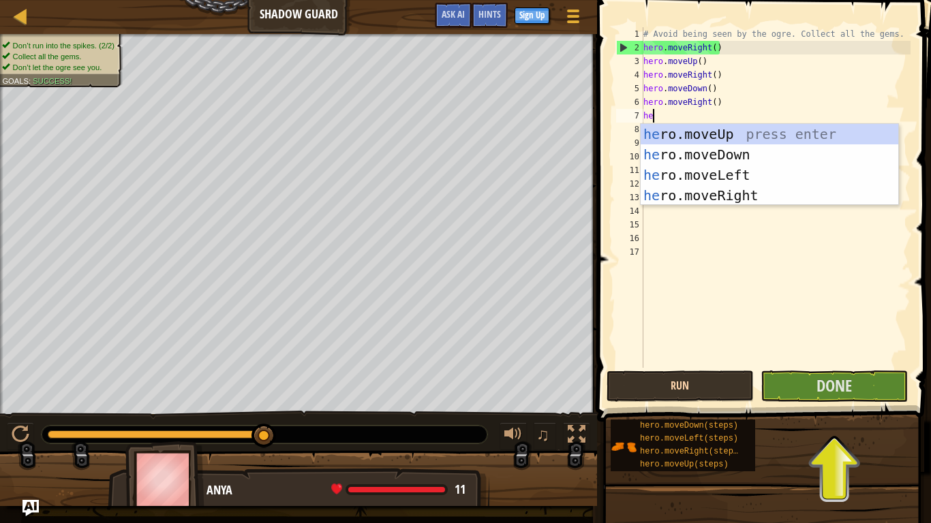
type textarea "her"
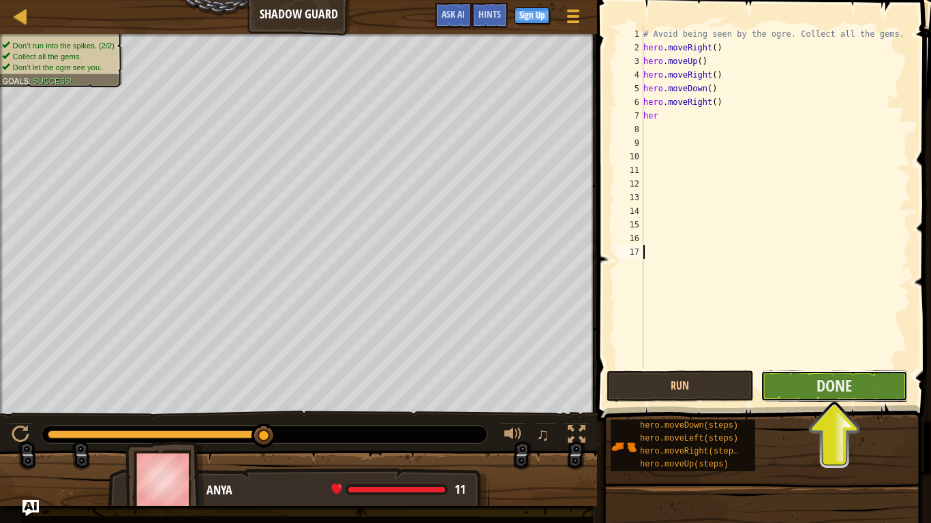
click at [789, 374] on button "Done" at bounding box center [834, 386] width 147 height 31
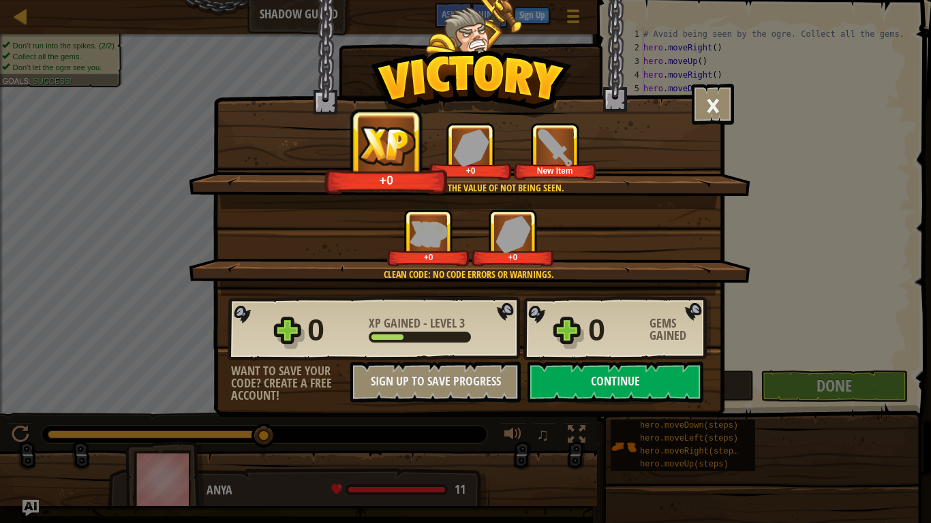
click at [736, 115] on div "× Nicely done. You finished undetected. Keep going—there will come a time when …" at bounding box center [465, 261] width 931 height 523
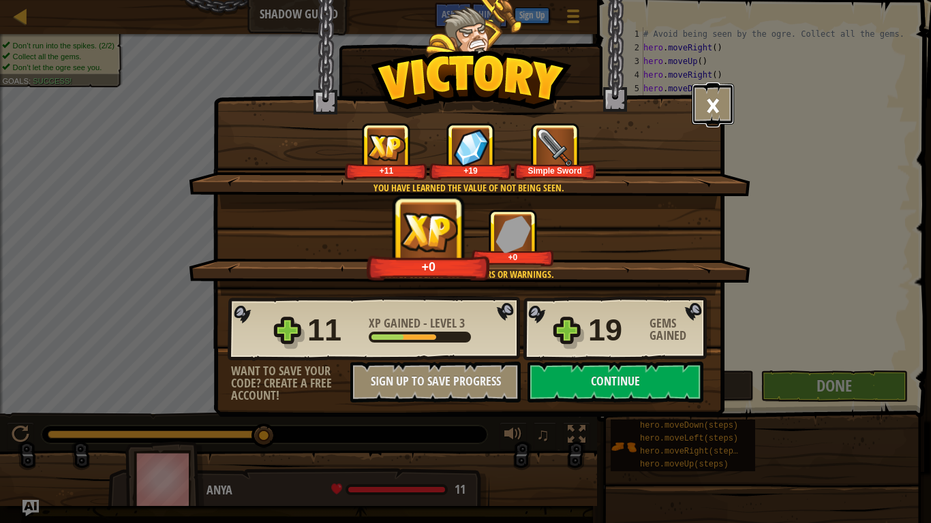
click at [729, 110] on button "×" at bounding box center [713, 104] width 42 height 41
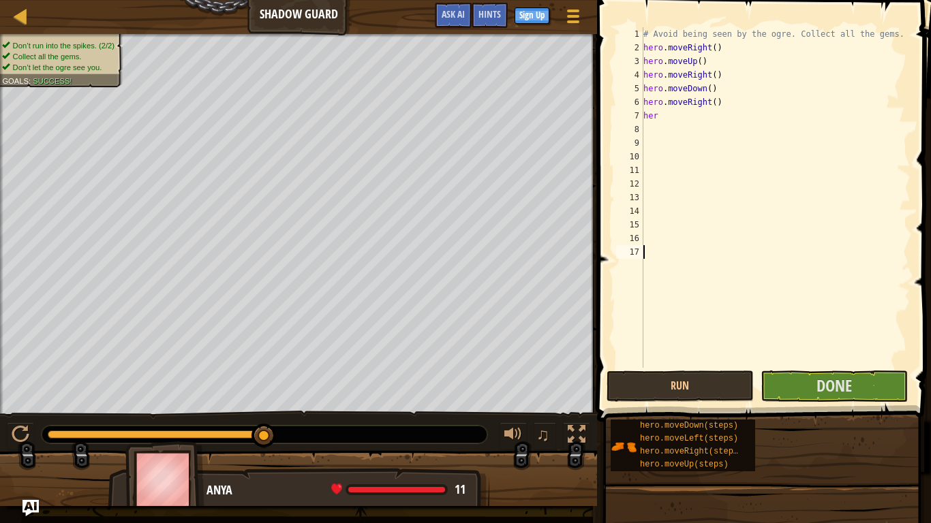
click at [663, 123] on div "# Avoid being seen by the ogre. Collect all the gems. hero . moveRight ( ) hero…" at bounding box center [776, 211] width 270 height 368
click at [660, 113] on div "# Avoid being seen by the ogre. Collect all the gems. hero . moveRight ( ) hero…" at bounding box center [776, 211] width 270 height 368
type textarea "her"
type textarea "h"
click at [696, 389] on button "Run" at bounding box center [680, 386] width 147 height 31
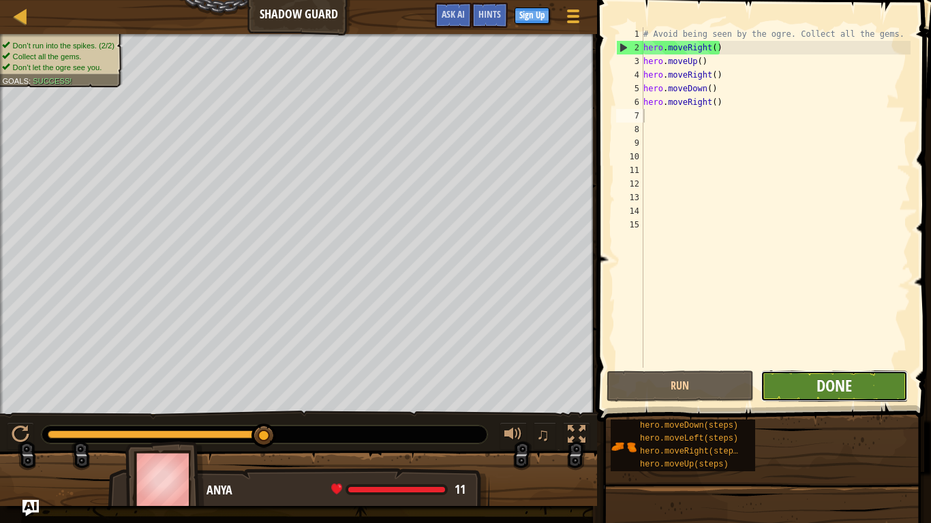
click at [834, 383] on span "Done" at bounding box center [834, 386] width 35 height 22
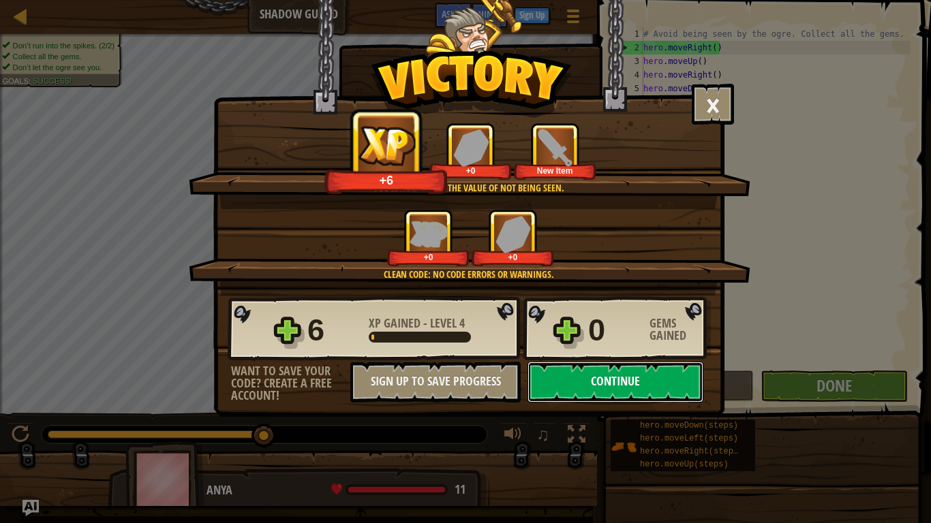
click at [690, 372] on button "Continue" at bounding box center [616, 382] width 176 height 41
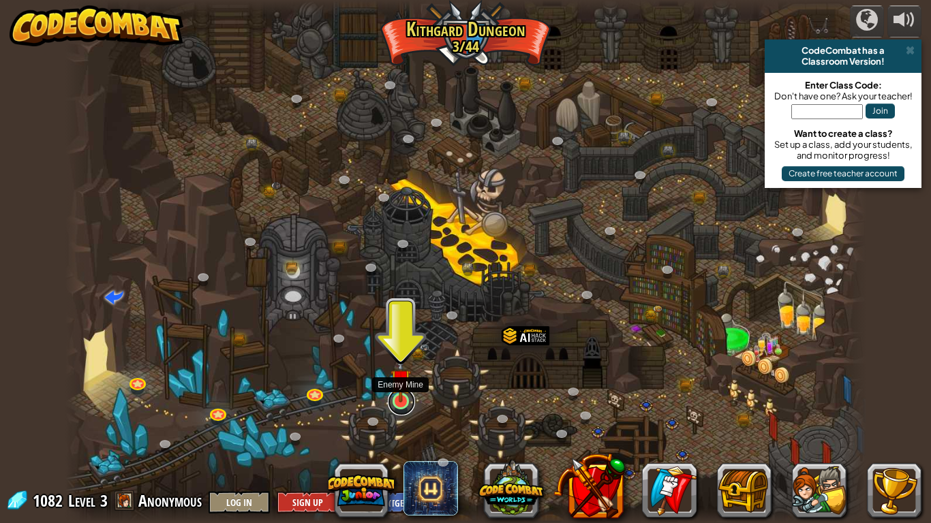
click at [402, 406] on link at bounding box center [401, 402] width 27 height 27
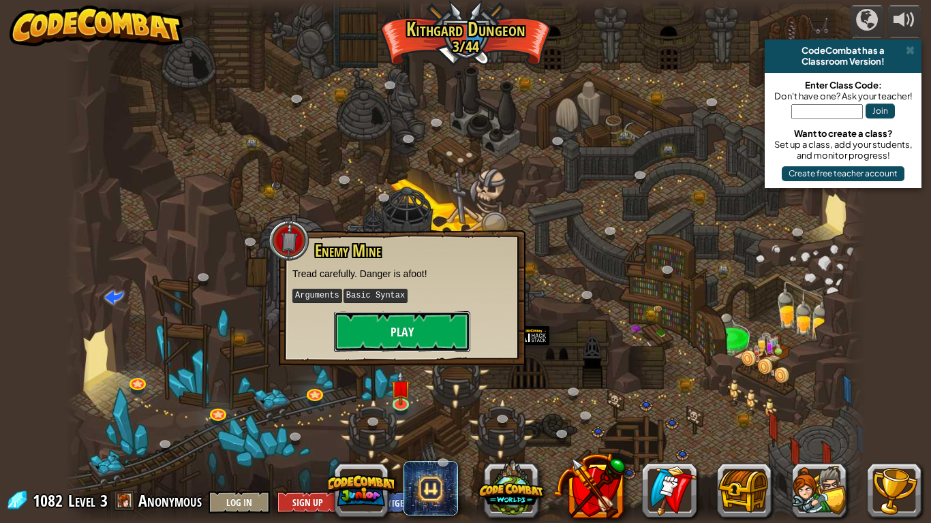
click at [420, 314] on button "Play" at bounding box center [402, 332] width 136 height 41
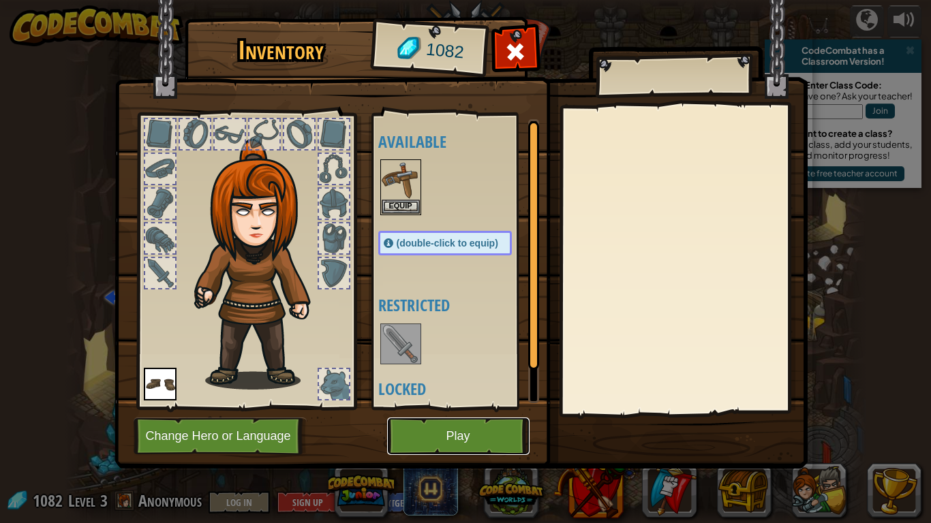
click at [429, 408] on button "Play" at bounding box center [458, 436] width 142 height 37
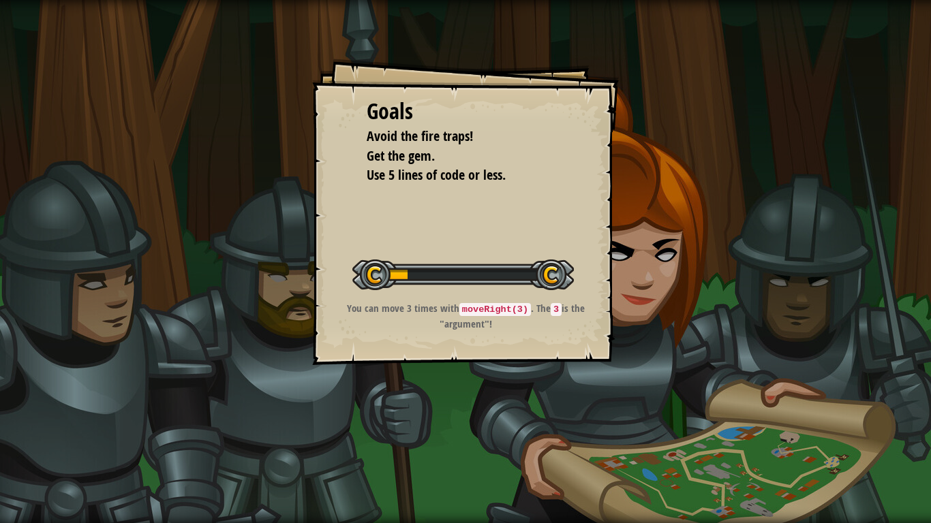
click at [435, 395] on div "Goals Avoid the fire traps! Get the gem. Use 5 lines of code or less. Start Lev…" at bounding box center [465, 261] width 931 height 523
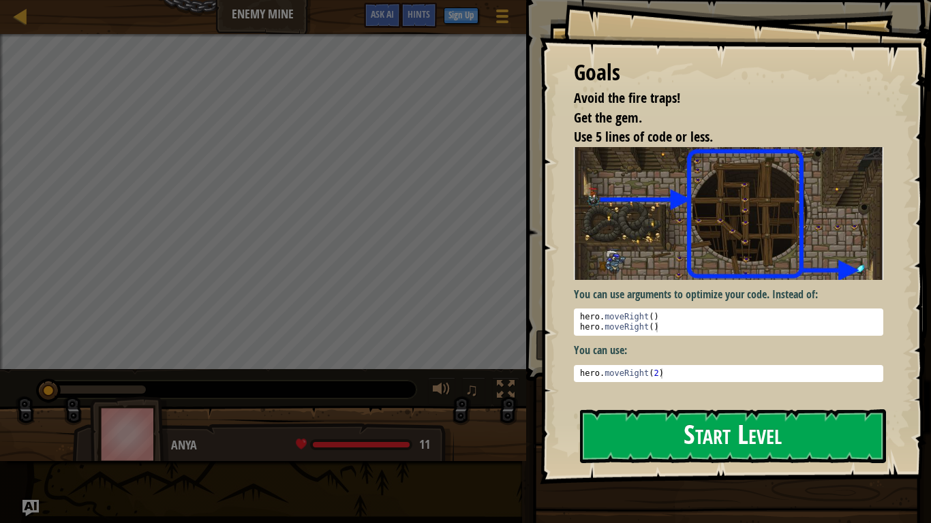
click at [695, 408] on button "Start Level" at bounding box center [733, 437] width 306 height 54
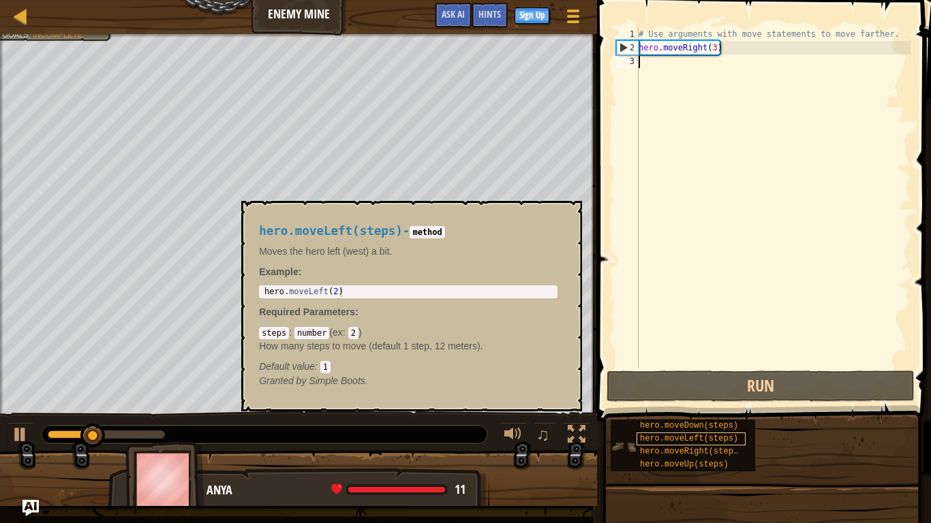
click at [701, 408] on div "hero.moveLeft(steps)" at bounding box center [691, 439] width 109 height 13
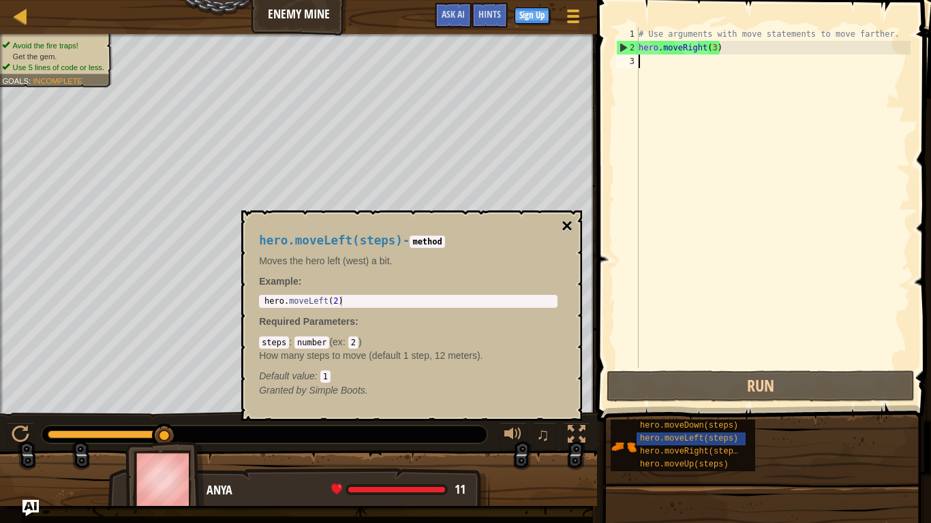
click at [567, 224] on button "×" at bounding box center [567, 226] width 11 height 19
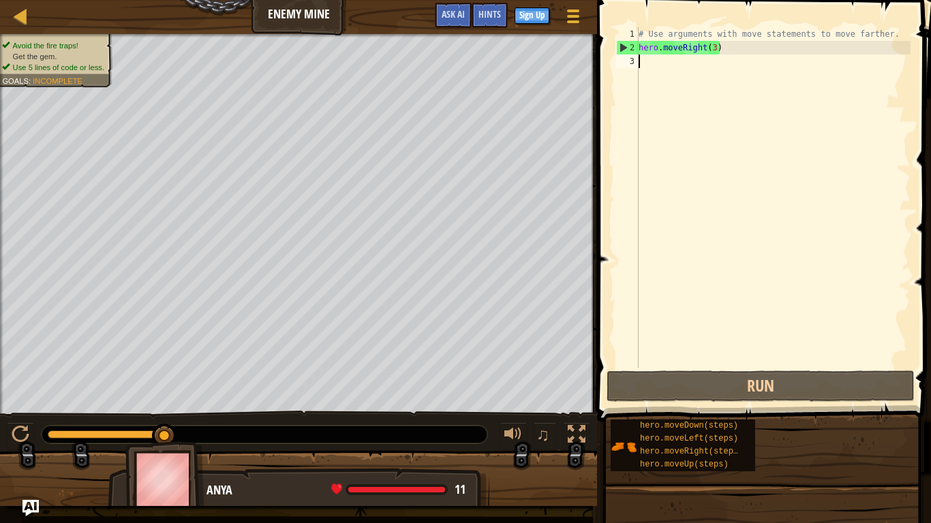
click at [652, 61] on div "# Use arguments with move statements to move farther. hero . moveRight ( 3 )" at bounding box center [773, 211] width 275 height 368
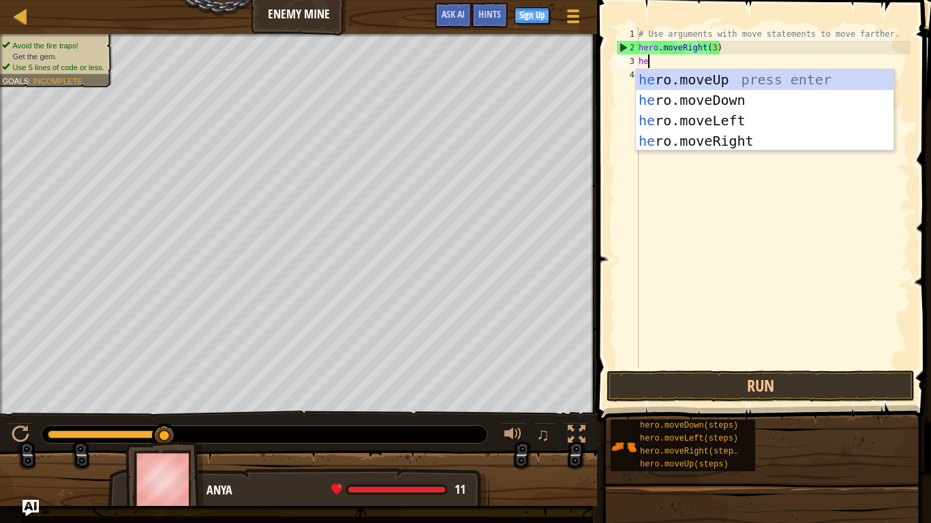
type textarea "her"
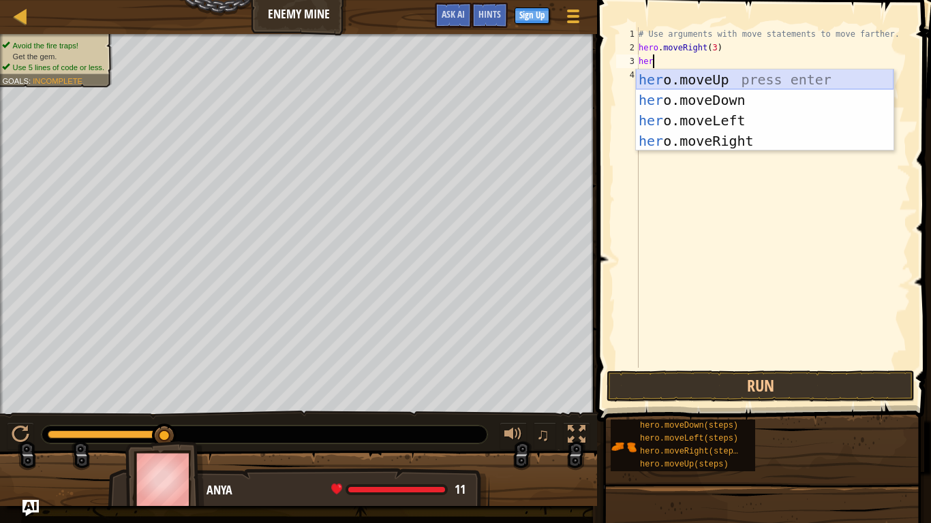
click at [778, 85] on div "her o.moveUp press enter her o.moveDown press enter her o.moveLeft press enter …" at bounding box center [765, 131] width 258 height 123
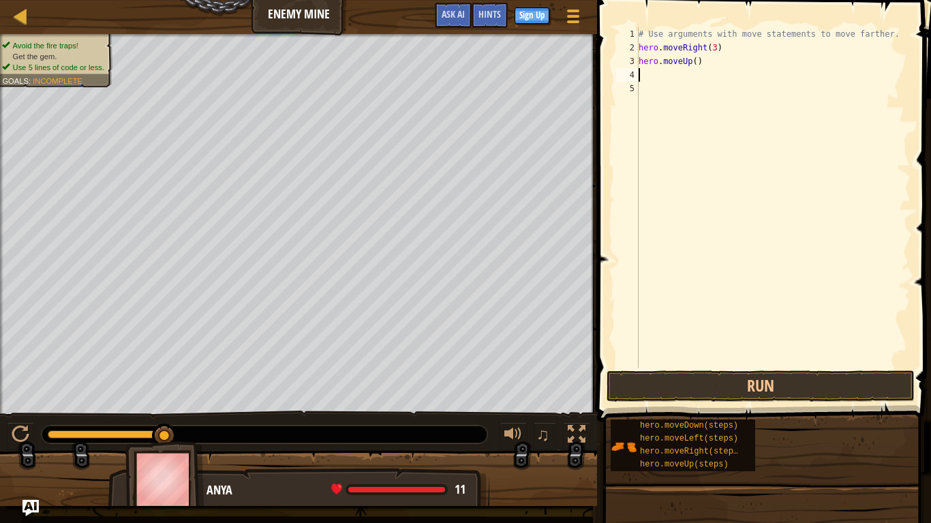
scroll to position [6, 0]
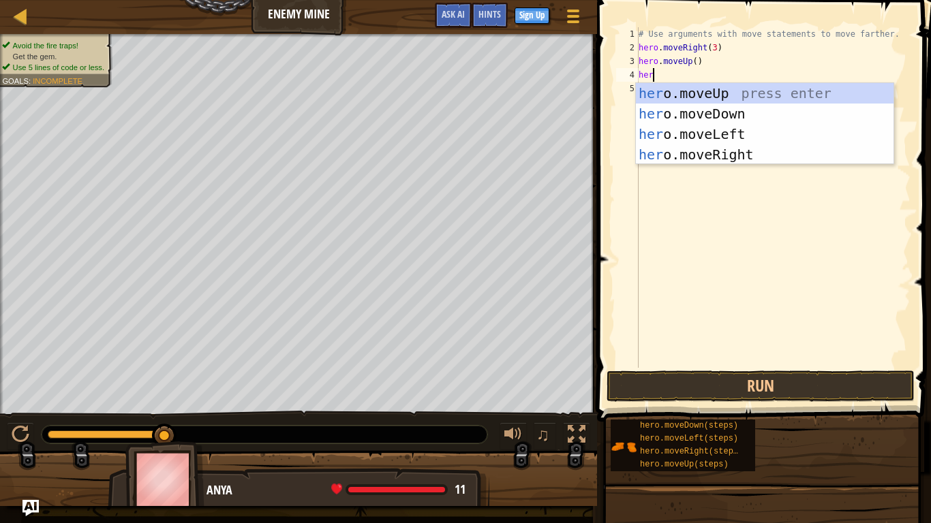
type textarea "hero"
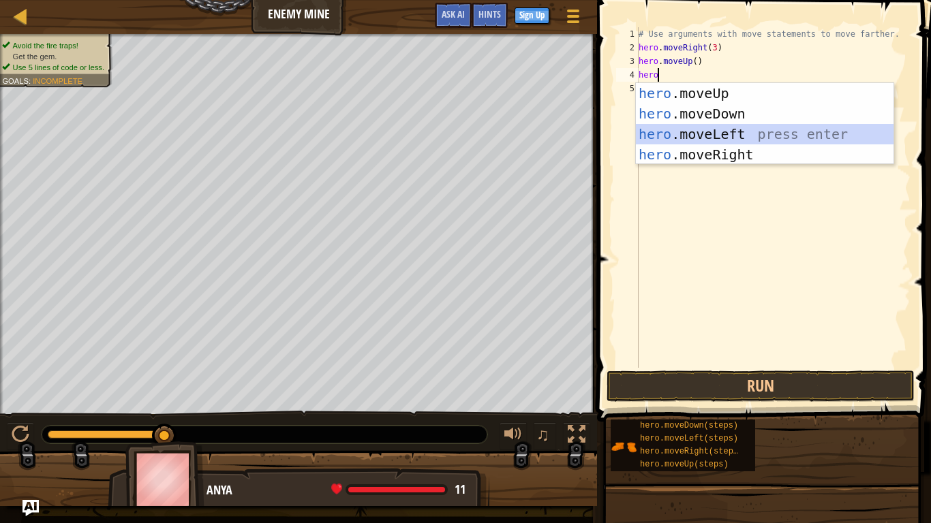
click at [675, 135] on div "hero .moveUp press enter hero .moveDown press enter hero .moveLeft press enter …" at bounding box center [765, 144] width 258 height 123
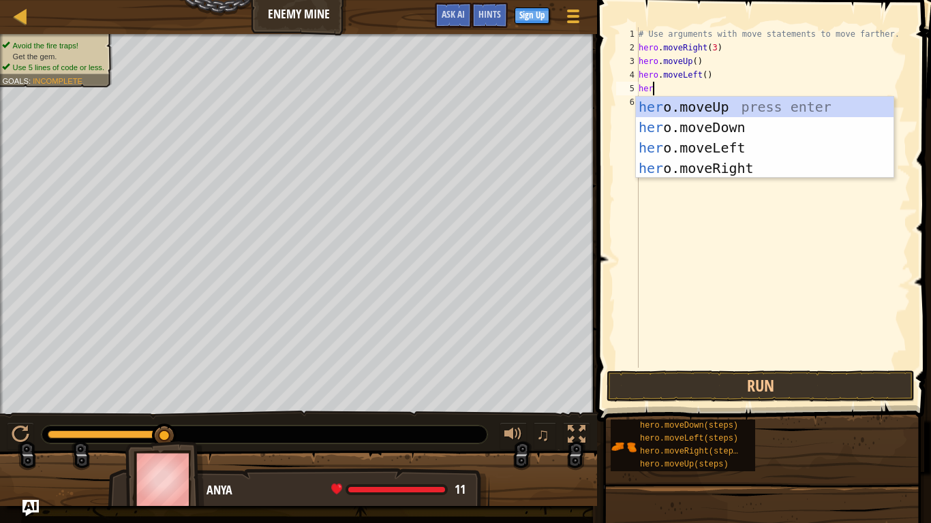
type textarea "hero"
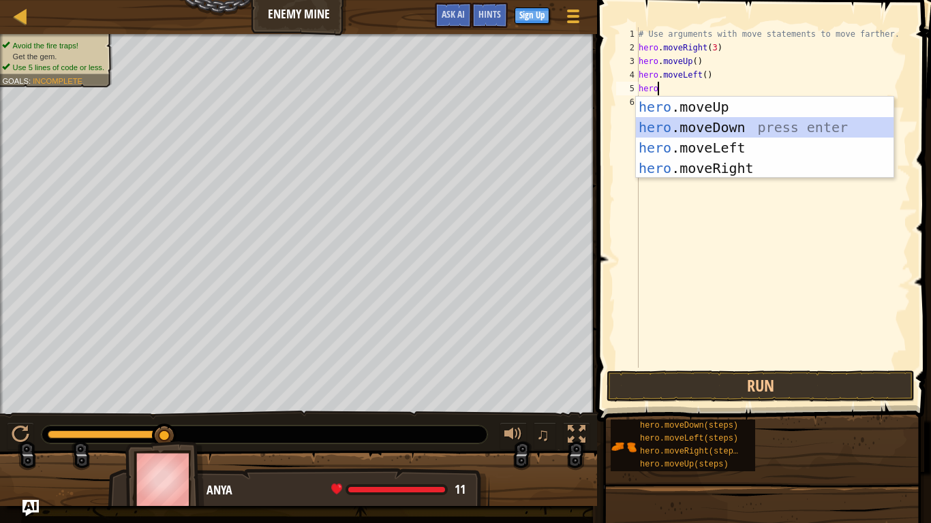
click at [776, 125] on div "hero .moveUp press enter hero .moveDown press enter hero .moveLeft press enter …" at bounding box center [765, 158] width 258 height 123
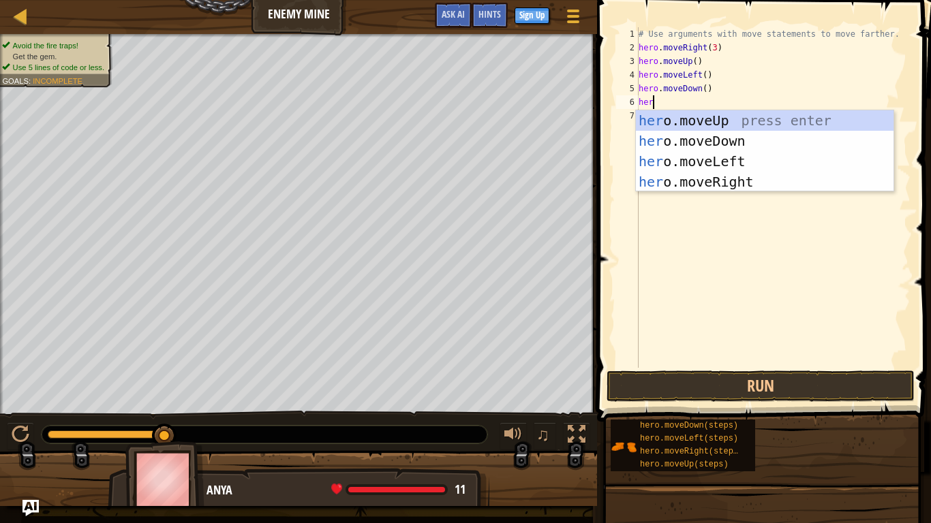
type textarea "hero"
click at [688, 142] on div "hero .moveUp press enter hero .moveDown press enter hero .moveLeft press enter …" at bounding box center [765, 171] width 258 height 123
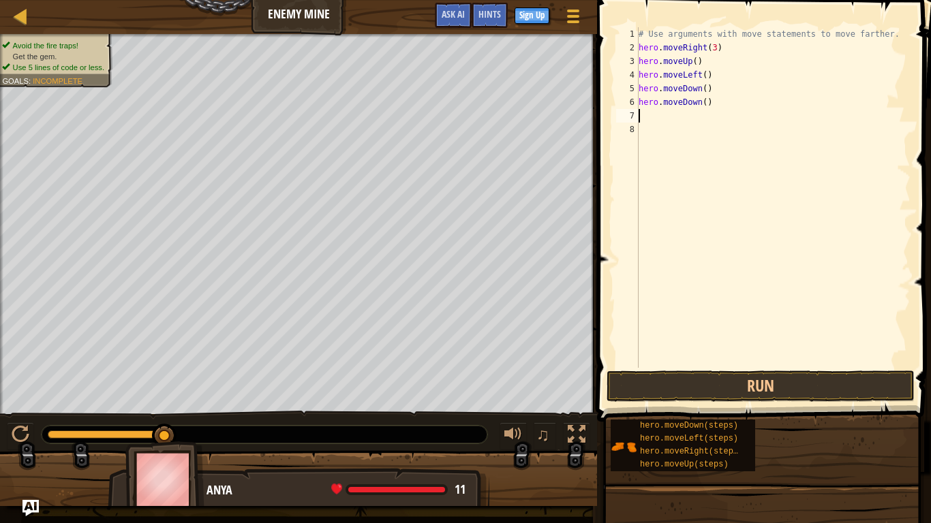
scroll to position [6, 0]
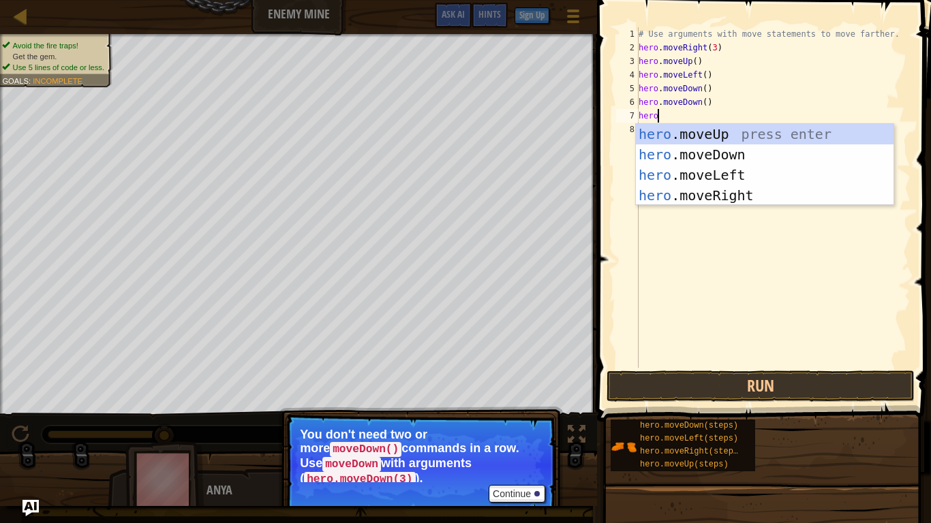
type textarea "hero"
click at [735, 157] on div "hero .moveUp press enter hero .moveDown press enter hero .moveLeft press enter …" at bounding box center [765, 185] width 258 height 123
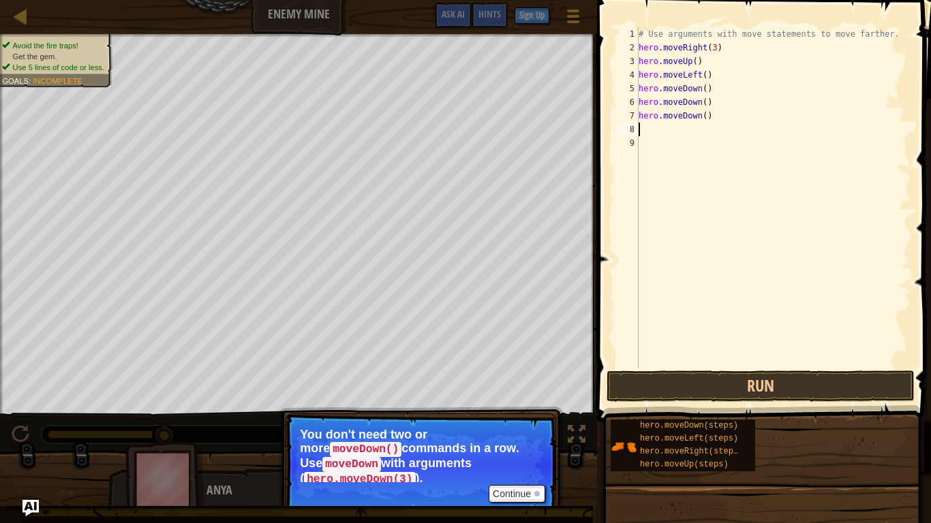
scroll to position [6, 0]
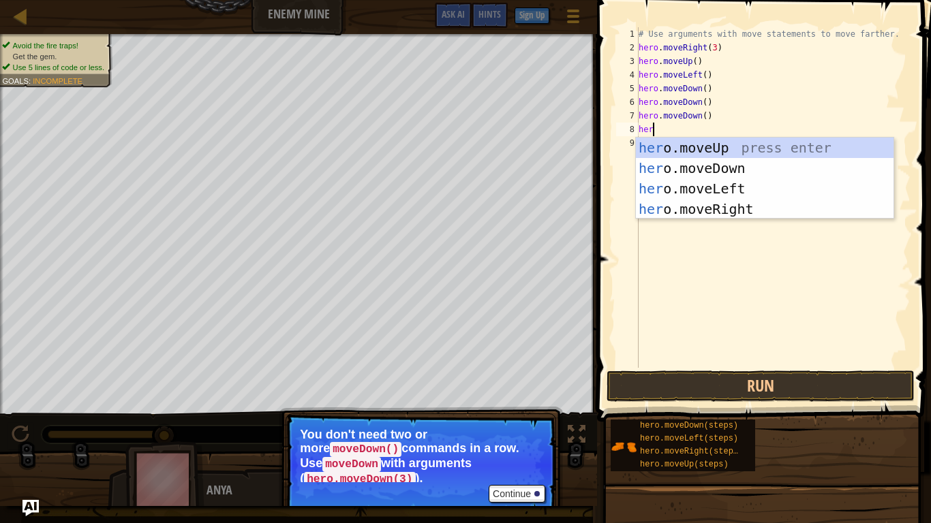
type textarea "hero"
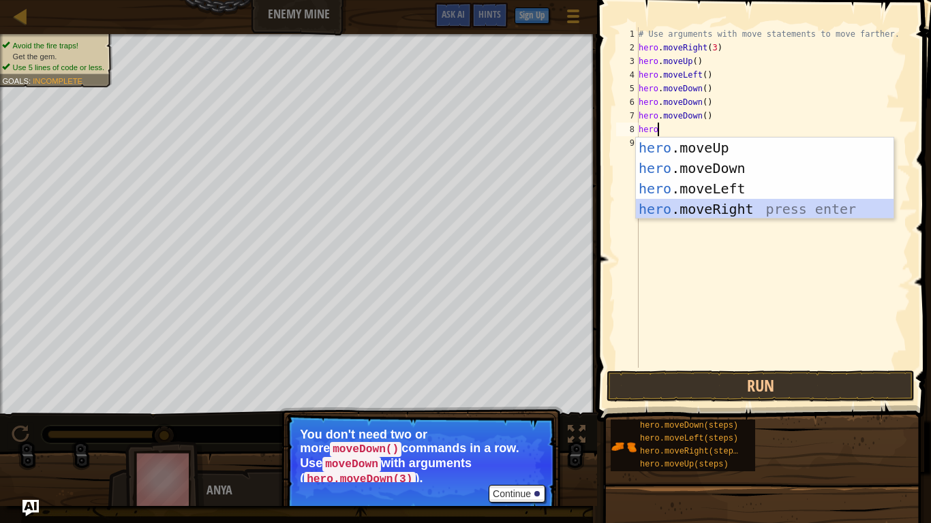
click at [748, 207] on div "hero .moveUp press enter hero .moveDown press enter hero .moveLeft press enter …" at bounding box center [765, 199] width 258 height 123
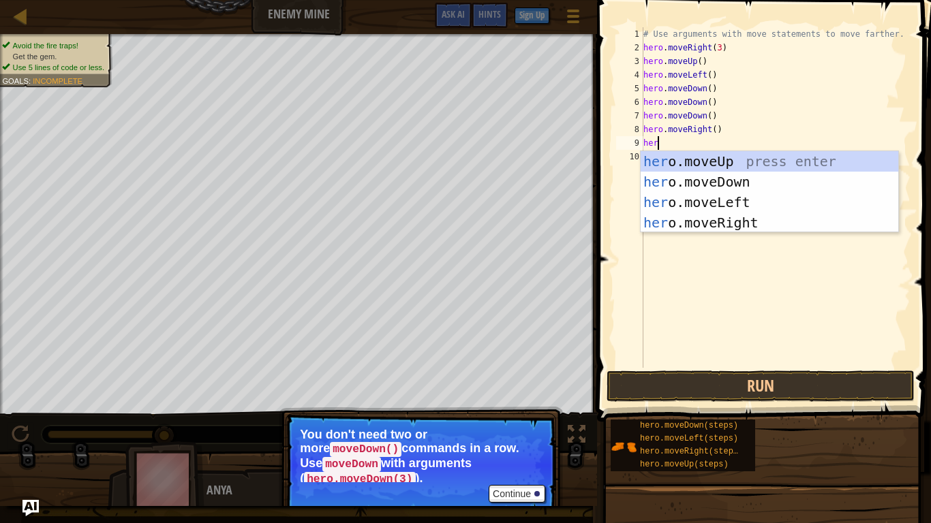
type textarea "hero"
click at [756, 209] on div "hero .moveUp press enter hero .moveDown press enter hero .moveLeft press enter …" at bounding box center [770, 212] width 258 height 123
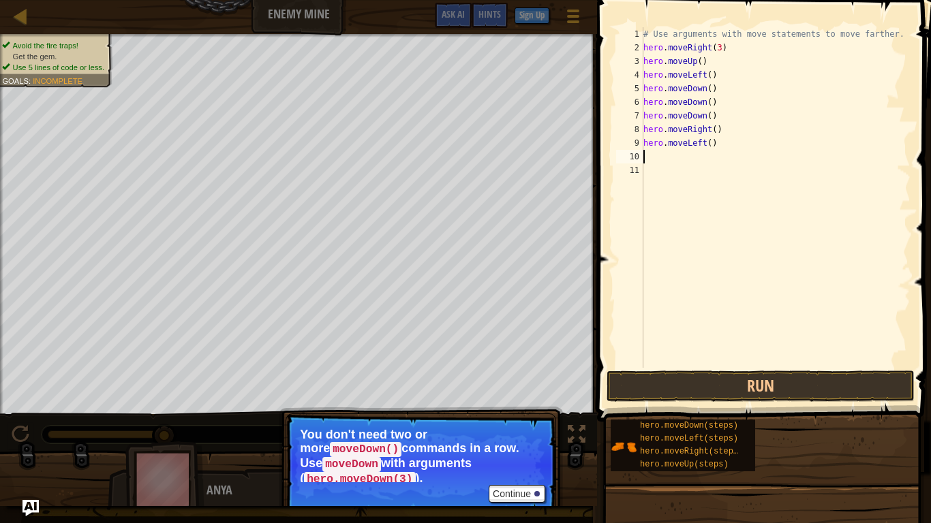
scroll to position [6, 0]
click at [715, 77] on div "# Use arguments with move statements to move farther. hero . moveRight ( 3 ) he…" at bounding box center [776, 211] width 270 height 368
type textarea "h"
click at [716, 146] on div "# Use arguments with move statements to move farther. hero . moveRight ( 3 ) he…" at bounding box center [776, 211] width 270 height 368
type textarea "h"
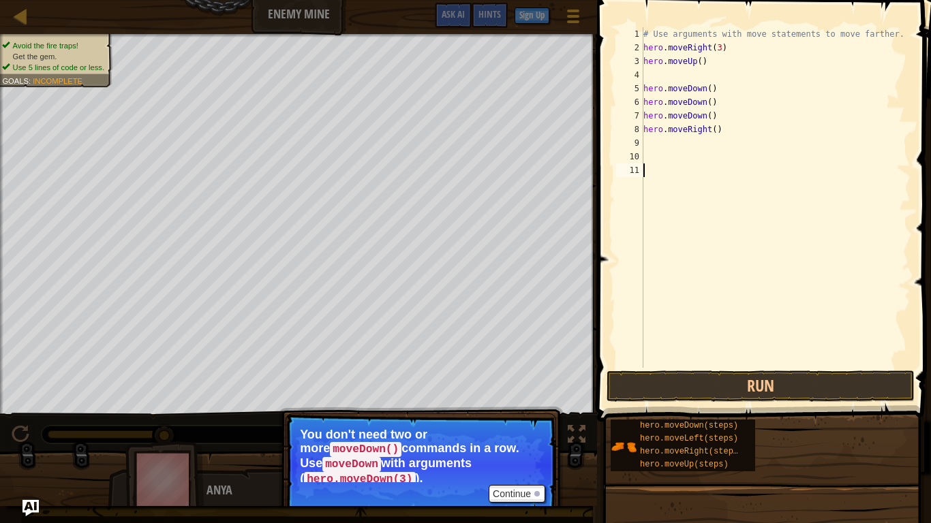
click at [683, 166] on div "# Use arguments with move statements to move farther. hero . moveRight ( 3 ) he…" at bounding box center [776, 211] width 270 height 368
click at [684, 157] on div "# Use arguments with move statements to move farther. hero . moveRight ( 3 ) he…" at bounding box center [776, 211] width 270 height 368
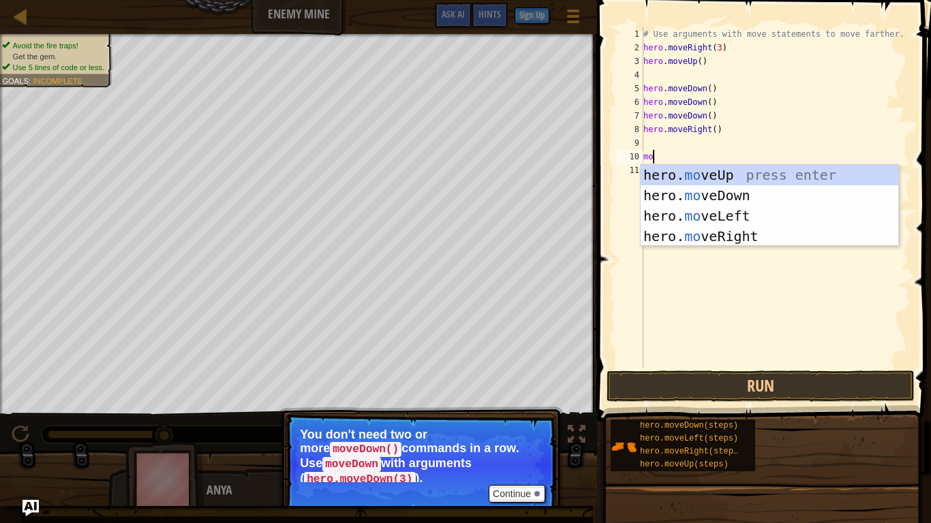
scroll to position [6, 1]
type textarea "m"
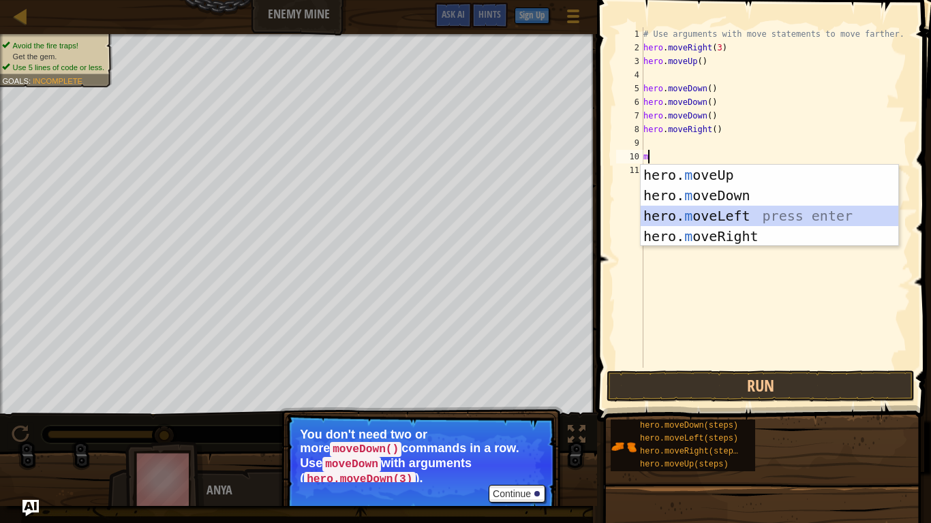
click at [742, 222] on div "hero. m oveUp press enter hero. m oveDown press enter hero. m oveLeft press ent…" at bounding box center [770, 226] width 258 height 123
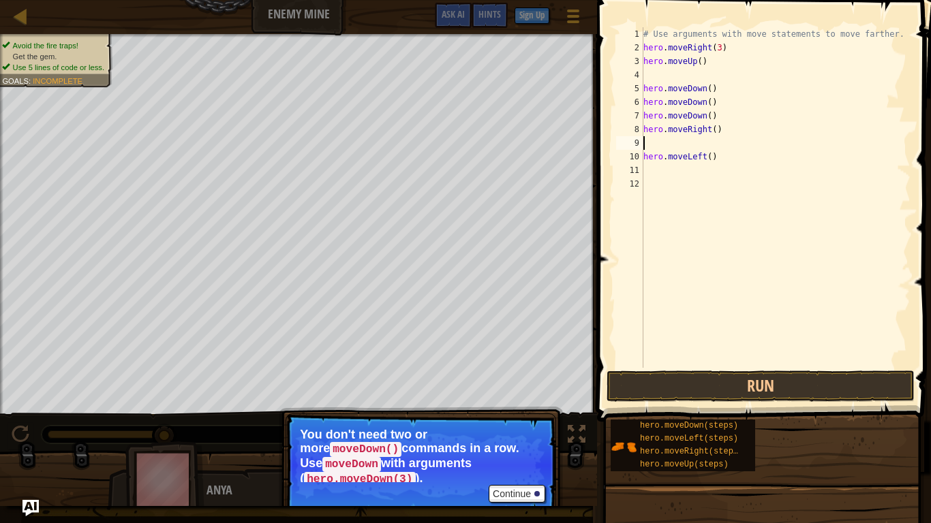
click at [662, 144] on div "# Use arguments with move statements to move farther. hero . moveRight ( 3 ) he…" at bounding box center [776, 211] width 270 height 368
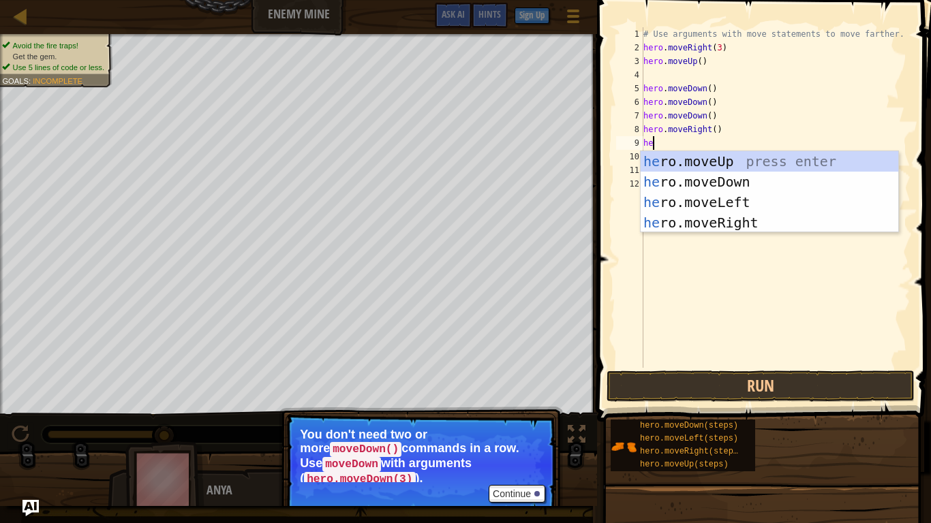
type textarea "her"
click at [757, 219] on div "her o.moveUp press enter her o.moveDown press enter her o.moveLeft press enter …" at bounding box center [770, 212] width 258 height 123
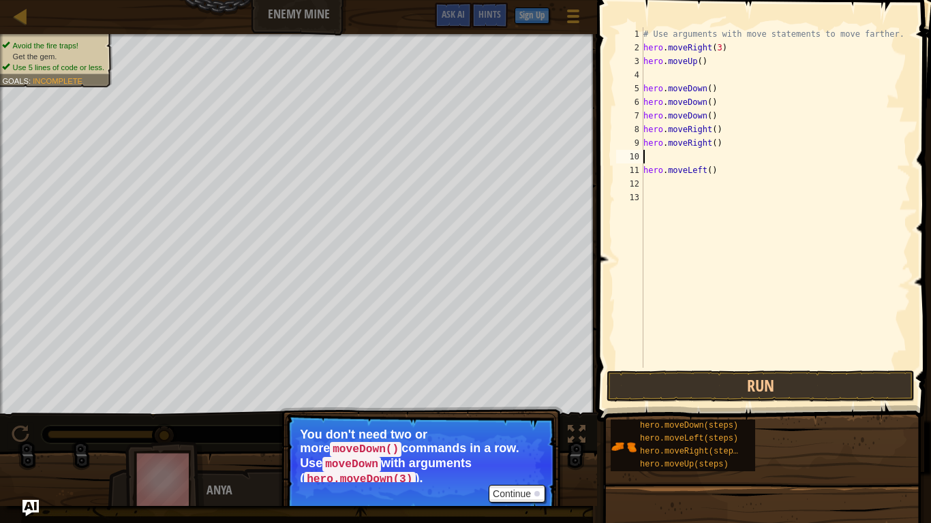
scroll to position [6, 0]
click at [718, 171] on div "# Use arguments with move statements to move farther. hero . moveRight ( 3 ) he…" at bounding box center [776, 211] width 270 height 368
type textarea "h"
click at [718, 89] on div "# Use arguments with move statements to move farther. hero . moveRight ( 3 ) he…" at bounding box center [776, 211] width 270 height 368
type textarea "h"
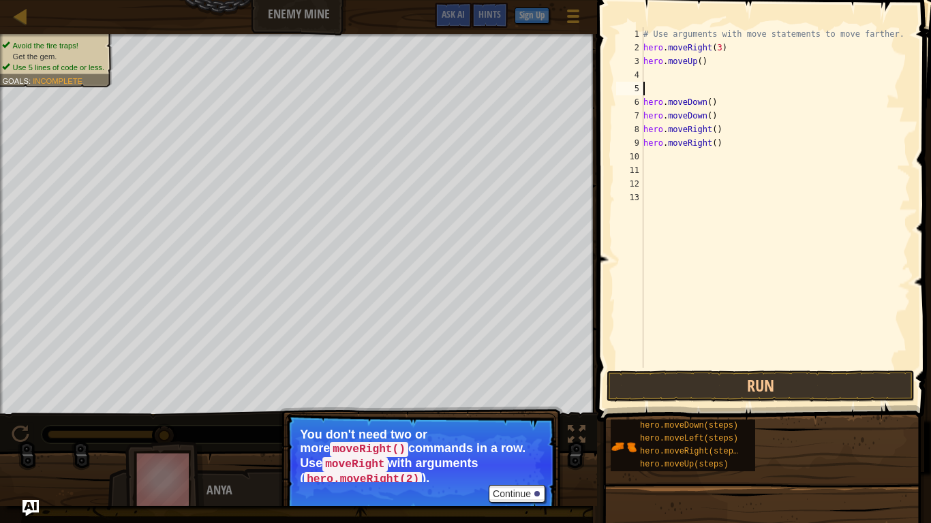
click at [668, 76] on div "# Use arguments with move statements to move farther. hero . moveRight ( 3 ) he…" at bounding box center [776, 211] width 270 height 368
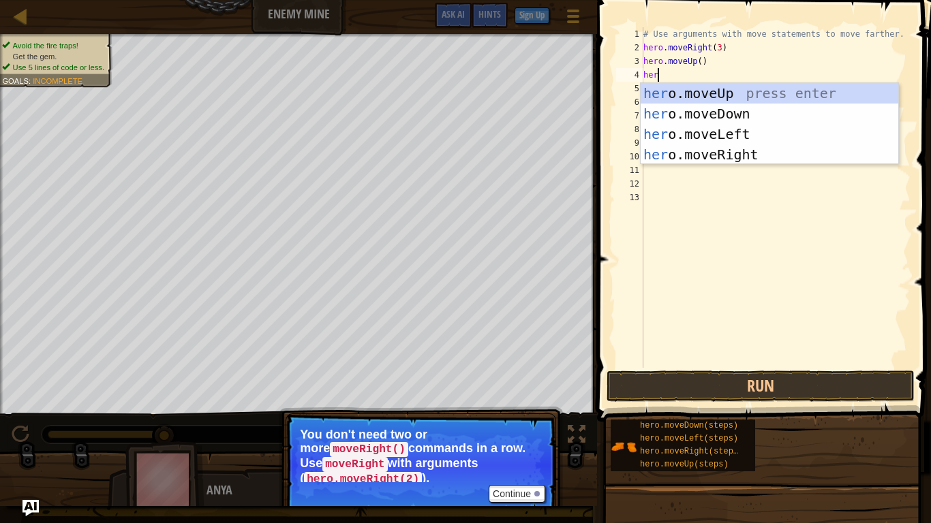
type textarea "hero"
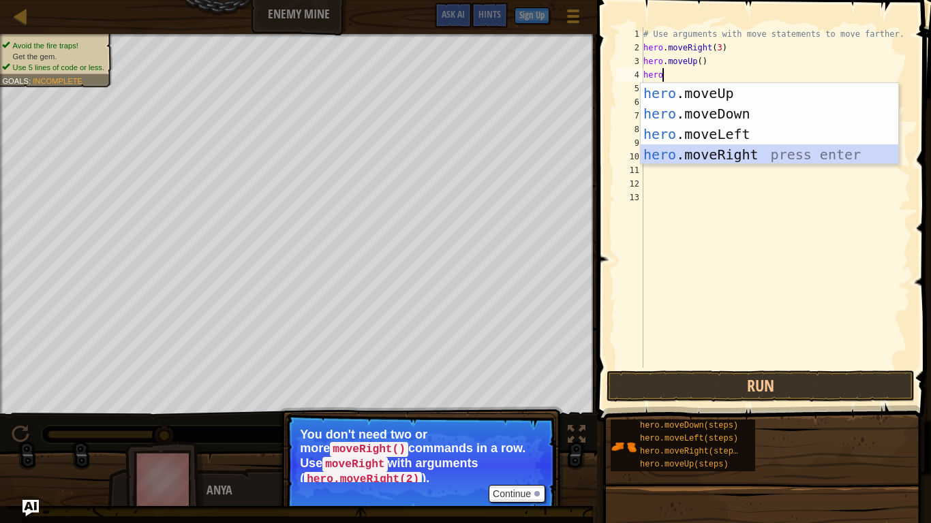
click at [727, 163] on div "hero .moveUp press enter hero .moveDown press enter hero .moveLeft press enter …" at bounding box center [770, 144] width 258 height 123
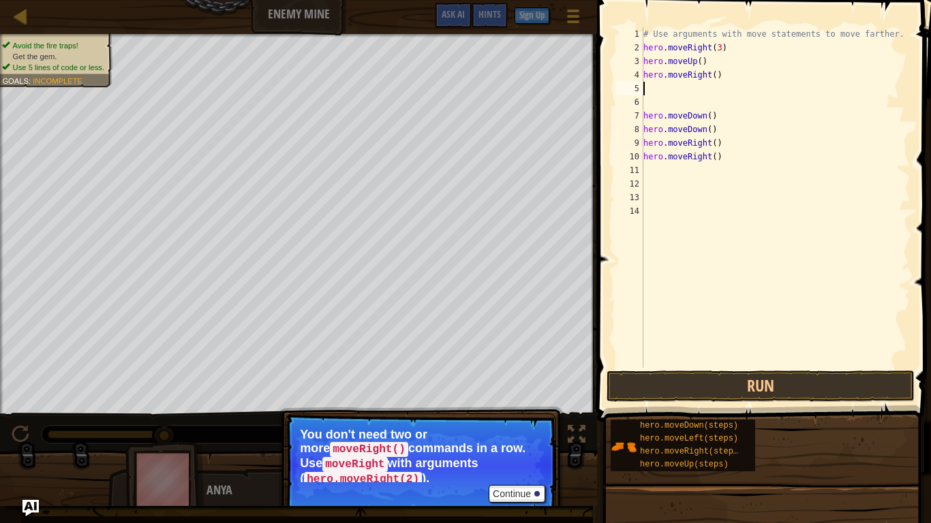
click at [648, 104] on div "# Use arguments with move statements to move farther. hero . moveRight ( 3 ) he…" at bounding box center [776, 211] width 270 height 368
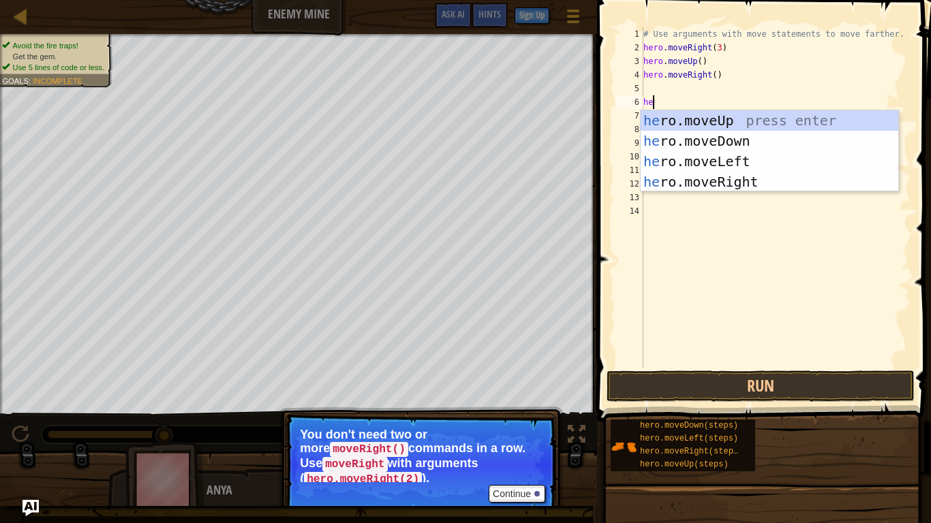
type textarea "her"
click at [743, 146] on div "her o.moveUp press enter her o.moveDown press enter her o.moveLeft press enter …" at bounding box center [770, 171] width 258 height 123
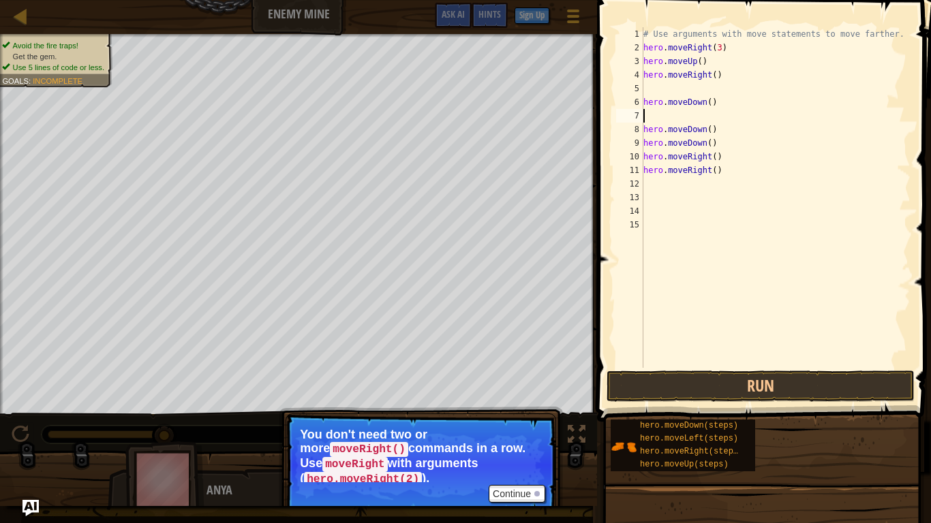
scroll to position [6, 0]
click at [718, 171] on div "# Use arguments with move statements to move farther. hero . moveRight ( 3 ) he…" at bounding box center [776, 211] width 270 height 368
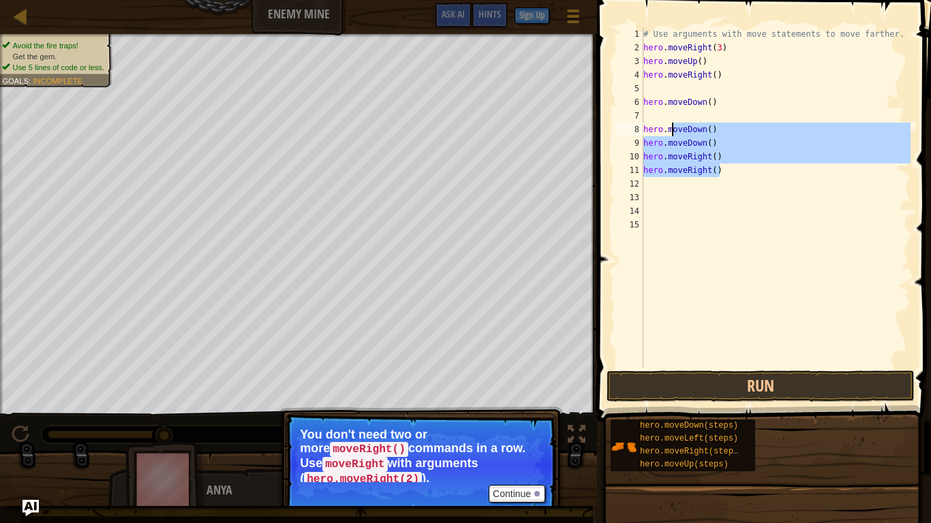
drag, startPoint x: 718, startPoint y: 171, endPoint x: 662, endPoint y: 115, distance: 79.0
click at [662, 115] on div "# Use arguments with move statements to move farther. hero . moveRight ( 3 ) he…" at bounding box center [776, 211] width 270 height 368
type textarea "hero.moveDown()"
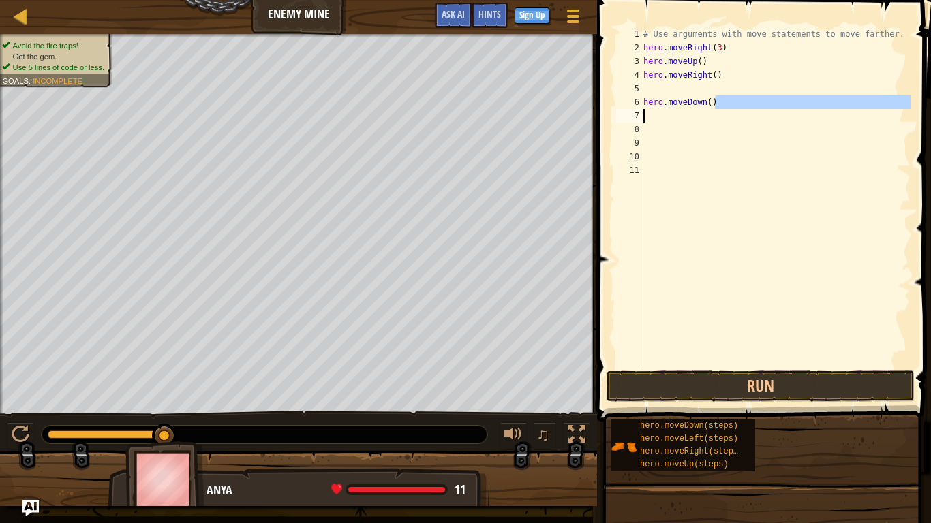
drag, startPoint x: 720, startPoint y: 102, endPoint x: 624, endPoint y: 112, distance: 96.0
click at [624, 112] on div "1 2 3 4 5 6 7 8 9 10 11 # Use arguments with move statements to move farther. h…" at bounding box center [761, 197] width 297 height 341
type textarea "hero.moveDown()"
click at [798, 136] on div "# Use arguments with move statements to move farther. hero . moveRight ( 3 ) he…" at bounding box center [776, 211] width 270 height 368
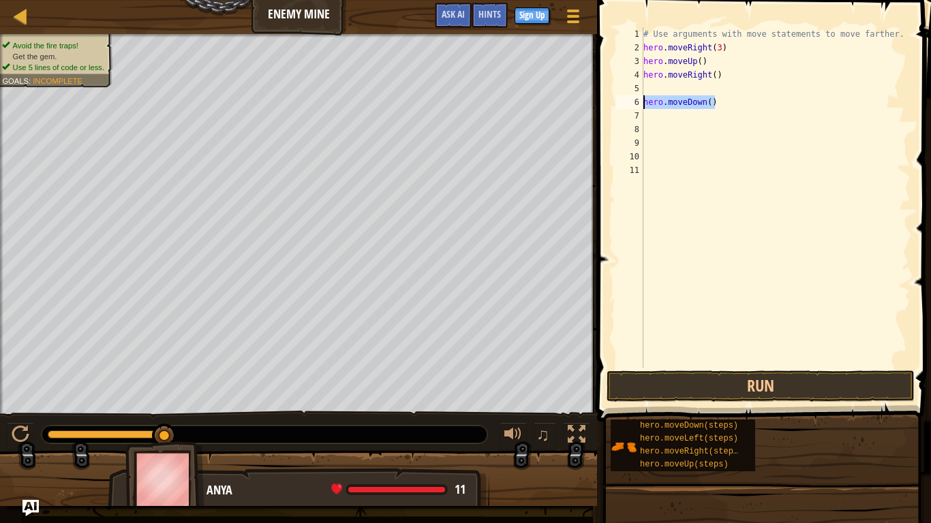
drag, startPoint x: 713, startPoint y: 103, endPoint x: 643, endPoint y: 97, distance: 70.4
click at [643, 97] on div "1 2 3 4 5 6 7 8 9 10 11 # Use arguments with move statements to move farther. h…" at bounding box center [761, 197] width 297 height 341
type textarea "hero.moveDown()"
drag, startPoint x: 720, startPoint y: 77, endPoint x: 635, endPoint y: 72, distance: 84.7
click at [635, 72] on div "1 2 3 4 5 6 7 8 9 10 11 # Use arguments with move statements to move farther. h…" at bounding box center [761, 197] width 297 height 341
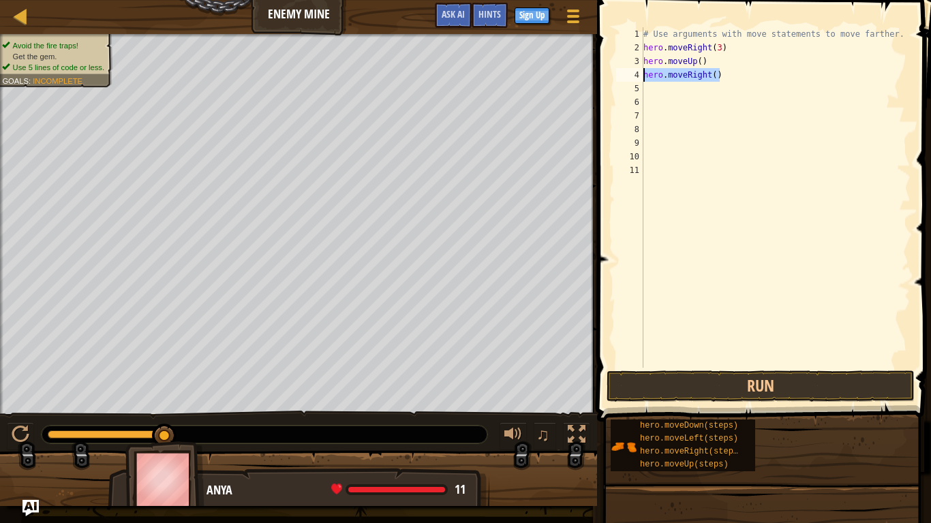
type textarea "hero.moveRight()"
drag, startPoint x: 708, startPoint y: 64, endPoint x: 601, endPoint y: 57, distance: 106.6
click at [601, 57] on div "1 2 3 4 5 6 7 8 9 10 11 # Use arguments with move statements to move farther. h…" at bounding box center [762, 238] width 338 height 462
type textarea "hero.moveUp()"
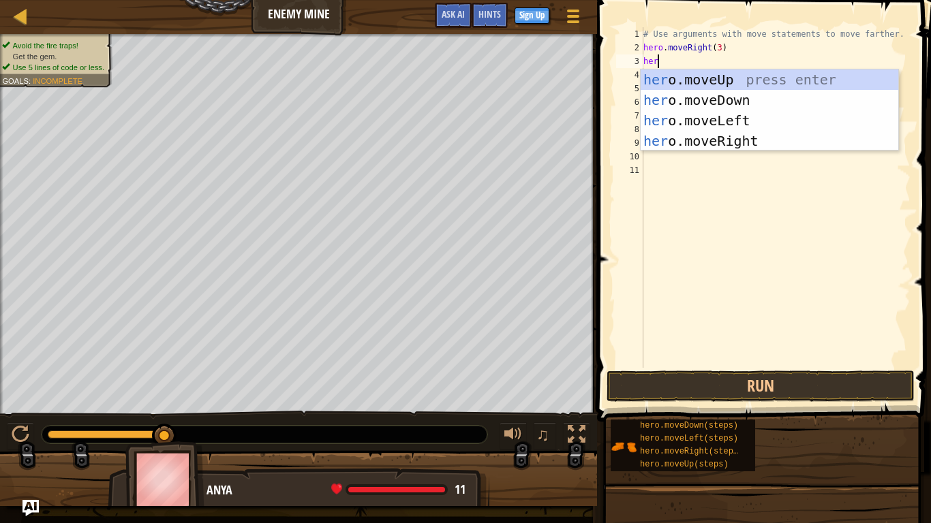
type textarea "hero"
click at [701, 78] on div "hero .moveUp press enter hero .moveDown press enter hero .moveLeft press enter …" at bounding box center [770, 131] width 258 height 123
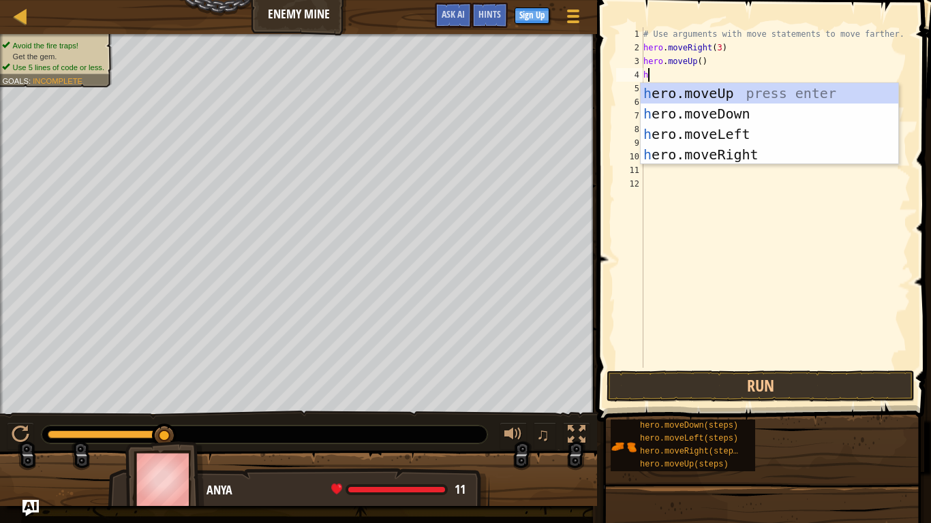
scroll to position [6, 0]
type textarea "hero"
click at [741, 160] on div "hero .moveUp press enter hero .moveDown press enter hero .moveLeft press enter …" at bounding box center [770, 144] width 258 height 123
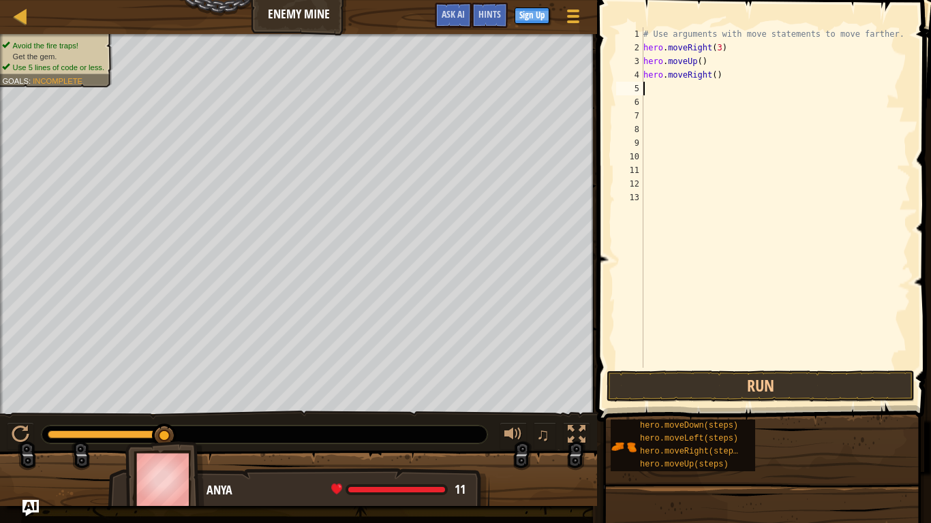
scroll to position [6, 0]
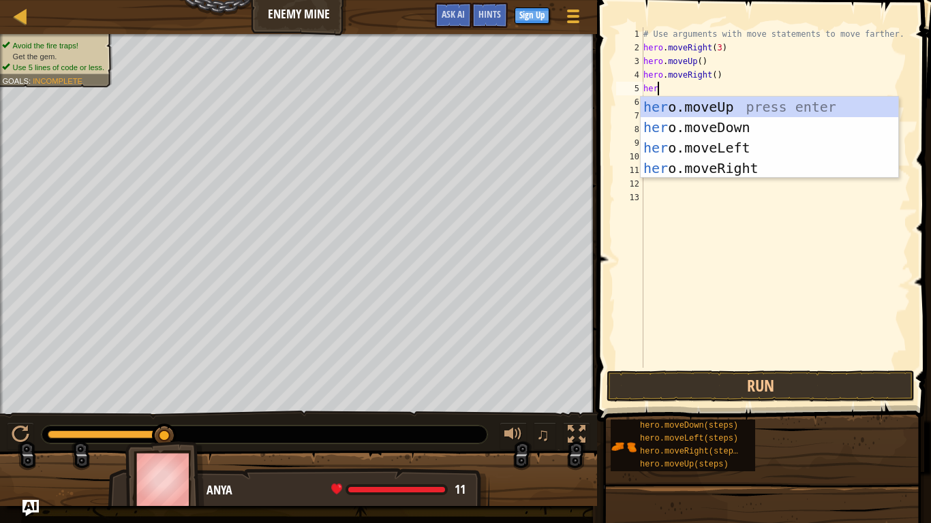
type textarea "hero"
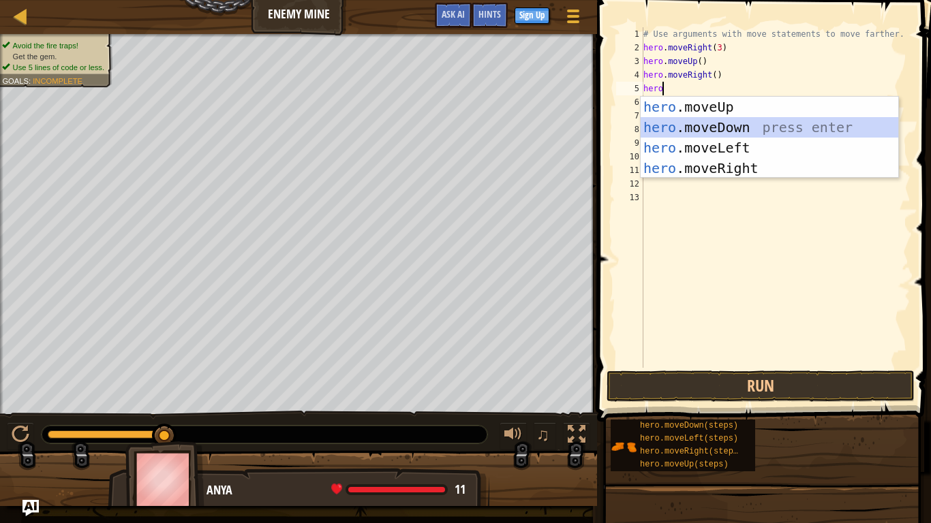
click at [662, 123] on div "hero .moveUp press enter hero .moveDown press enter hero .moveLeft press enter …" at bounding box center [770, 158] width 258 height 123
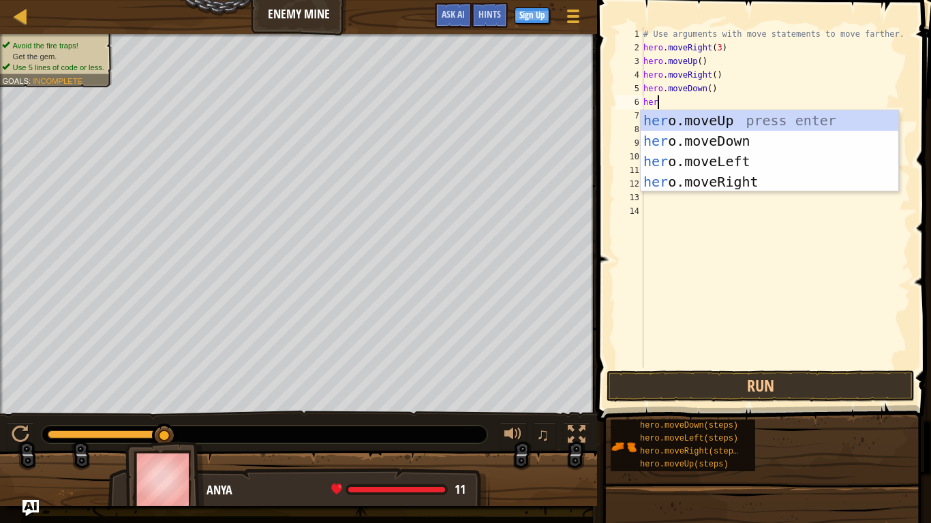
type textarea "hero"
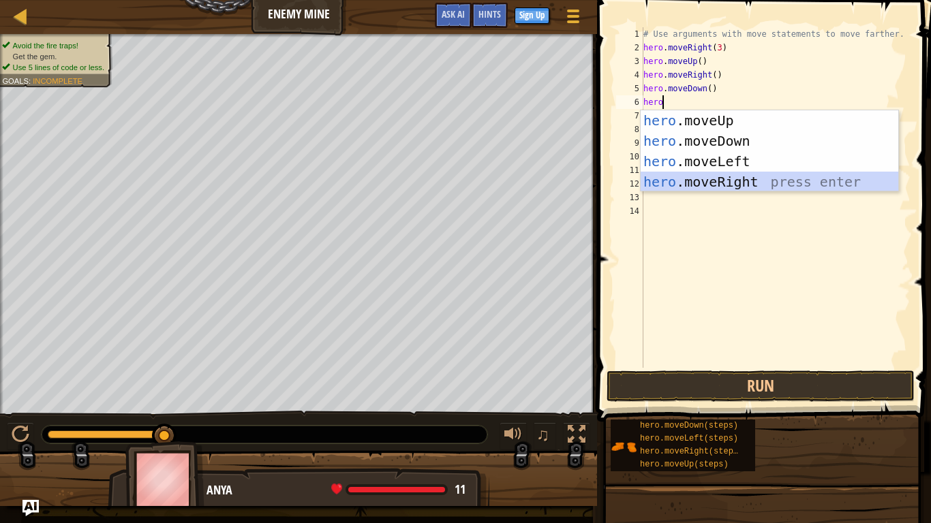
click at [663, 178] on div "hero .moveUp press enter hero .moveDown press enter hero .moveLeft press enter …" at bounding box center [770, 171] width 258 height 123
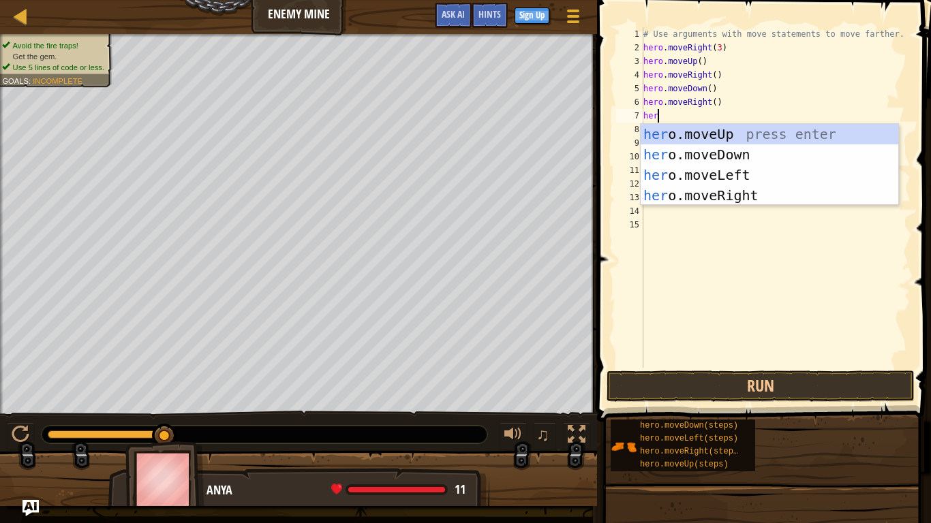
type textarea "hero"
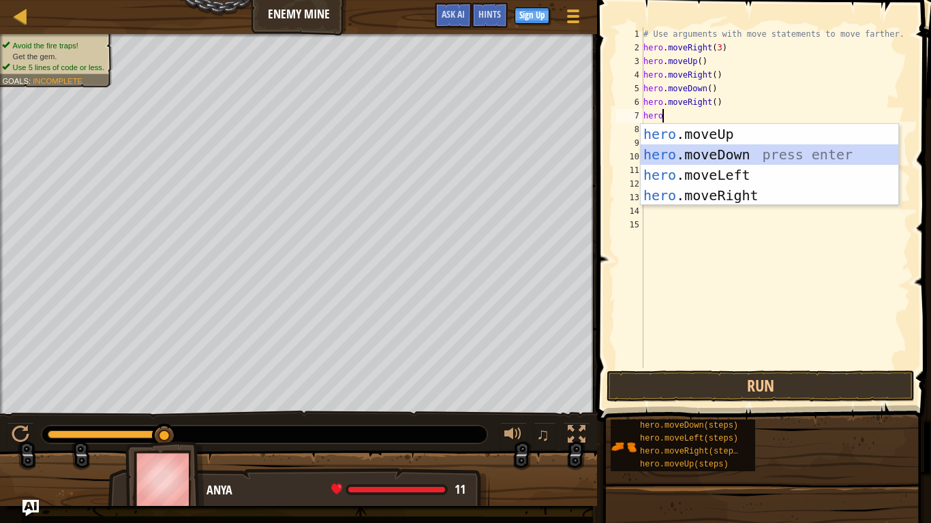
click at [699, 157] on div "hero .moveUp press enter hero .moveDown press enter hero .moveLeft press enter …" at bounding box center [770, 185] width 258 height 123
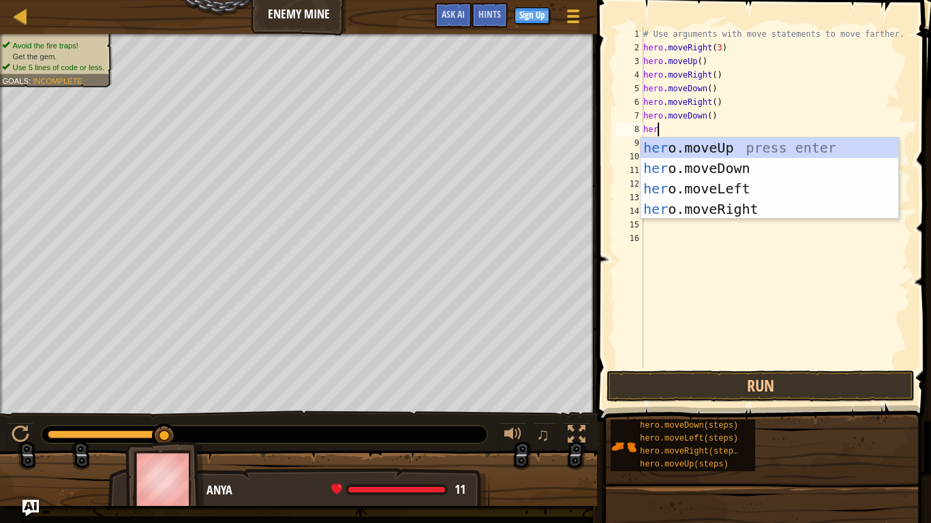
type textarea "hero"
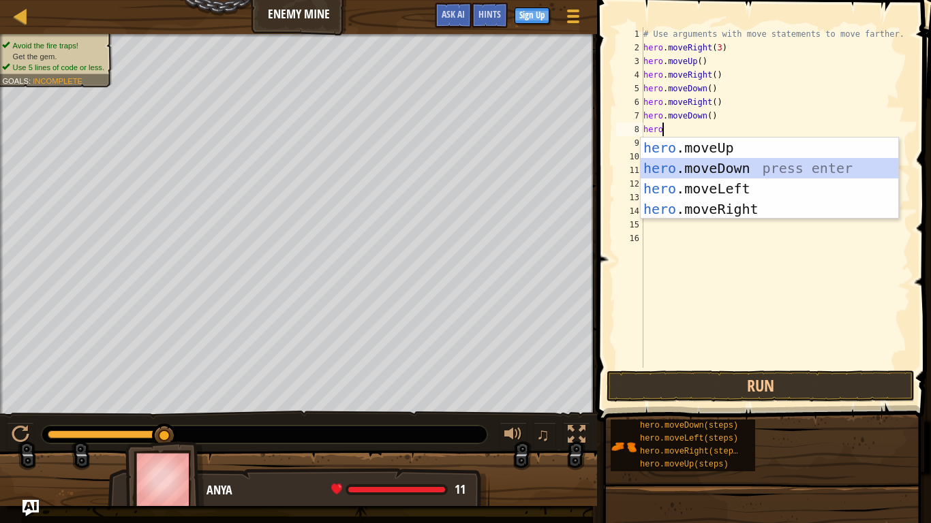
click at [700, 168] on div "hero .moveUp press enter hero .moveDown press enter hero .moveLeft press enter …" at bounding box center [770, 199] width 258 height 123
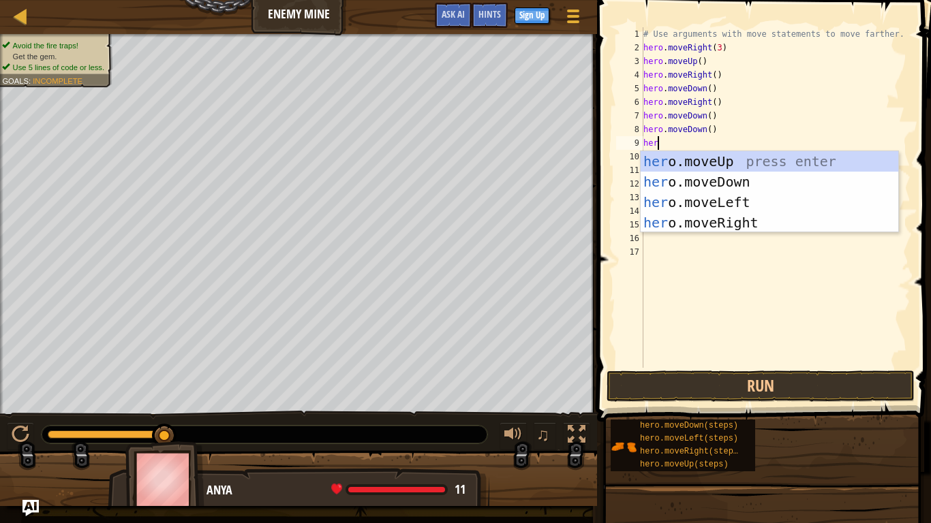
type textarea "hero"
click at [714, 221] on div "hero .moveUp press enter hero .moveDown press enter hero .moveLeft press enter …" at bounding box center [770, 212] width 258 height 123
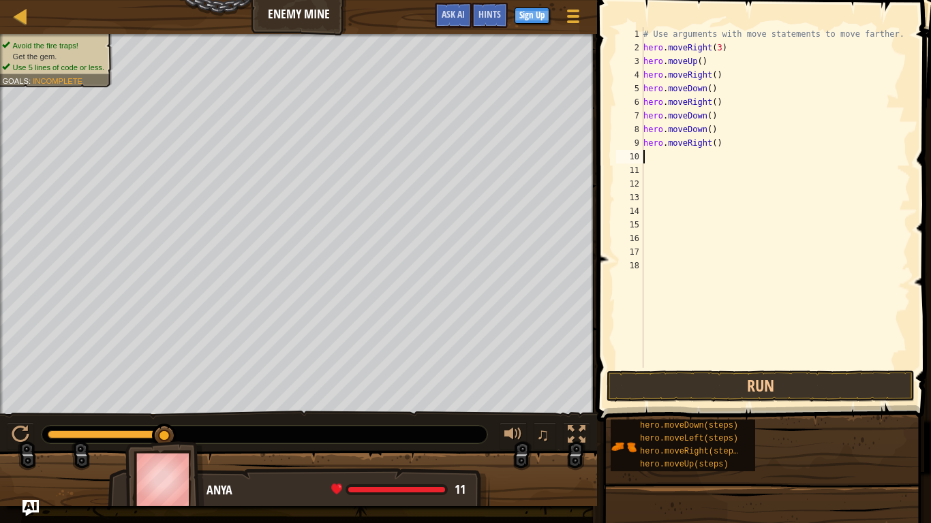
scroll to position [6, 0]
type textarea "h"
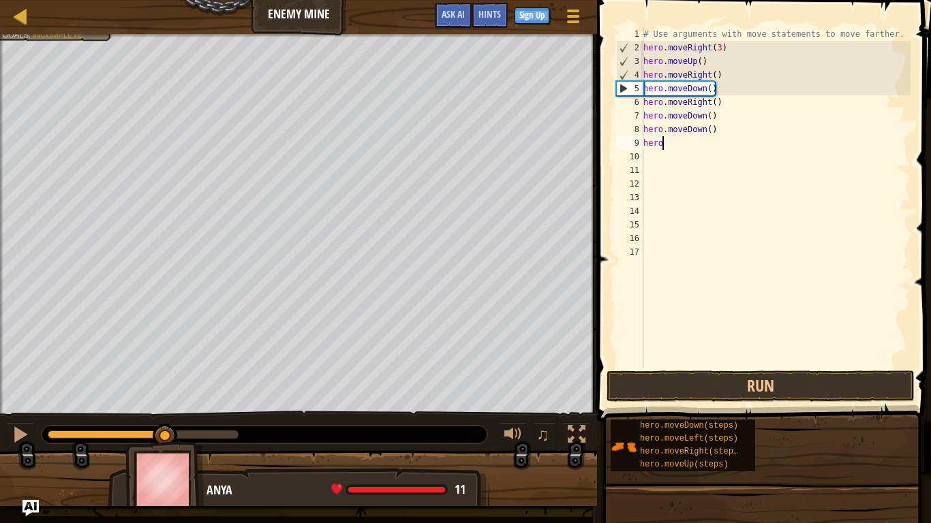
type textarea "h"
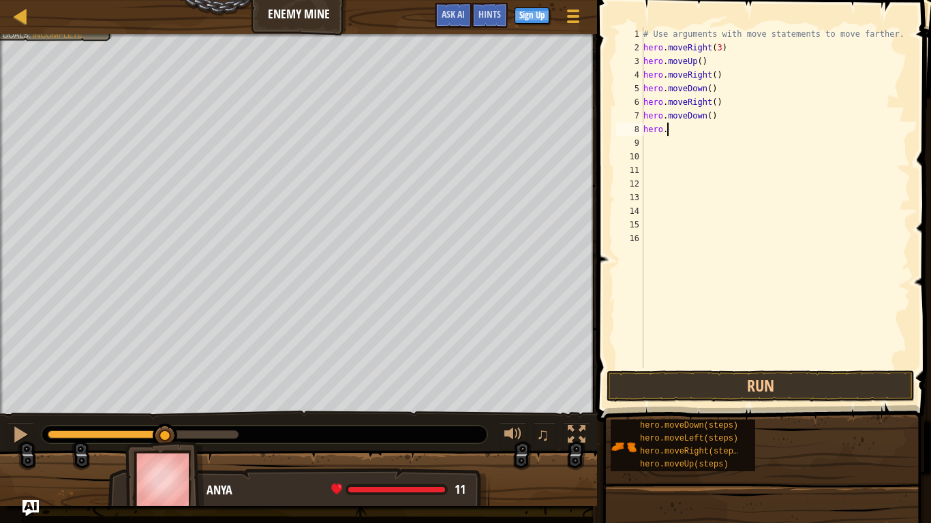
type textarea "h"
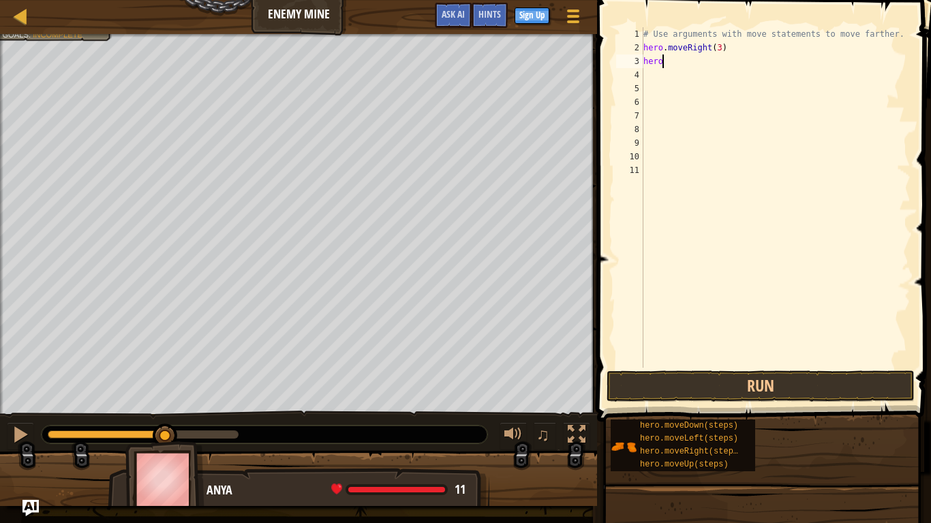
type textarea "h"
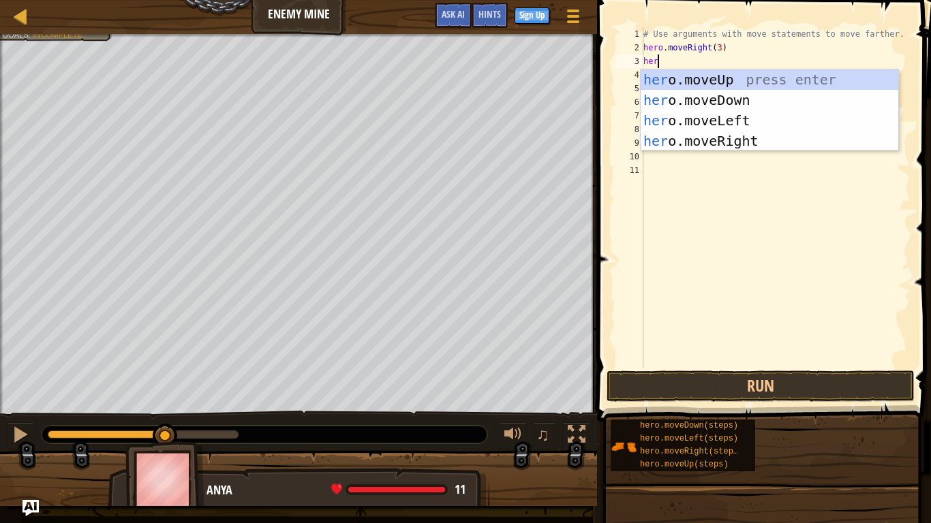
type textarea "hero"
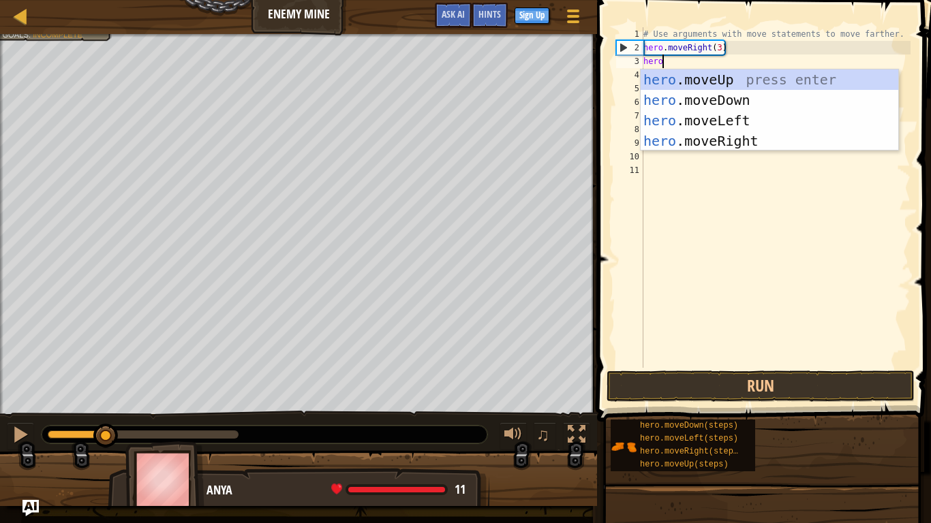
drag, startPoint x: 167, startPoint y: 440, endPoint x: 102, endPoint y: 449, distance: 65.3
click at [102, 408] on div "♫" at bounding box center [298, 431] width 597 height 41
drag, startPoint x: 100, startPoint y: 442, endPoint x: 0, endPoint y: 445, distance: 99.6
click at [0, 408] on div "♫" at bounding box center [298, 431] width 597 height 41
click at [708, 84] on div "hero .moveUp press enter hero .moveDown press enter hero .moveLeft press enter …" at bounding box center [770, 131] width 258 height 123
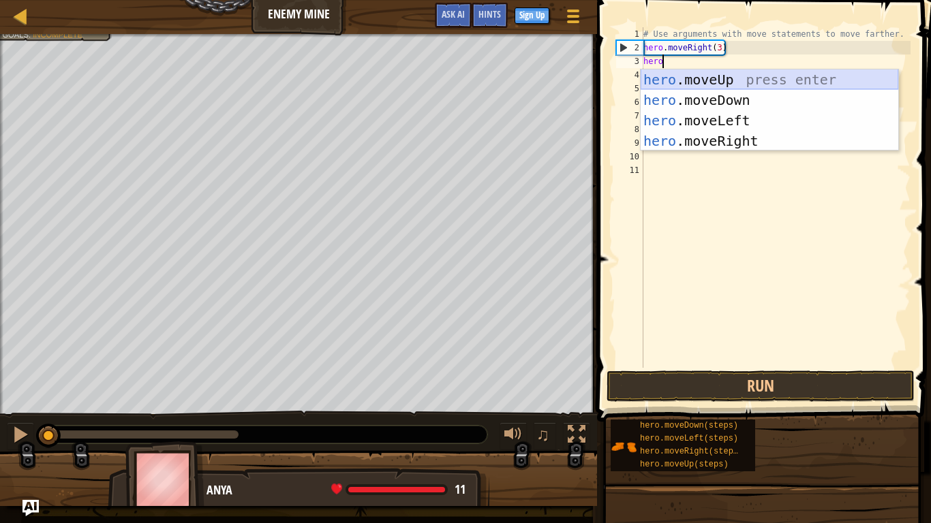
scroll to position [6, 0]
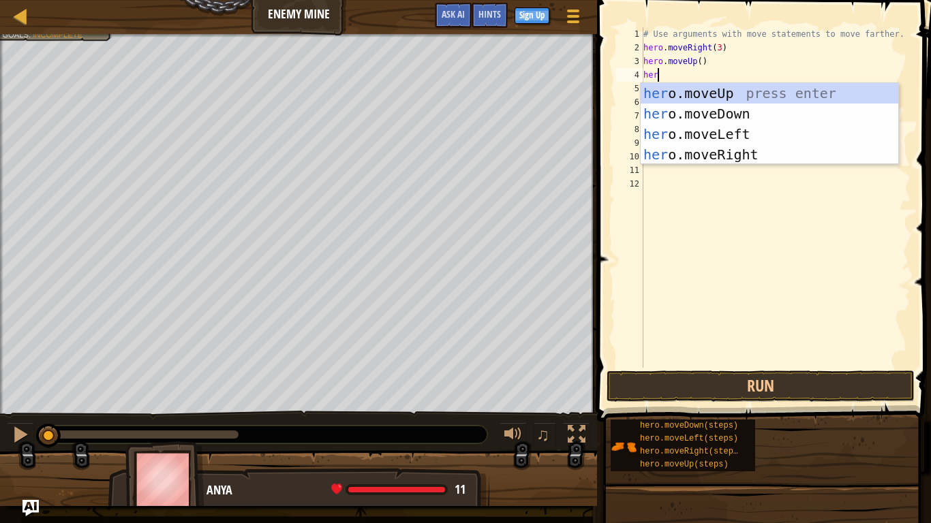
type textarea "hero"
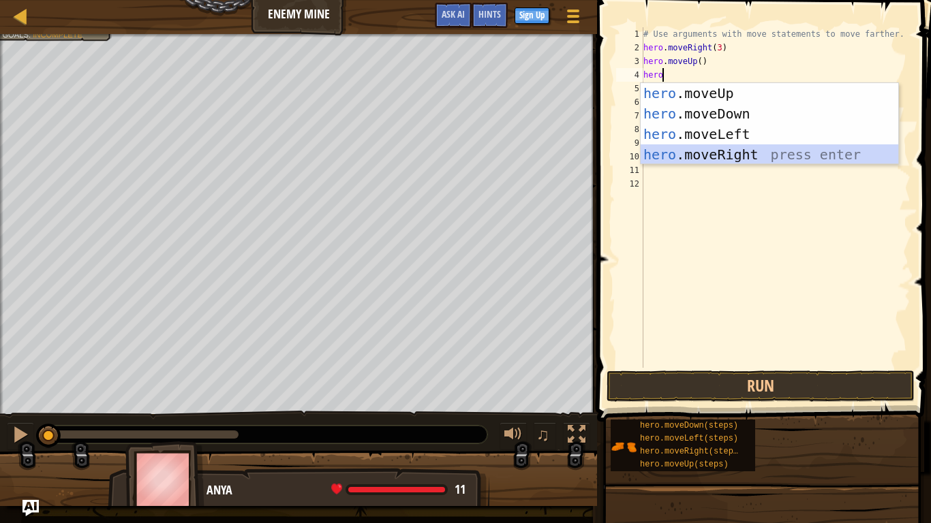
click at [689, 149] on div "hero .moveUp press enter hero .moveDown press enter hero .moveLeft press enter …" at bounding box center [770, 144] width 258 height 123
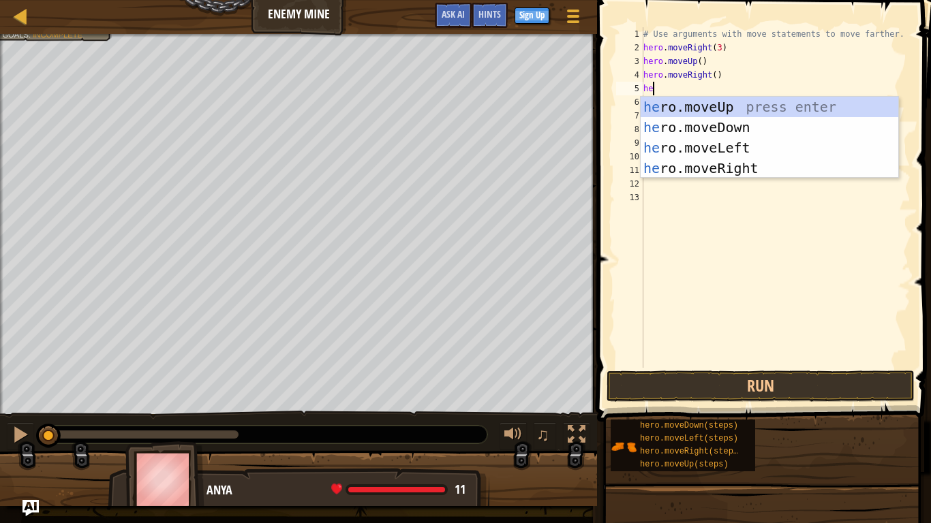
type textarea "her"
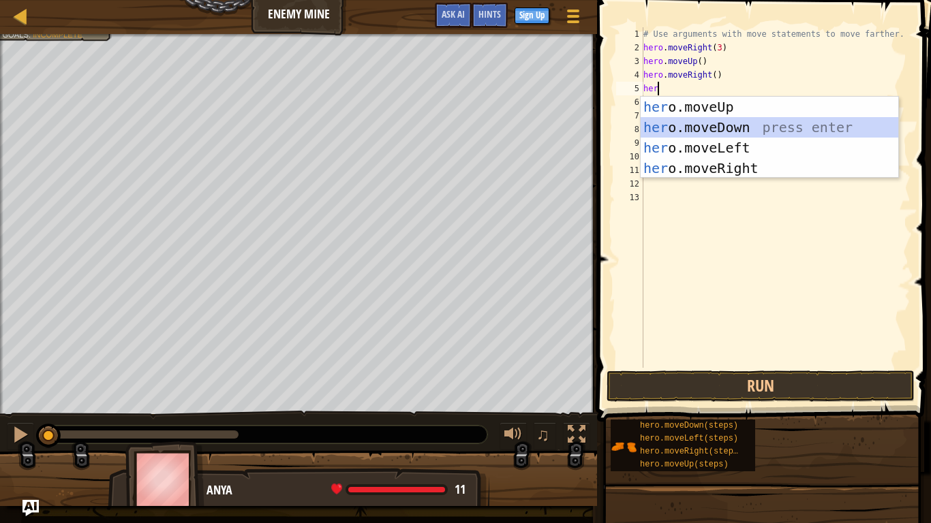
click at [678, 124] on div "her o.moveUp press enter her o.moveDown press enter her o.moveLeft press enter …" at bounding box center [770, 158] width 258 height 123
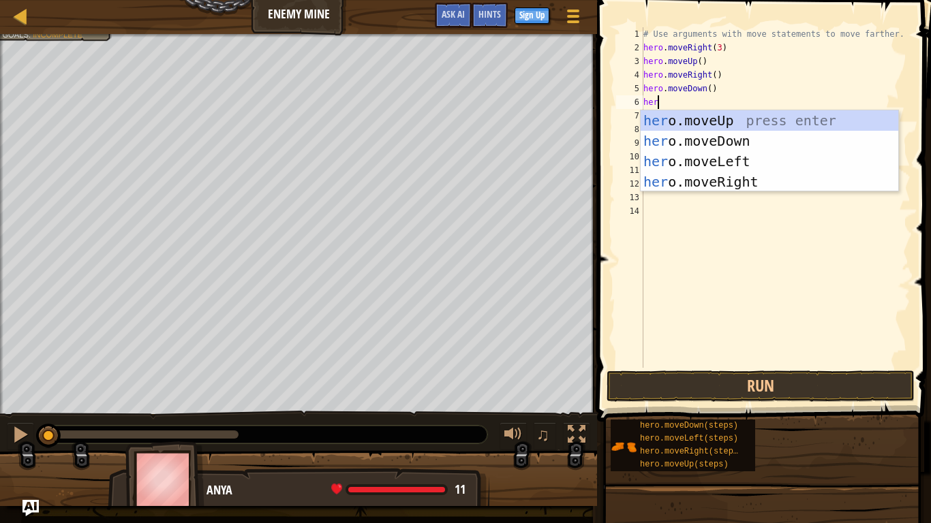
type textarea "hero"
click at [720, 144] on div "hero .moveUp press enter hero .moveDown press enter hero .moveLeft press enter …" at bounding box center [770, 171] width 258 height 123
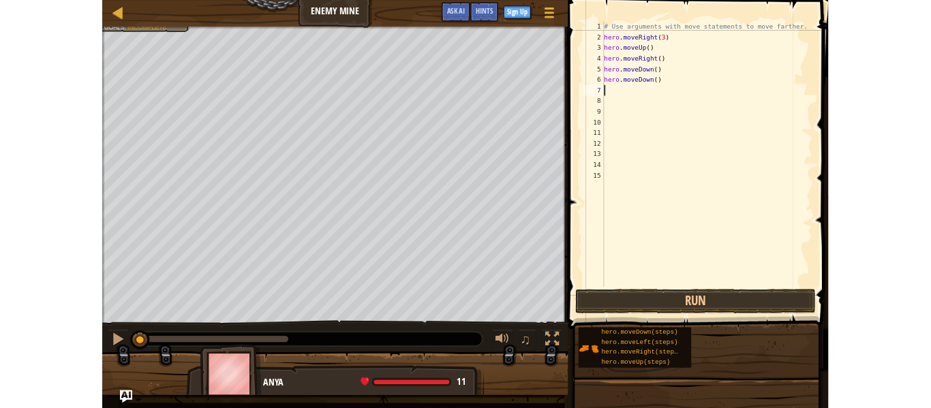
scroll to position [6, 0]
